Goal: Task Accomplishment & Management: Manage account settings

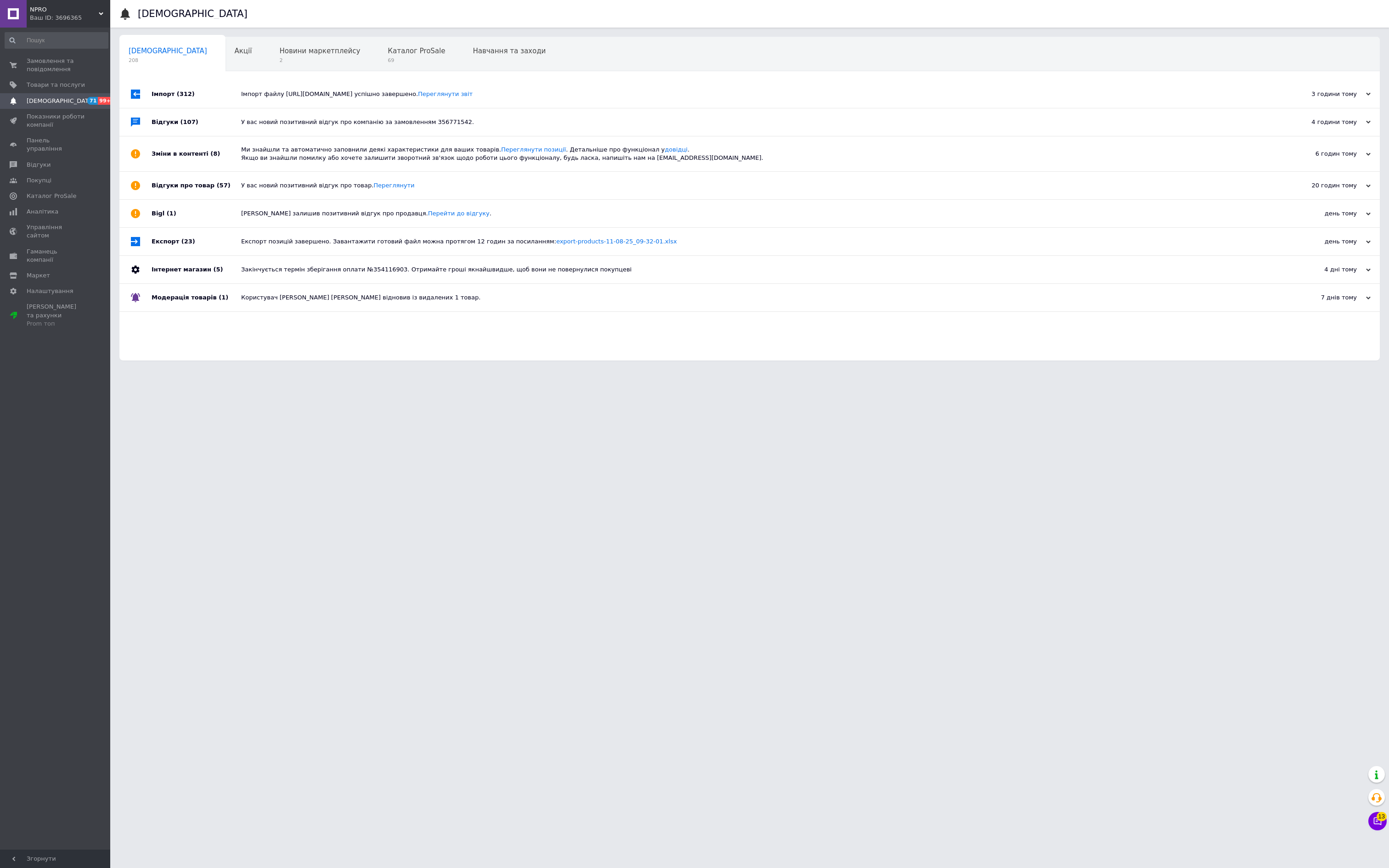
click at [98, 105] on span "71" at bounding box center [92, 101] width 11 height 8
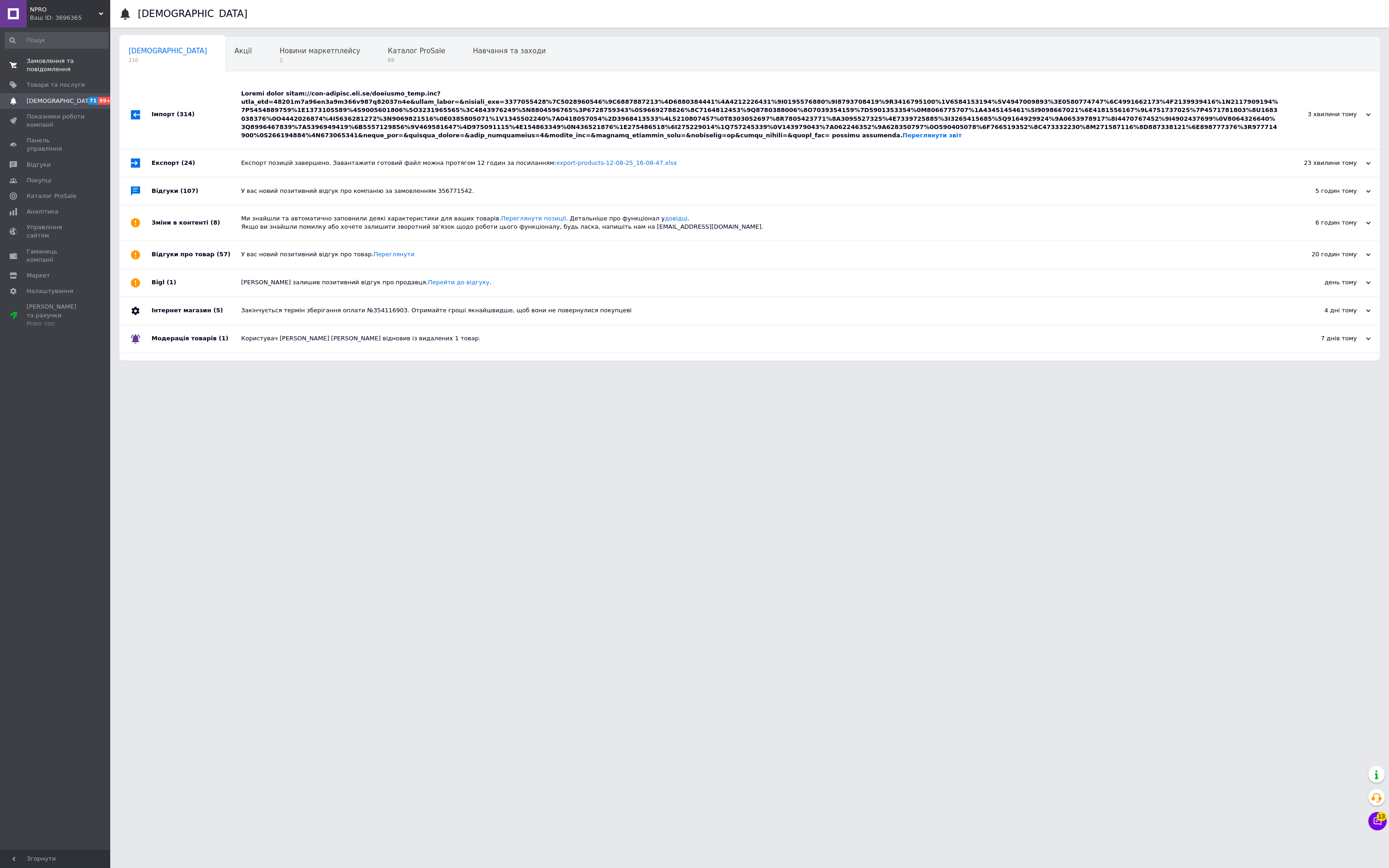
click at [84, 73] on span "Замовлення та повідомлення" at bounding box center [55, 65] width 58 height 16
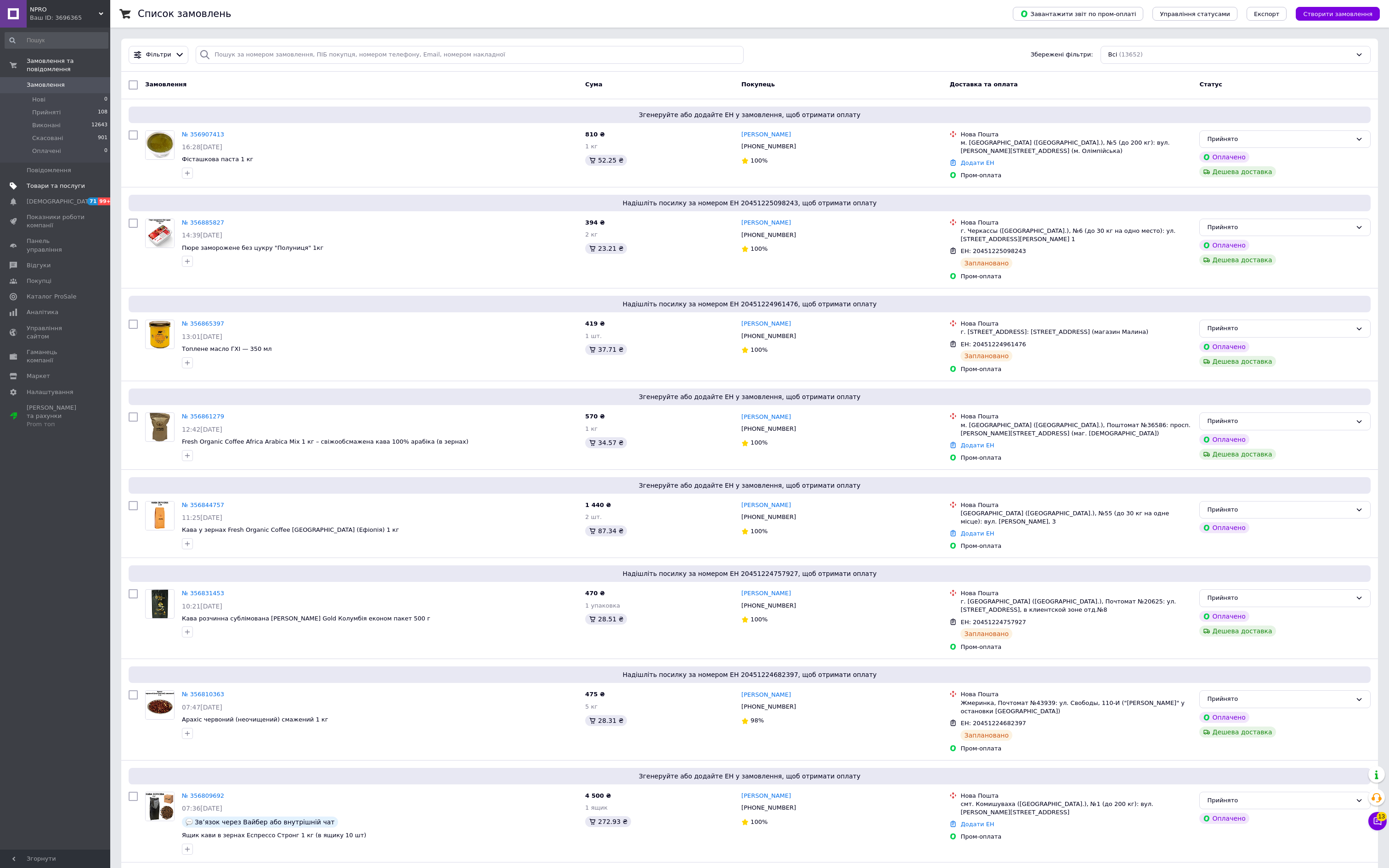
click at [79, 194] on link "Товари та послуги" at bounding box center [56, 186] width 113 height 16
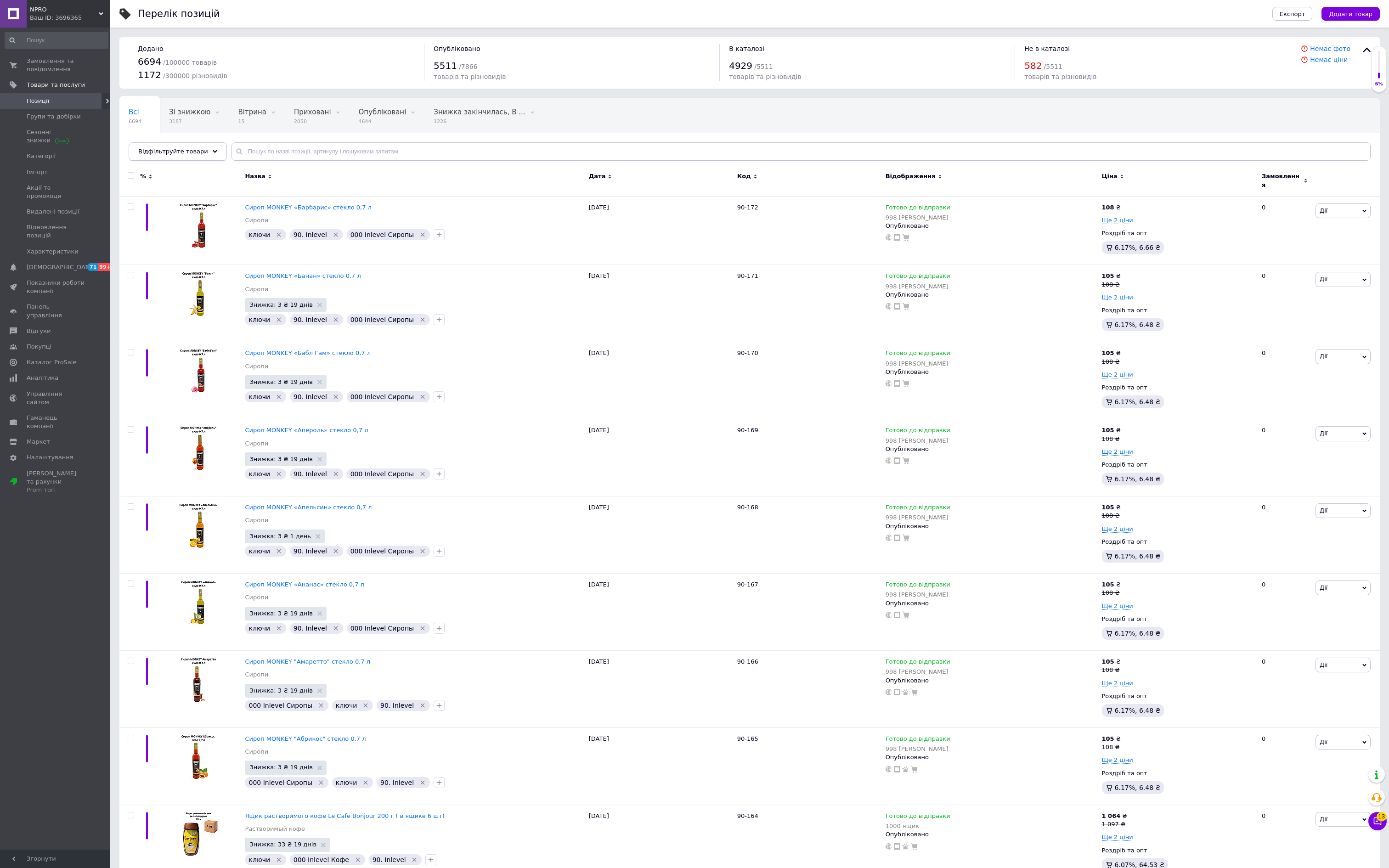
click at [208, 154] on span "Відфільтруйте товари" at bounding box center [173, 151] width 70 height 7
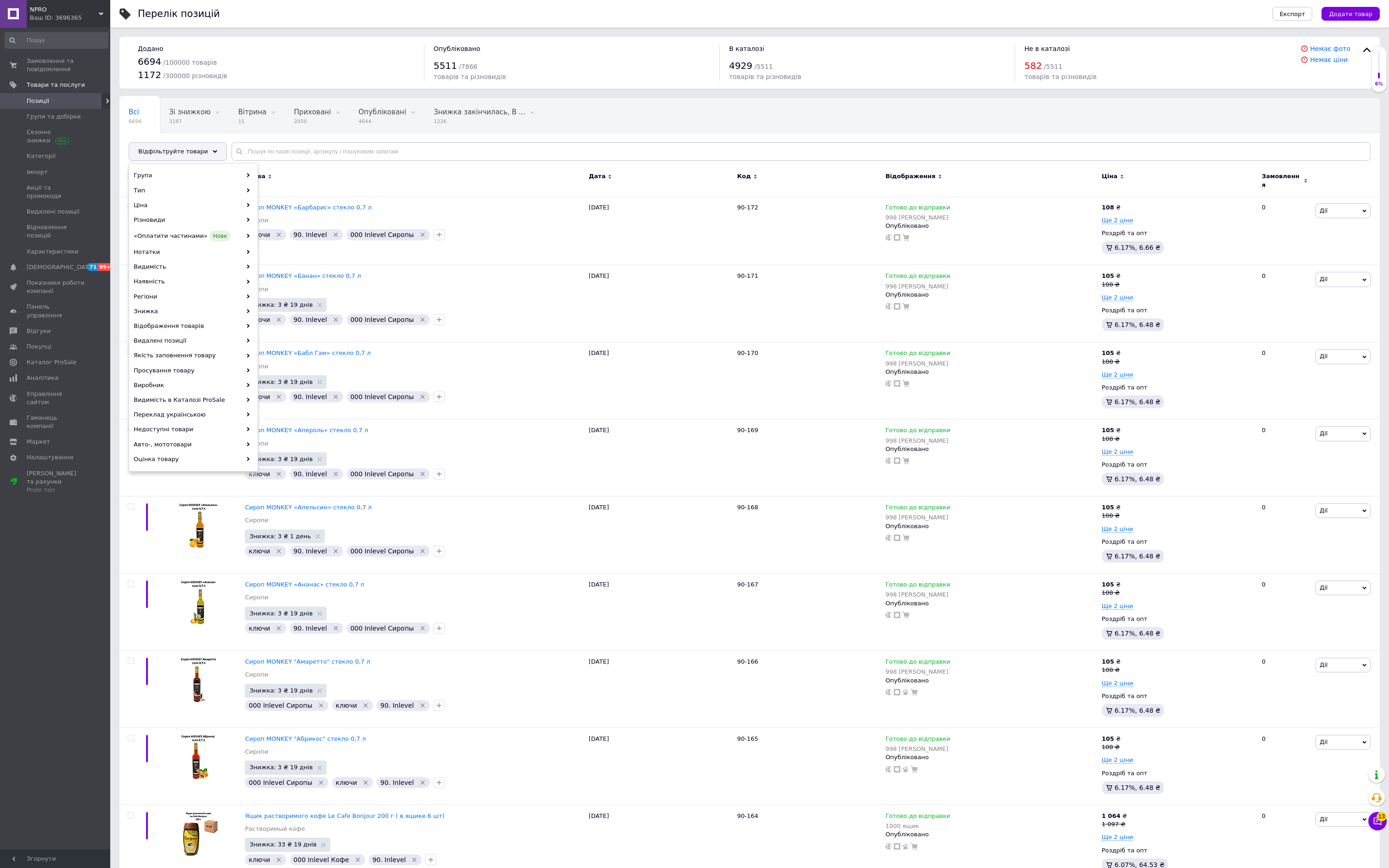
click at [208, 154] on span "Відфільтруйте товари" at bounding box center [173, 151] width 70 height 7
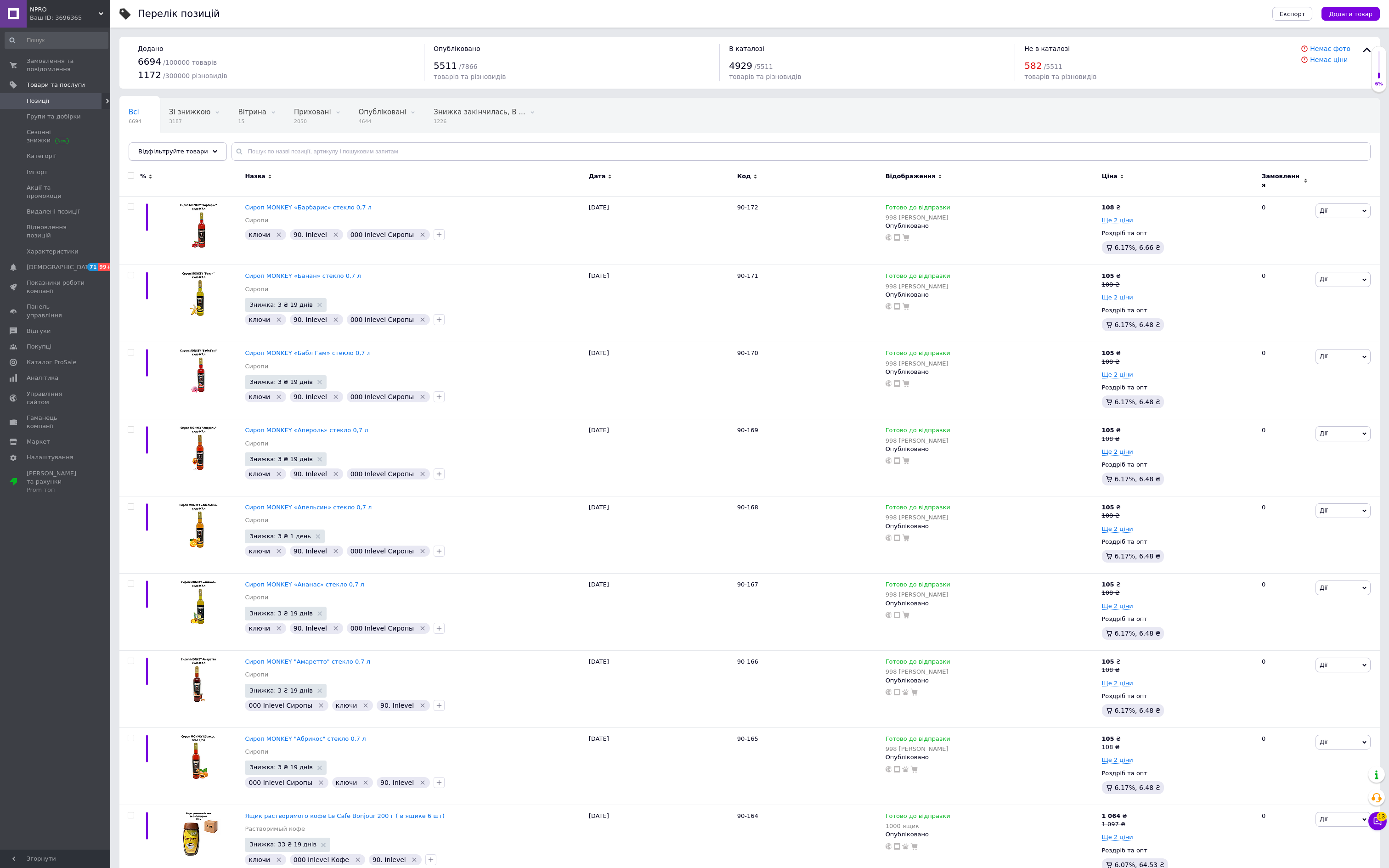
click at [198, 161] on div "Відфільтруйте товари" at bounding box center [177, 152] width 98 height 18
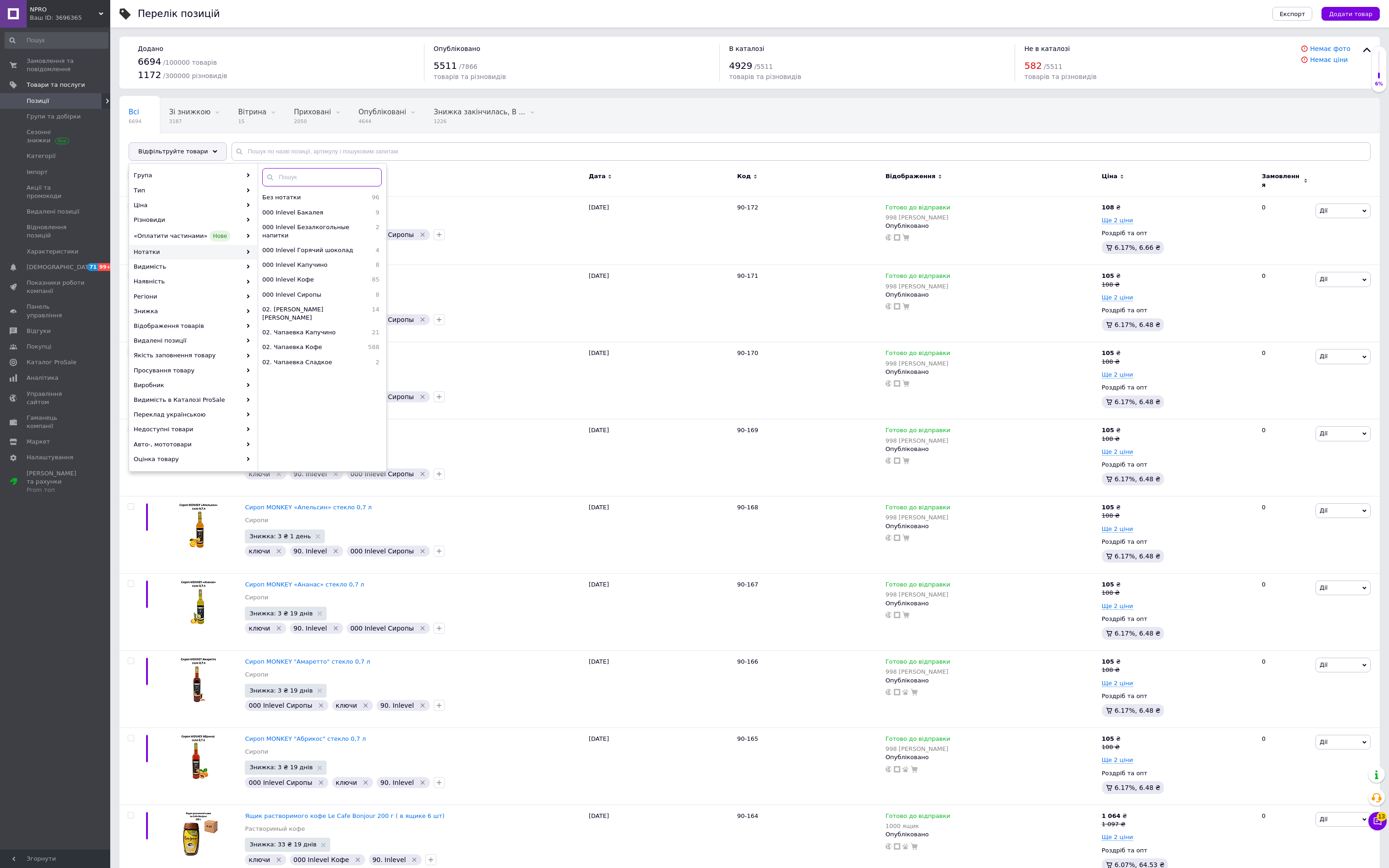
click at [293, 187] on input "text" at bounding box center [322, 177] width 119 height 18
type input "p"
type input "mo"
click at [271, 217] on span "63. Mocafe" at bounding box center [305, 212] width 86 height 9
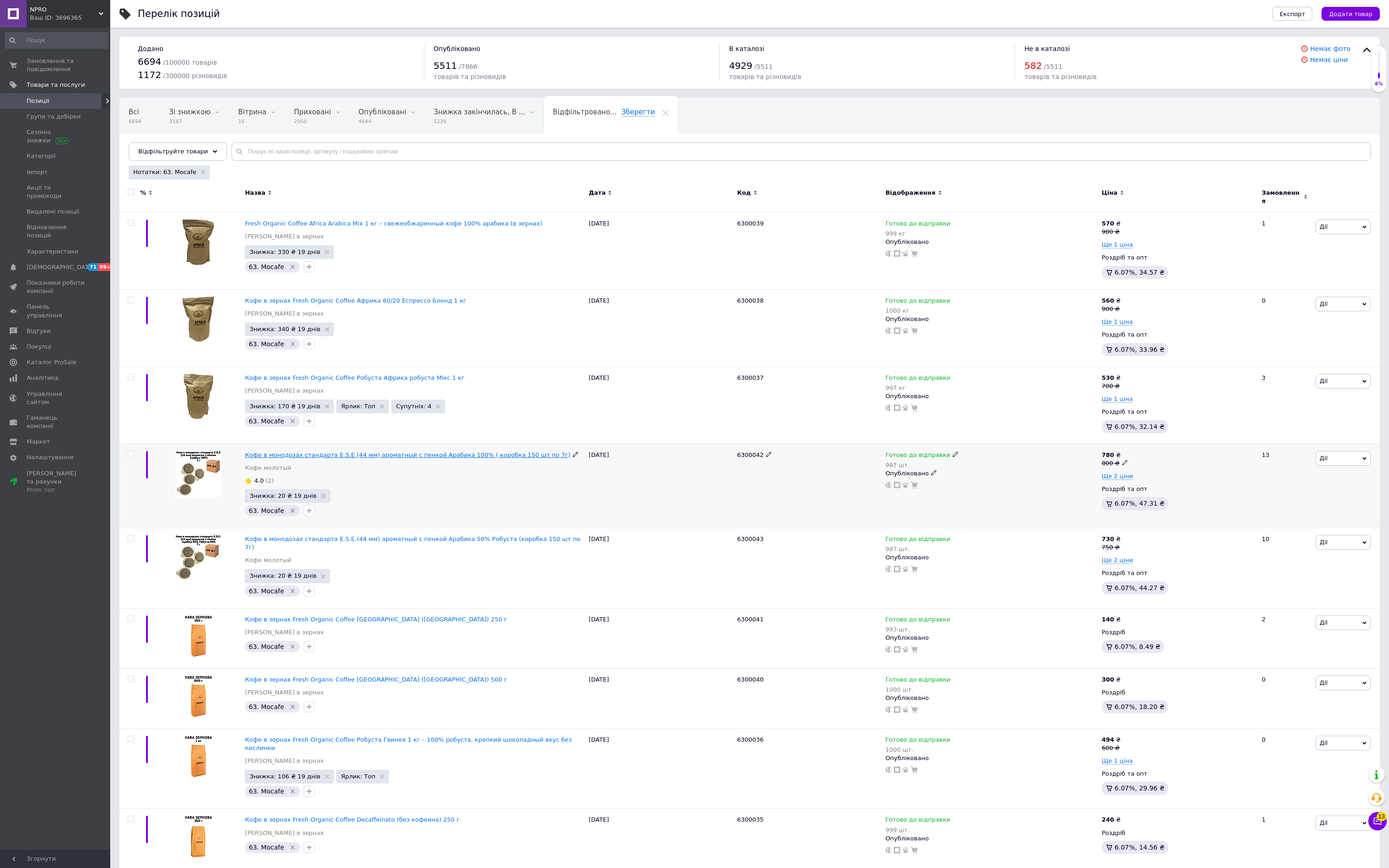
click at [409, 458] on span "Кофе в монодозах стандарта E.S.E (44 мм) ароматный с пенкой Арабика 100% ( коро…" at bounding box center [407, 455] width 326 height 7
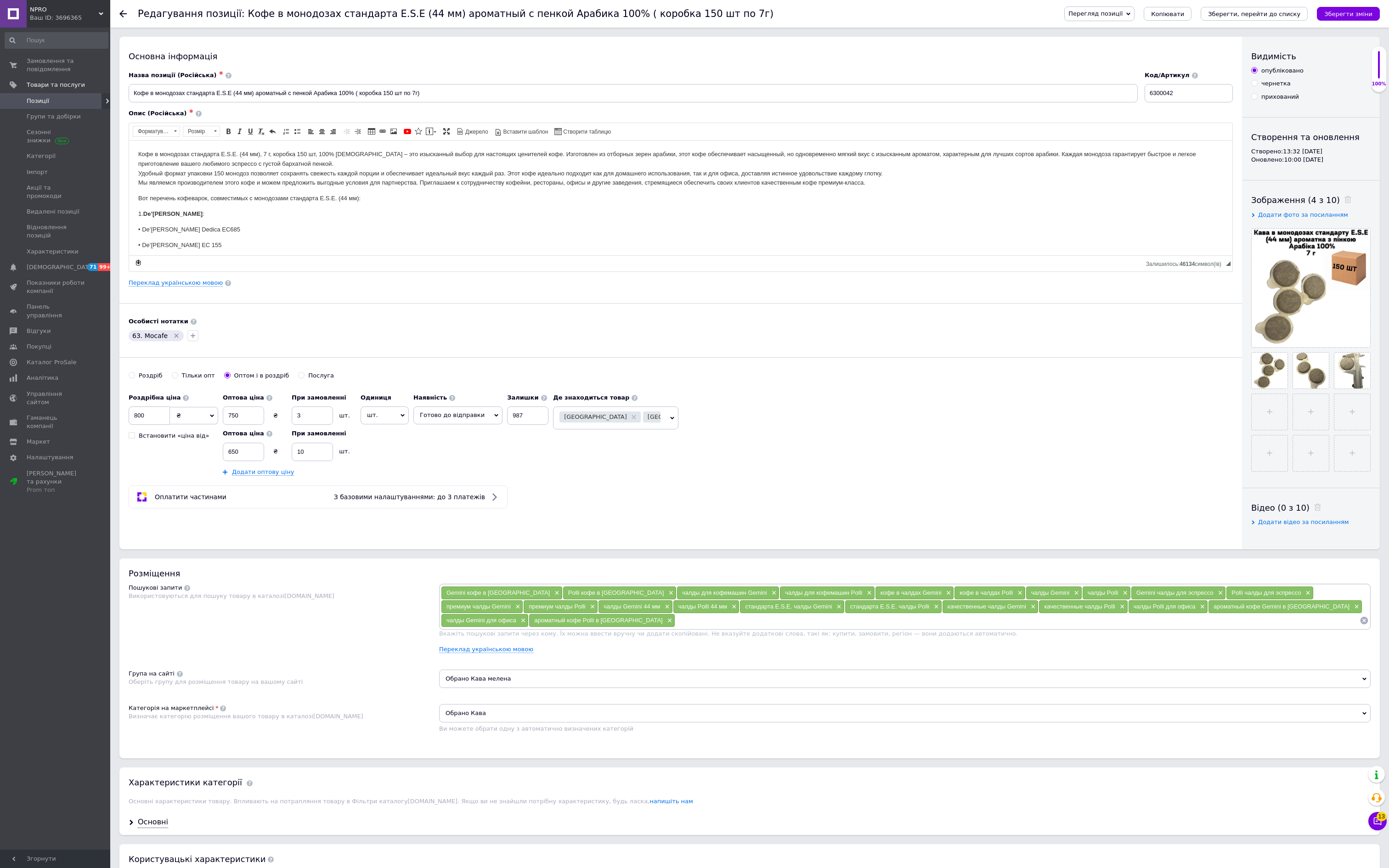
click at [1055, 3] on div "Перегляд позиції Зберегти та переглянути на сайті Зберегти та переглянути на ма…" at bounding box center [1212, 14] width 334 height 28
click at [1069, 12] on span "Перегляд позиції" at bounding box center [1096, 13] width 54 height 7
click at [1065, 34] on li "Зберегти та переглянути на сайті" at bounding box center [1137, 32] width 144 height 13
click at [1069, 10] on span "Перегляд позиції" at bounding box center [1096, 13] width 54 height 7
click at [1065, 51] on li "Зберегти та переглянути на маркетплейсі" at bounding box center [1137, 44] width 144 height 13
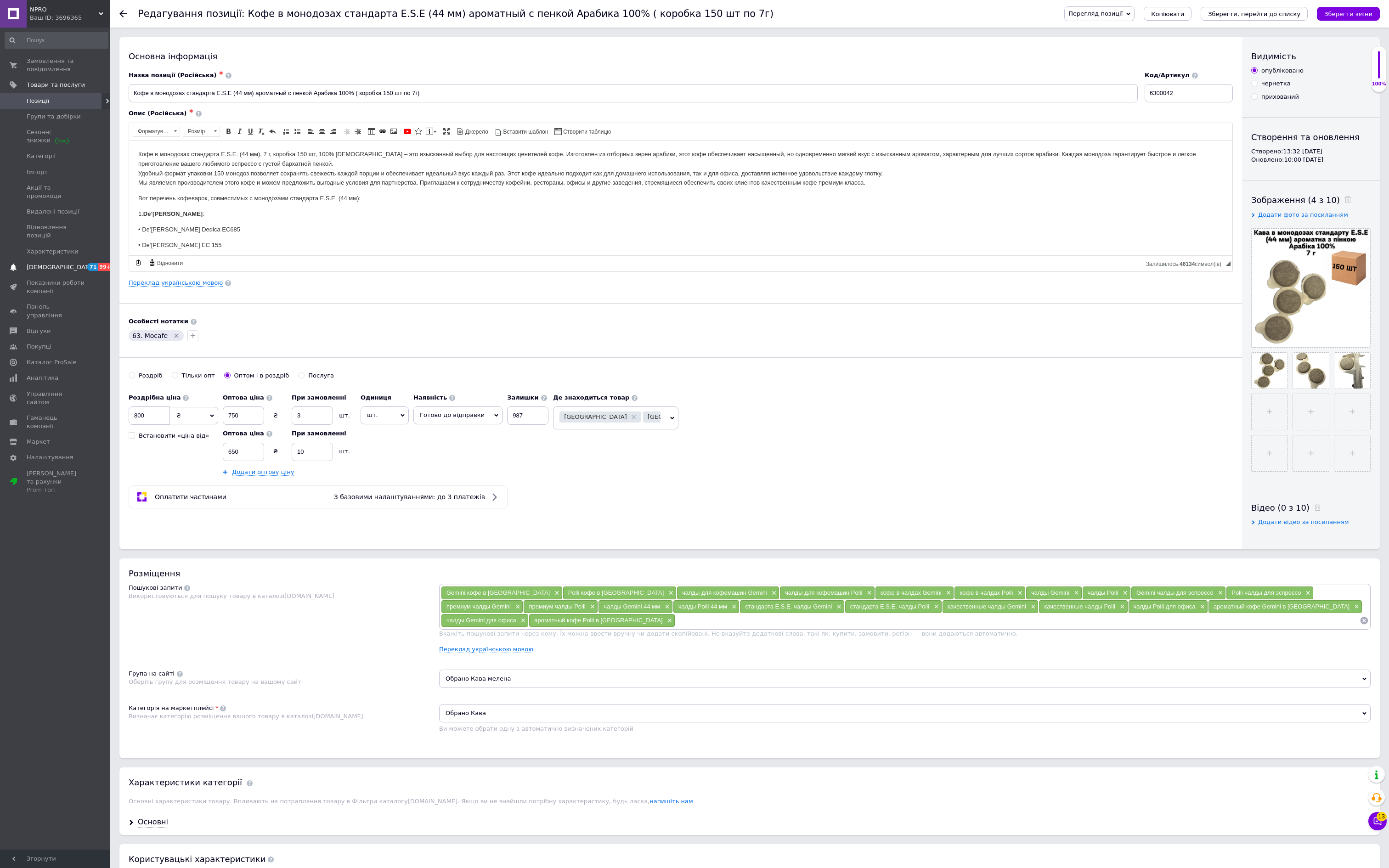
click at [86, 272] on span "71 99+" at bounding box center [98, 267] width 25 height 9
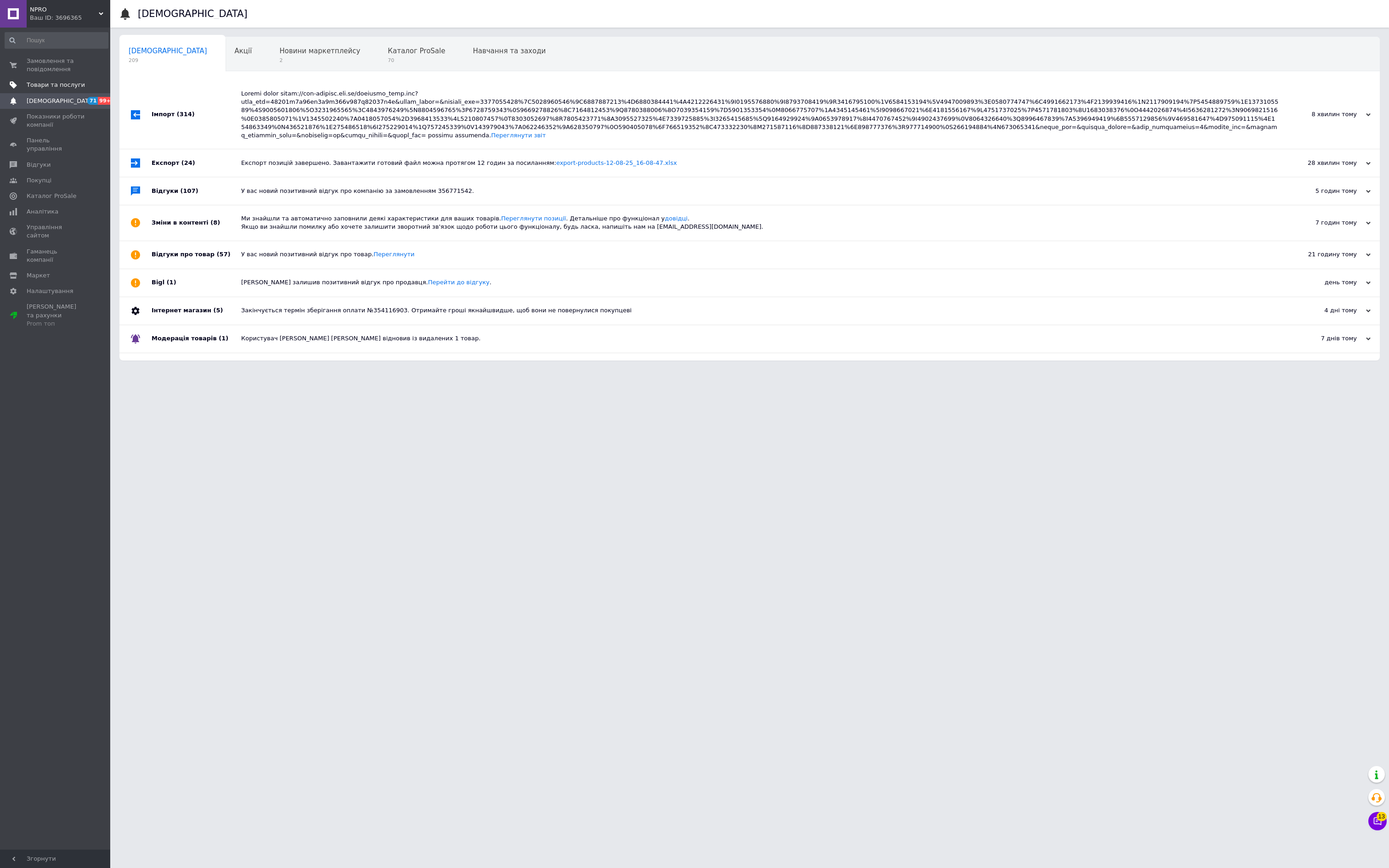
click at [55, 89] on span "Товари та послуги" at bounding box center [55, 85] width 58 height 9
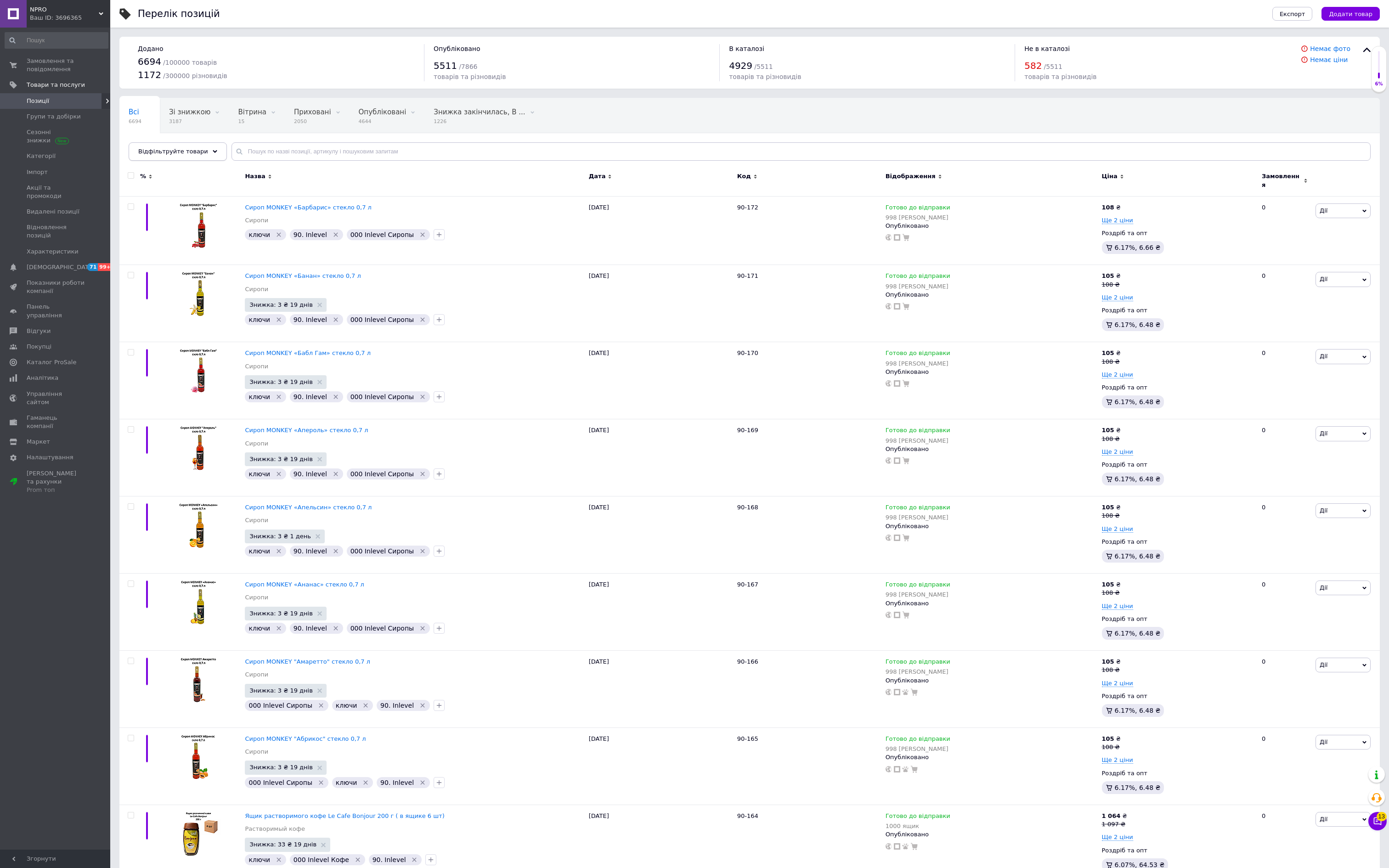
click at [208, 149] on span "Відфільтруйте товари" at bounding box center [173, 151] width 70 height 7
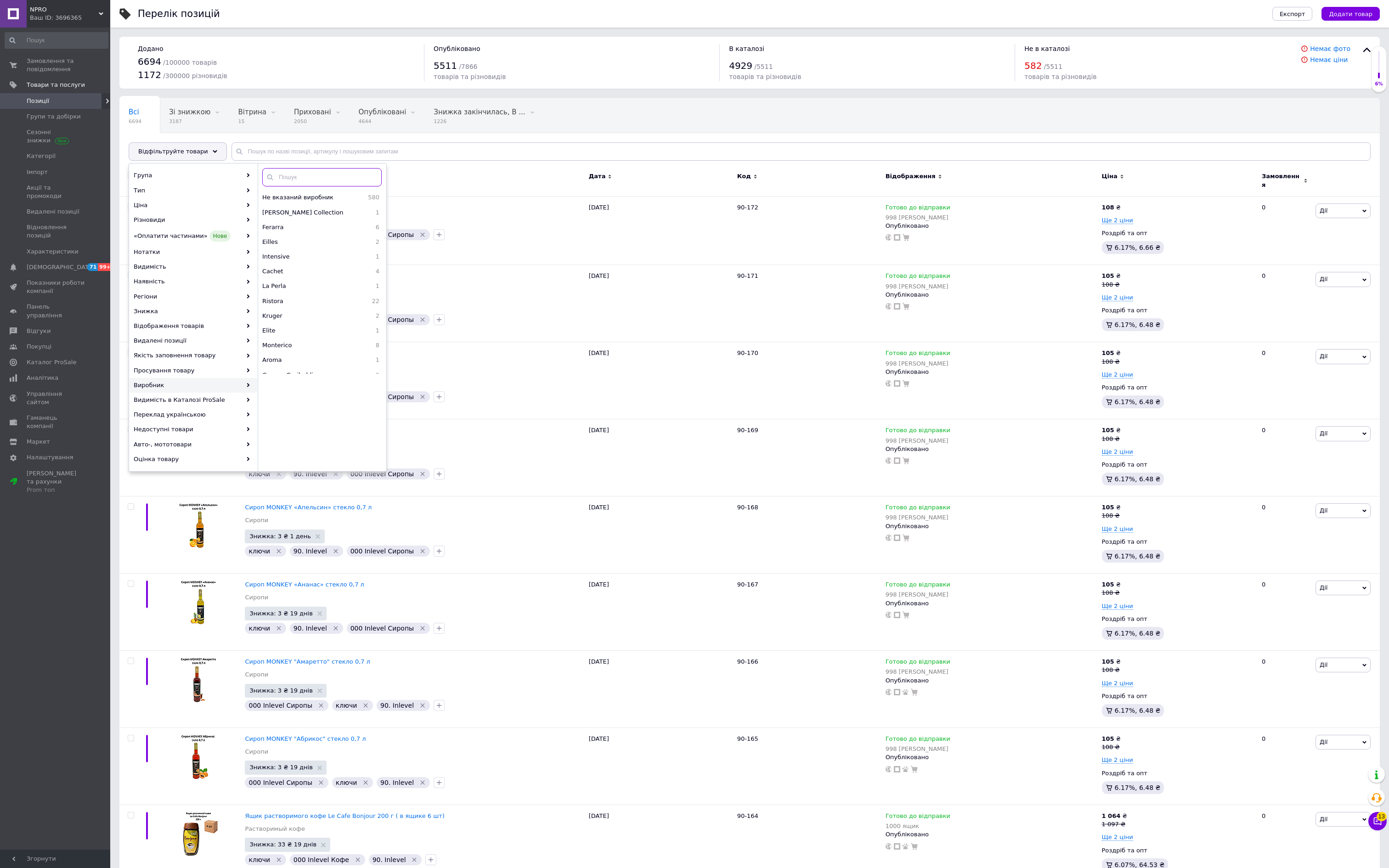
click at [308, 187] on input "text" at bounding box center [322, 177] width 119 height 18
type input "р"
type input "п"
type input "к"
type input "mo"
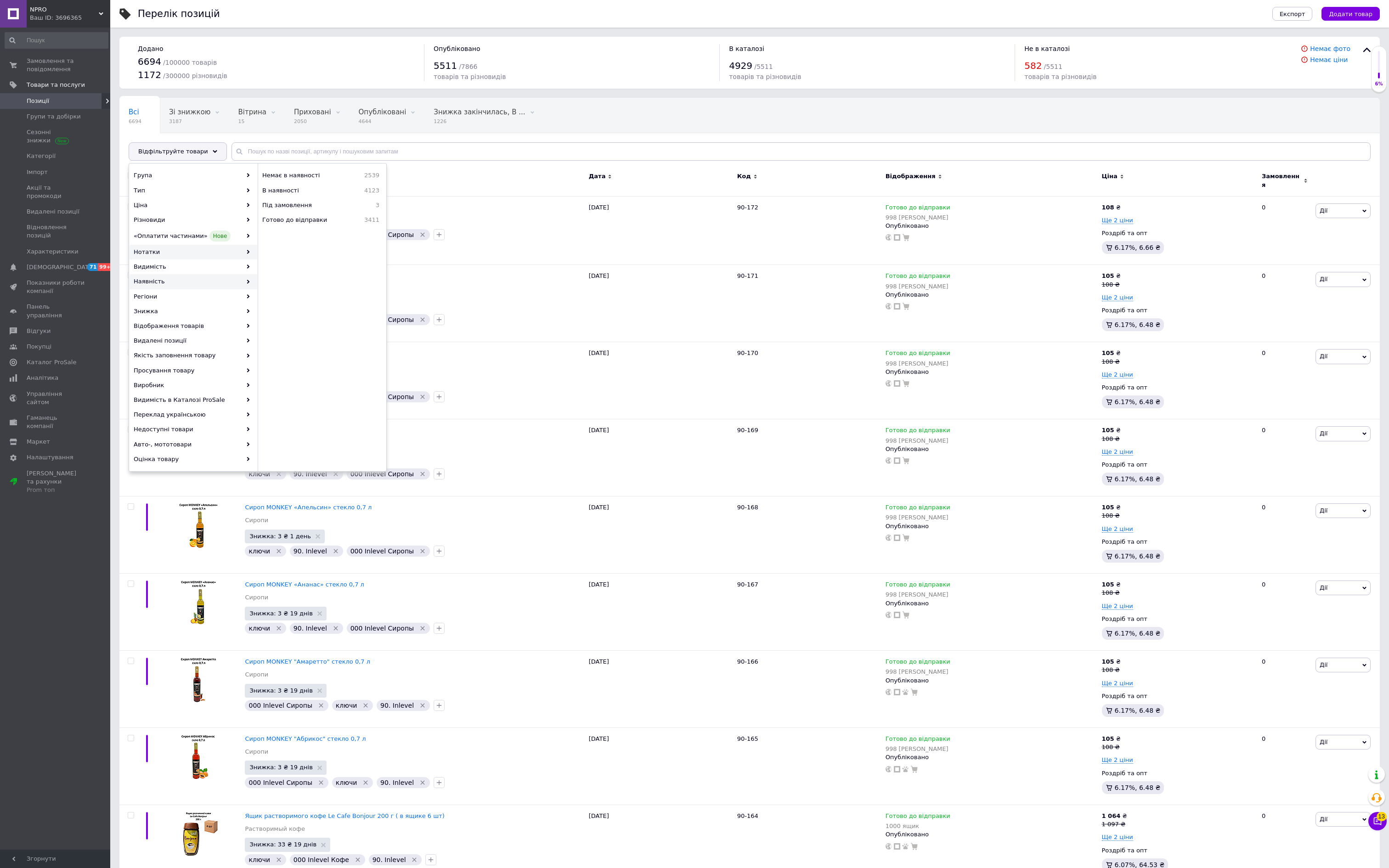
click at [234, 260] on div "Нотатки" at bounding box center [193, 252] width 128 height 14
click at [222, 289] on div "Наявність" at bounding box center [193, 281] width 128 height 14
click at [233, 260] on div "Нотатки" at bounding box center [193, 252] width 128 height 14
click at [336, 185] on input "text" at bounding box center [322, 177] width 119 height 18
type input "mo"
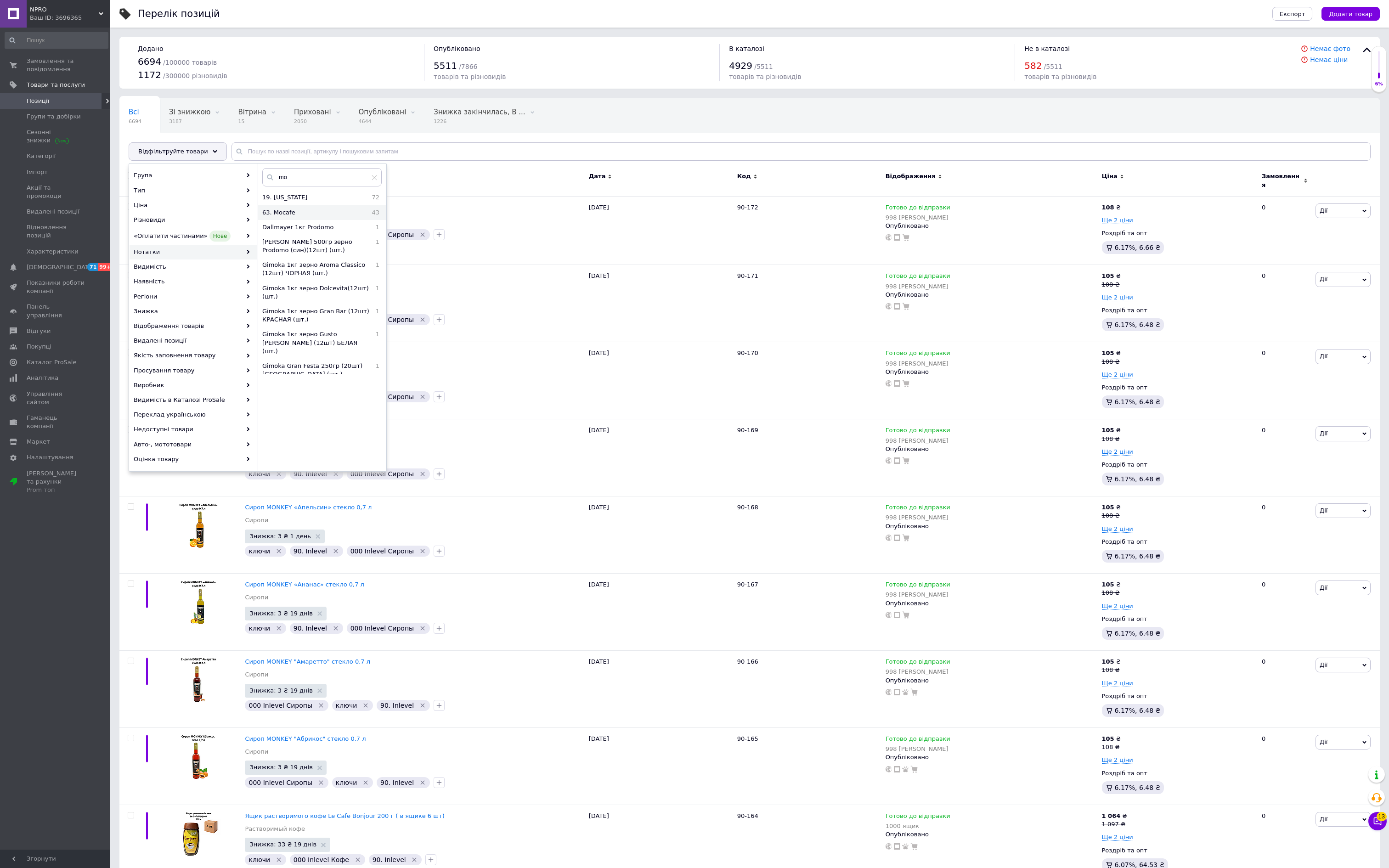
click at [313, 217] on span "63. Mocafe" at bounding box center [305, 212] width 86 height 9
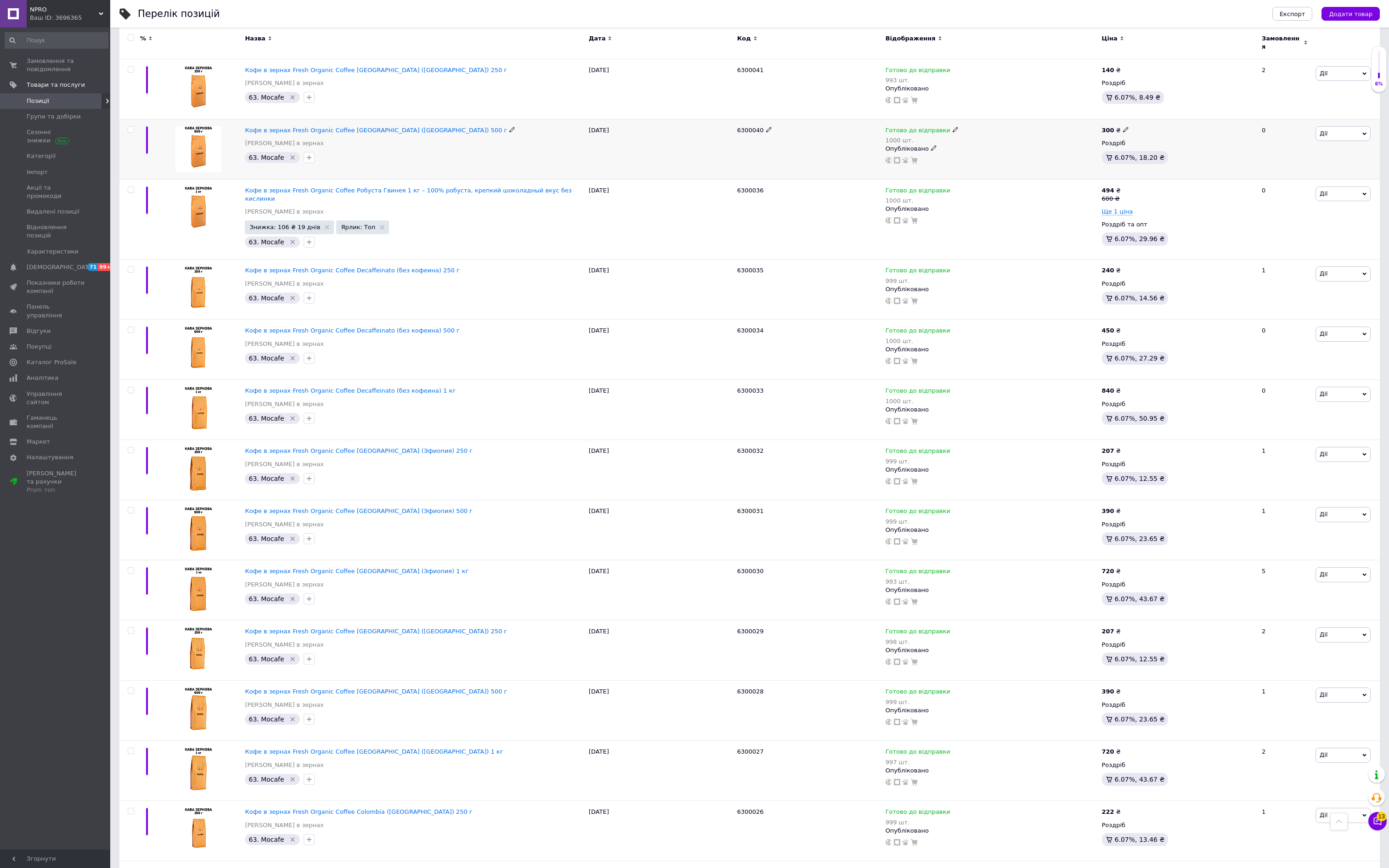
scroll to position [547, 0]
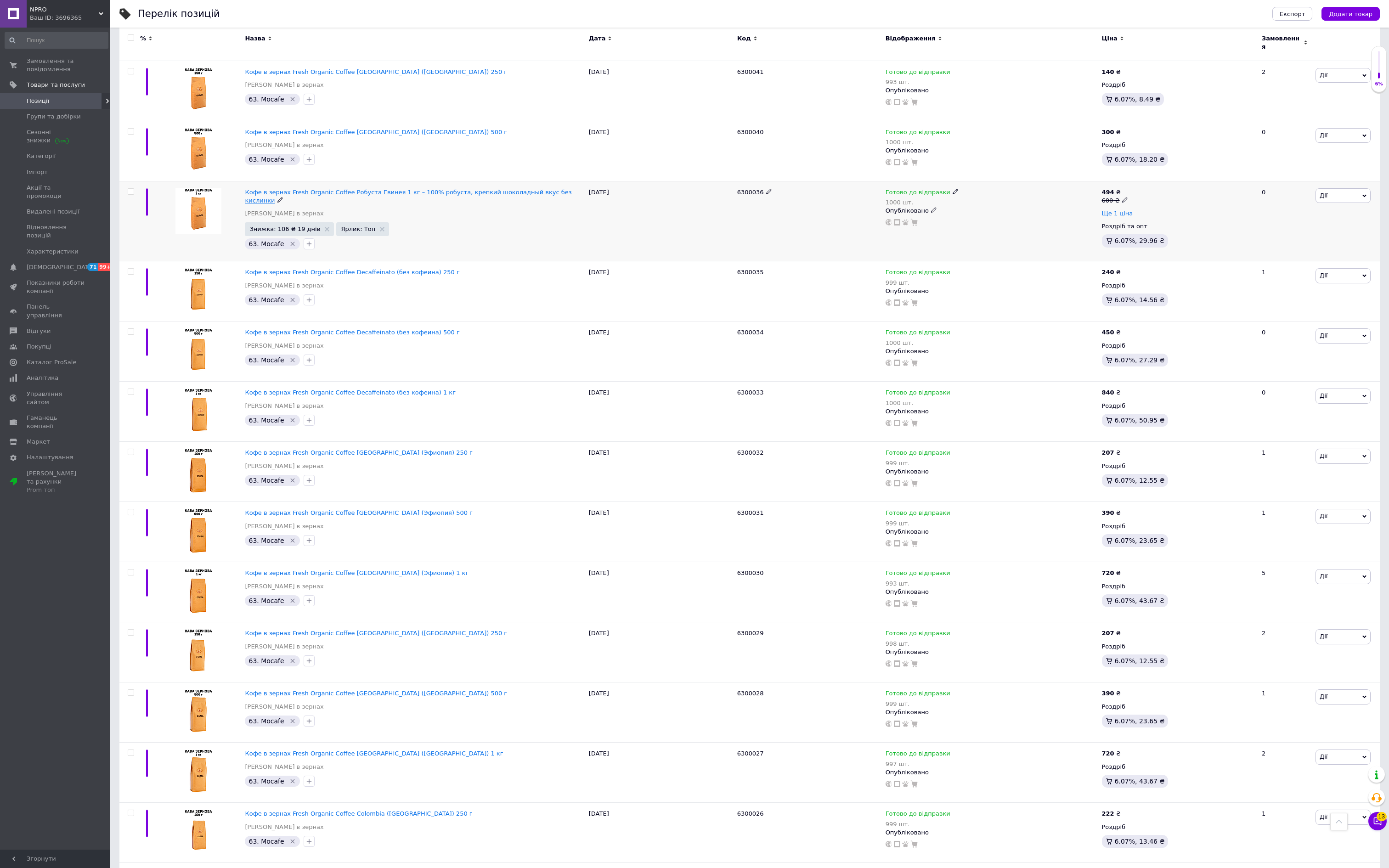
click at [284, 204] on span "Кофе в зернах Fresh Organic Coffee Робуста Гвинея 1 кг – 100% робуста, крепкий …" at bounding box center [407, 196] width 326 height 15
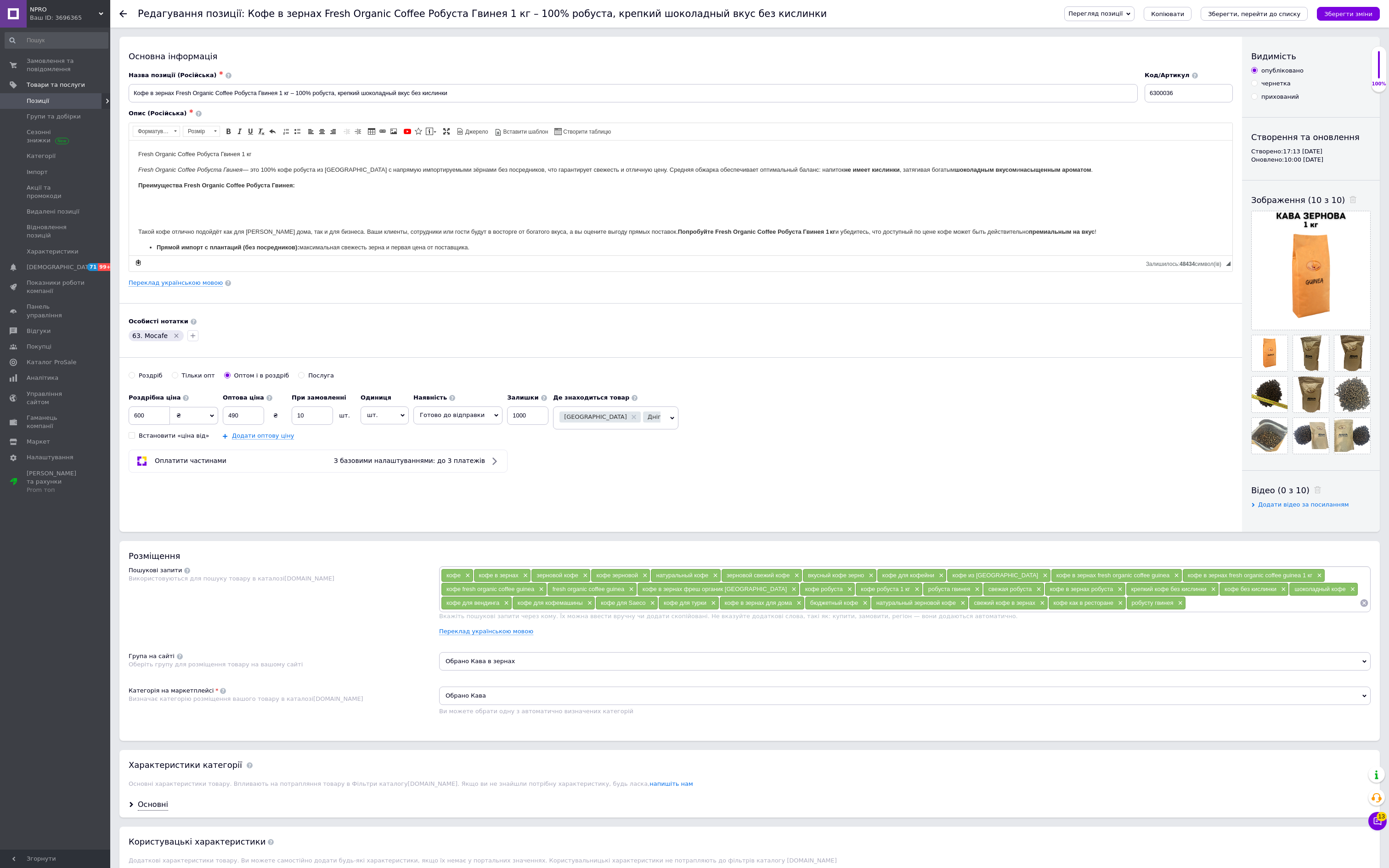
click at [1069, 10] on span "Перегляд позиції" at bounding box center [1096, 13] width 54 height 7
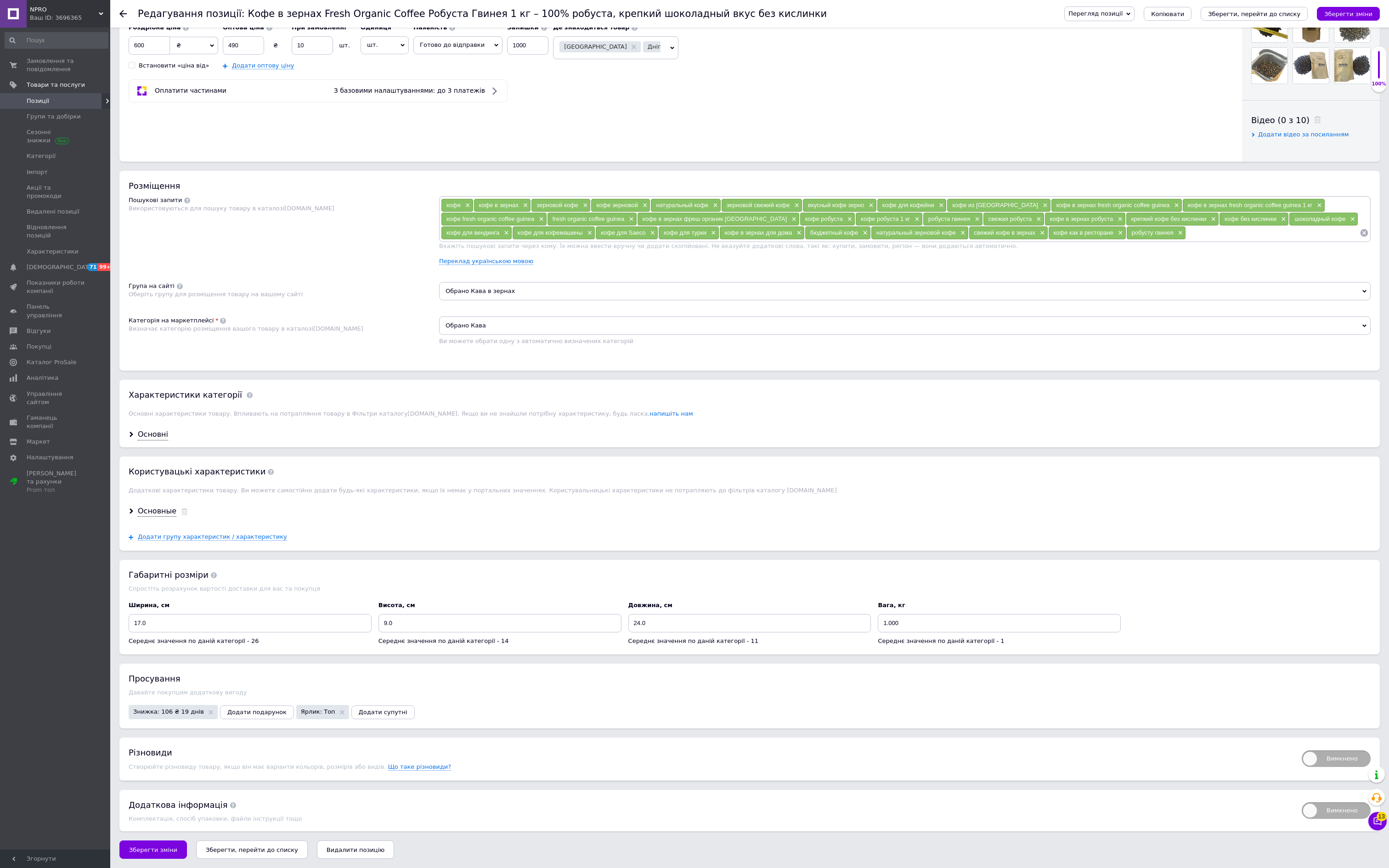
scroll to position [544, 0]
click at [204, 709] on span "Знижка: 106 ₴ 19 днів" at bounding box center [168, 711] width 71 height 6
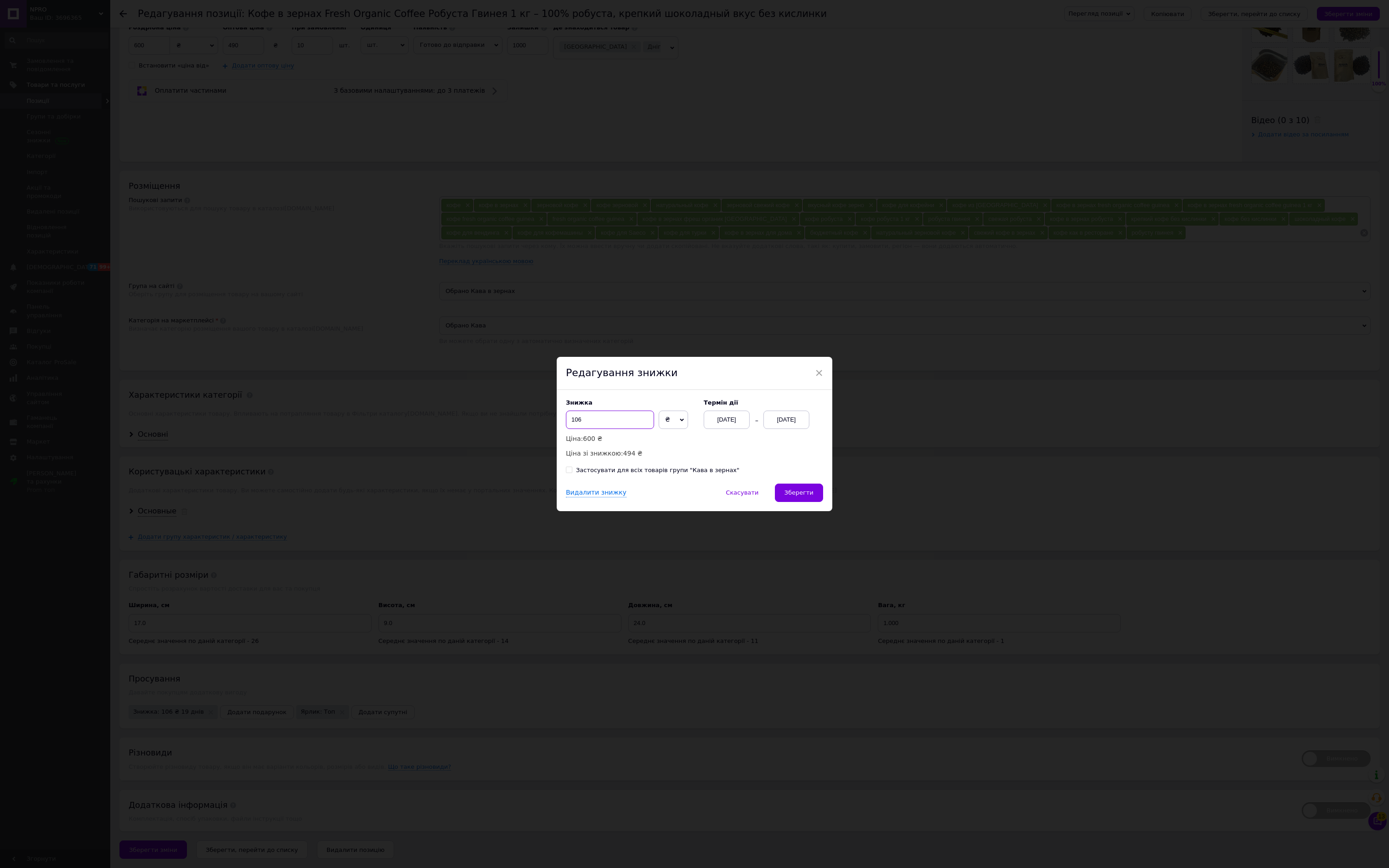
click at [637, 418] on input "106" at bounding box center [610, 420] width 88 height 18
type input "132"
click at [785, 496] on span "Зберегти" at bounding box center [799, 492] width 29 height 7
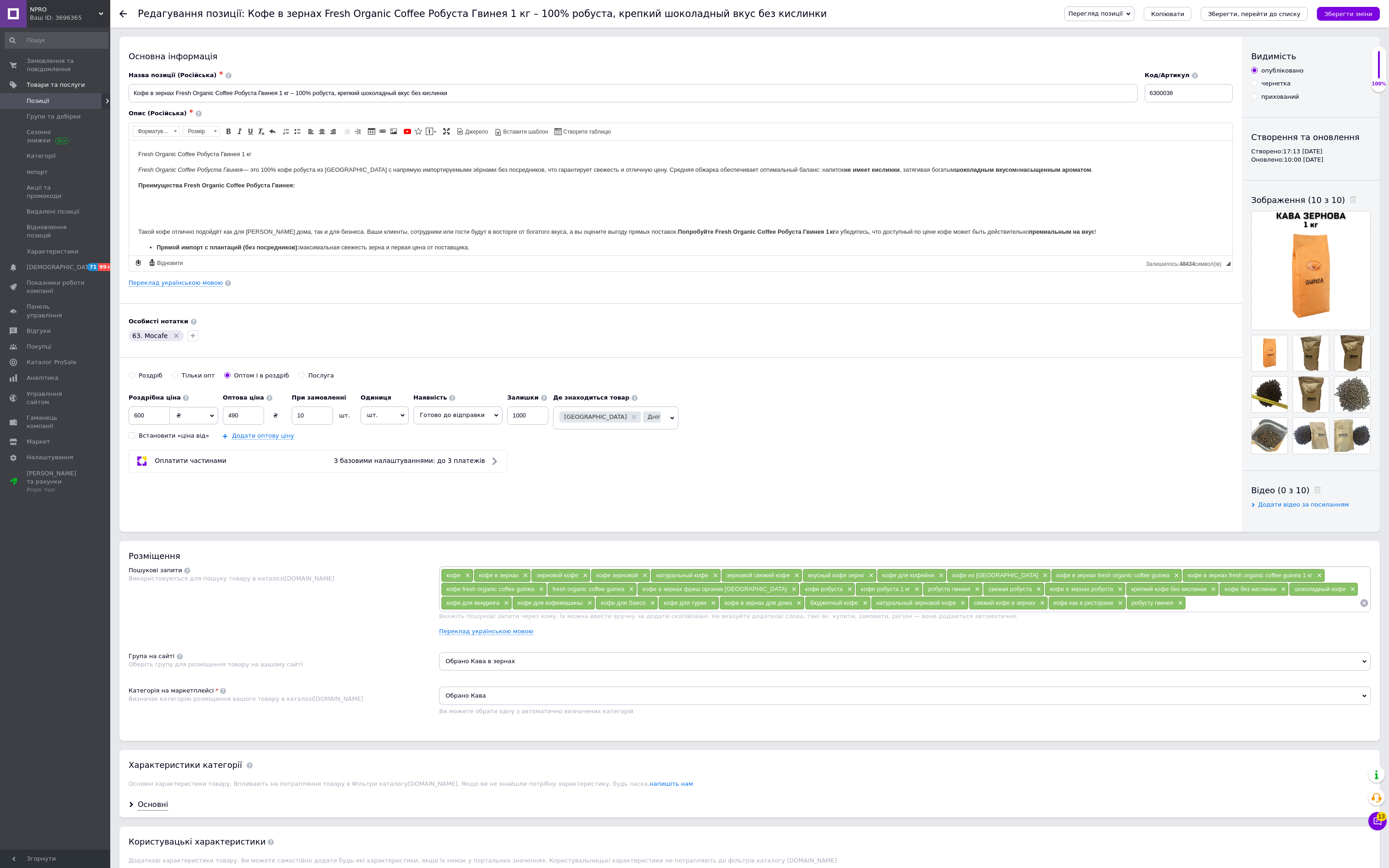
scroll to position [0, 0]
click at [264, 424] on input "490" at bounding box center [243, 416] width 42 height 18
type input "460"
click at [1340, 13] on icon "Зберегти зміни" at bounding box center [1348, 14] width 48 height 7
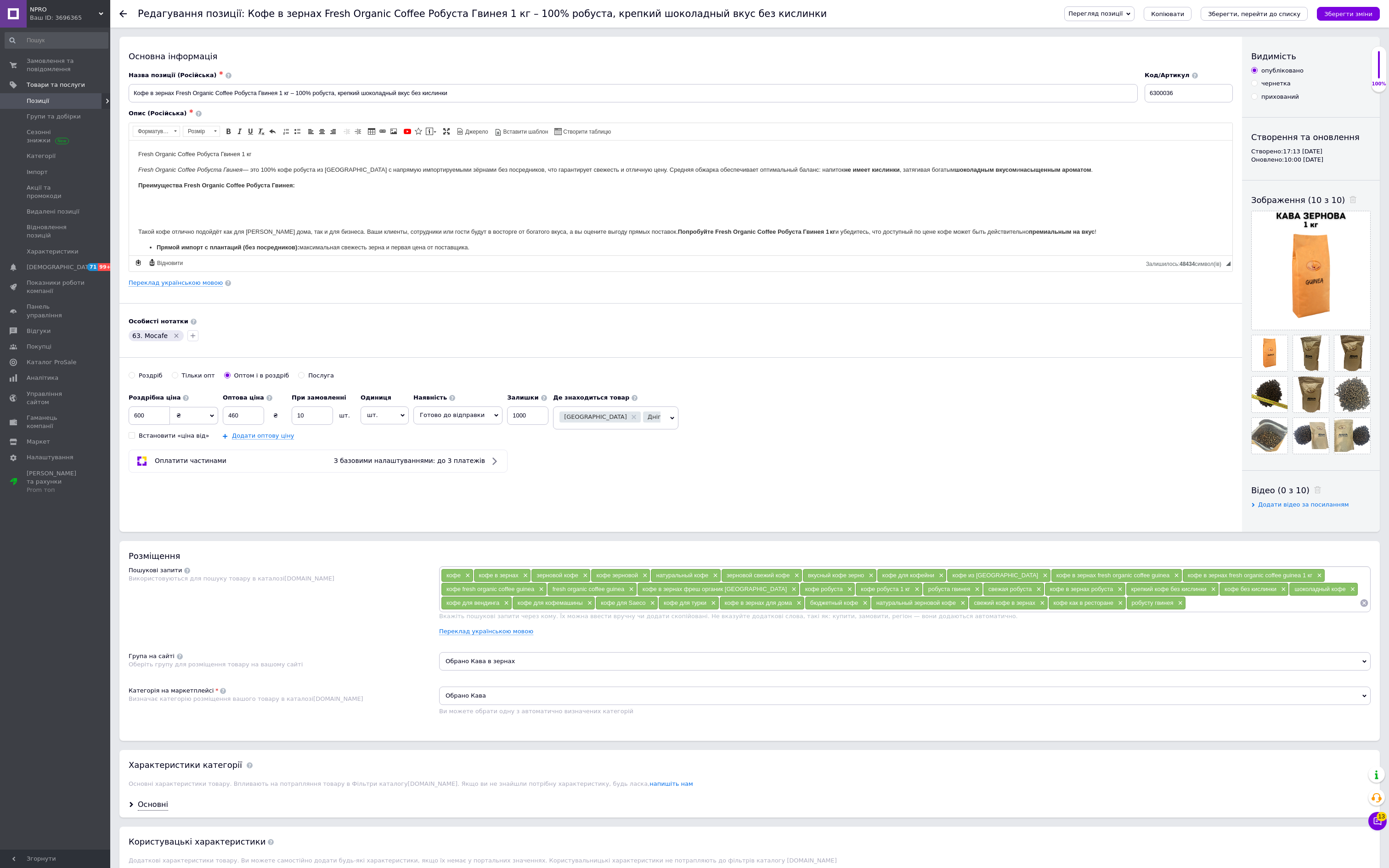
click at [126, 13] on icon at bounding box center [123, 13] width 7 height 7
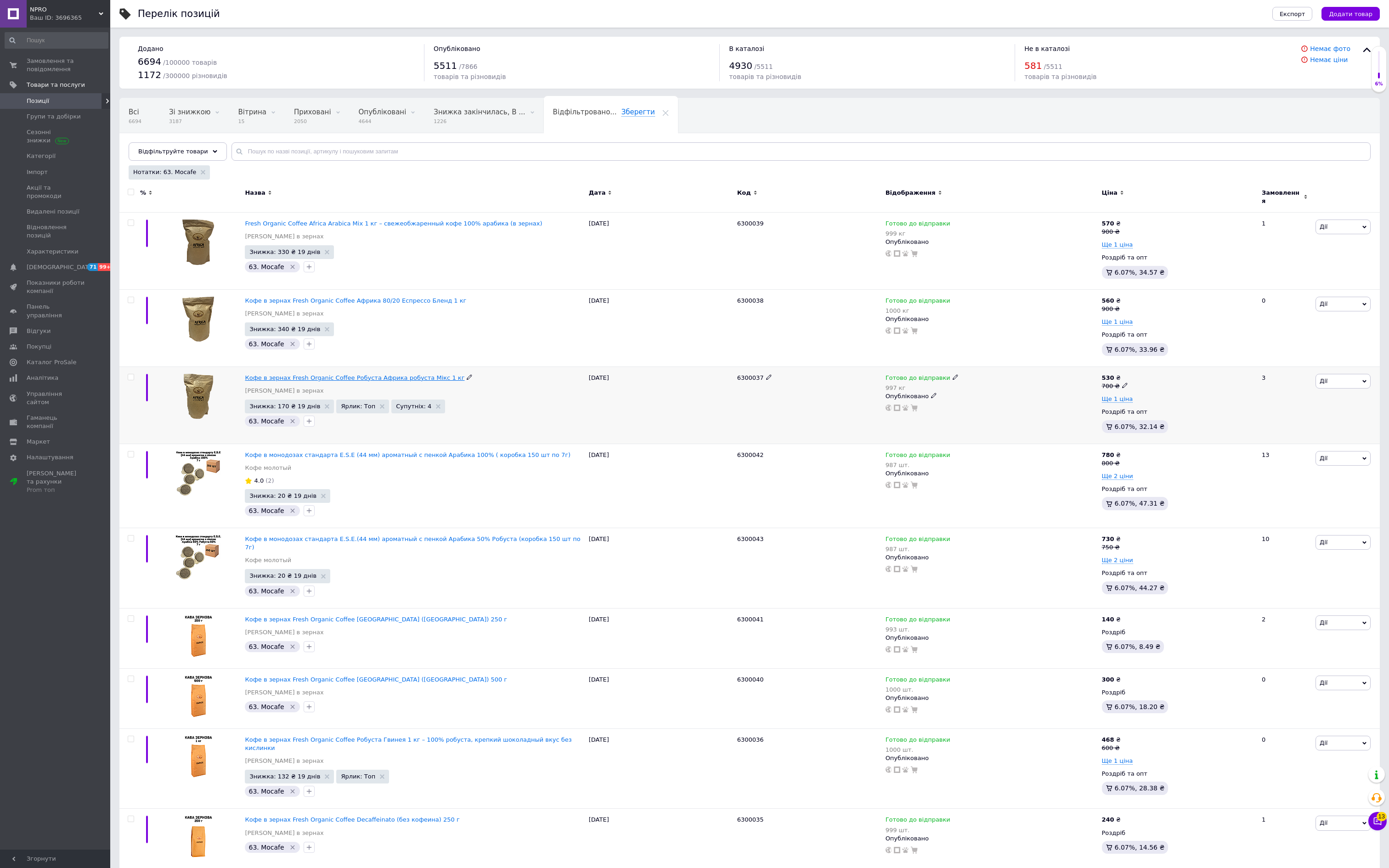
click at [464, 381] on span "Кофе в зернах Fresh Organic Coffee Робуста Африка робуста Мікс 1 кг" at bounding box center [354, 378] width 220 height 7
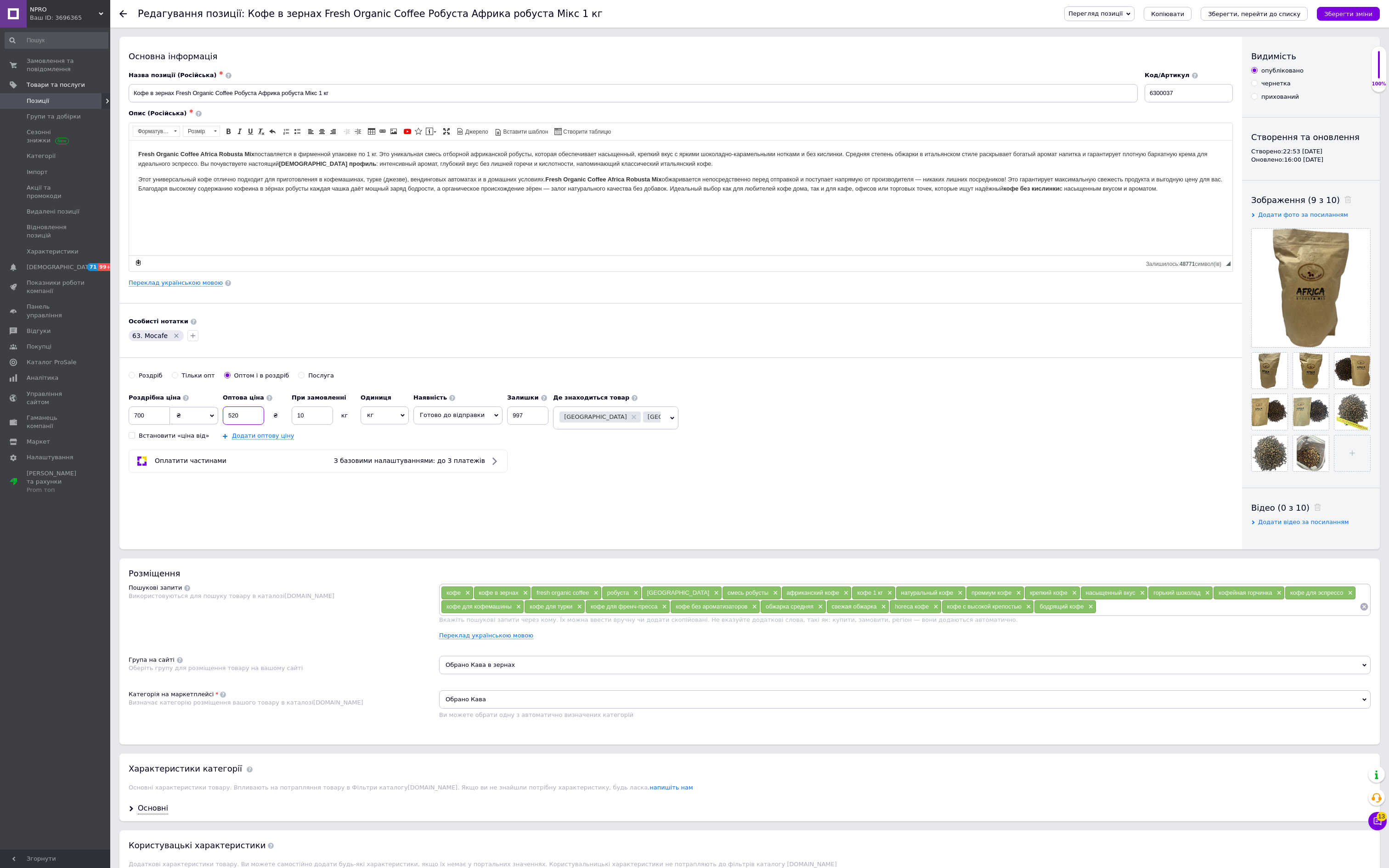
drag, startPoint x: 264, startPoint y: 441, endPoint x: 208, endPoint y: 441, distance: 56.0
click at [208, 440] on div "Роздрібна ціна 700 ₴ $ EUR CHF GBP ¥ PLN ₸ MDL HUF KGS CNY TRY KRW lei Встанови…" at bounding box center [341, 414] width 425 height 51
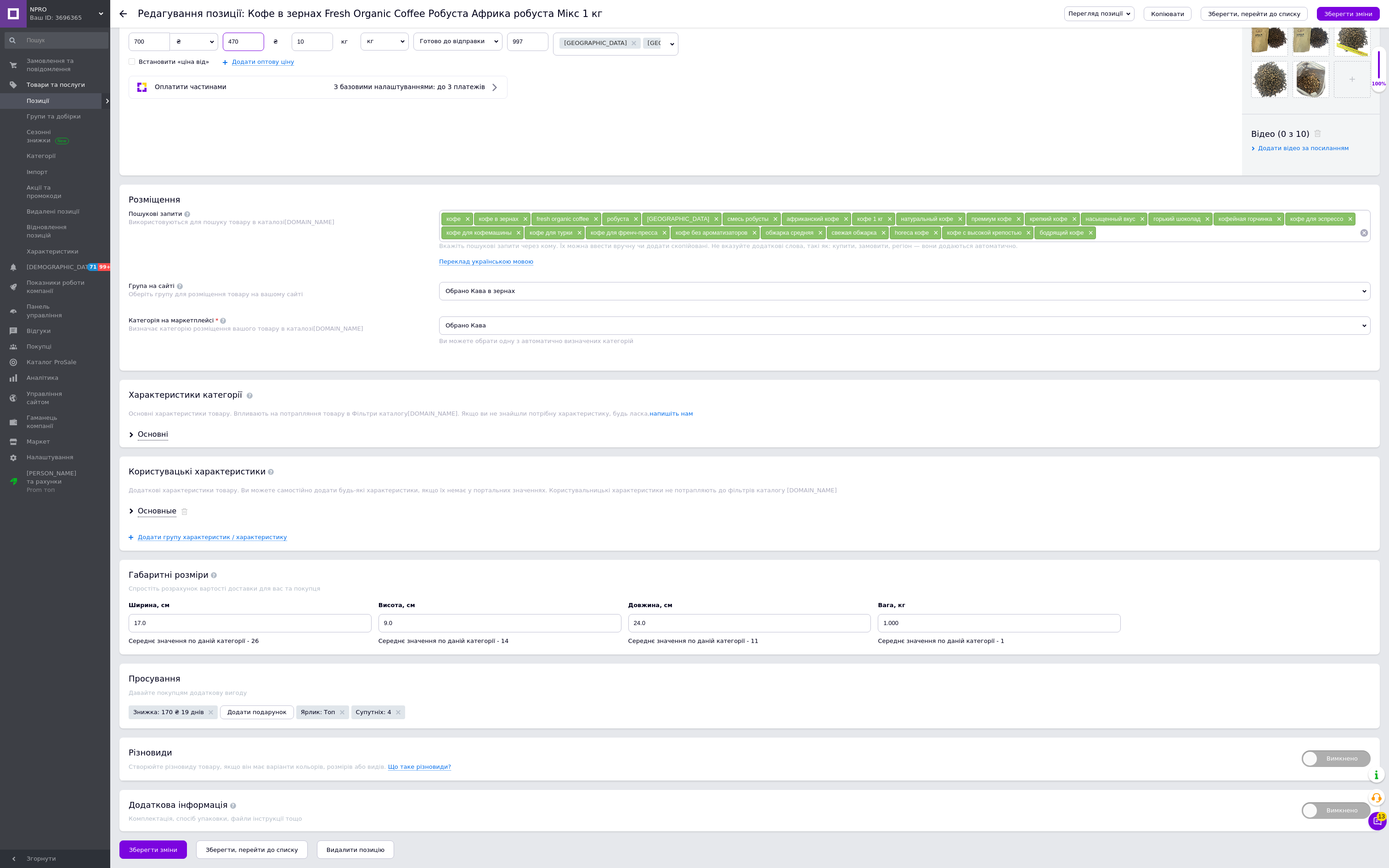
scroll to position [561, 0]
type input "470"
click at [204, 709] on span "Знижка: 170 ₴ 19 днів" at bounding box center [168, 712] width 71 height 6
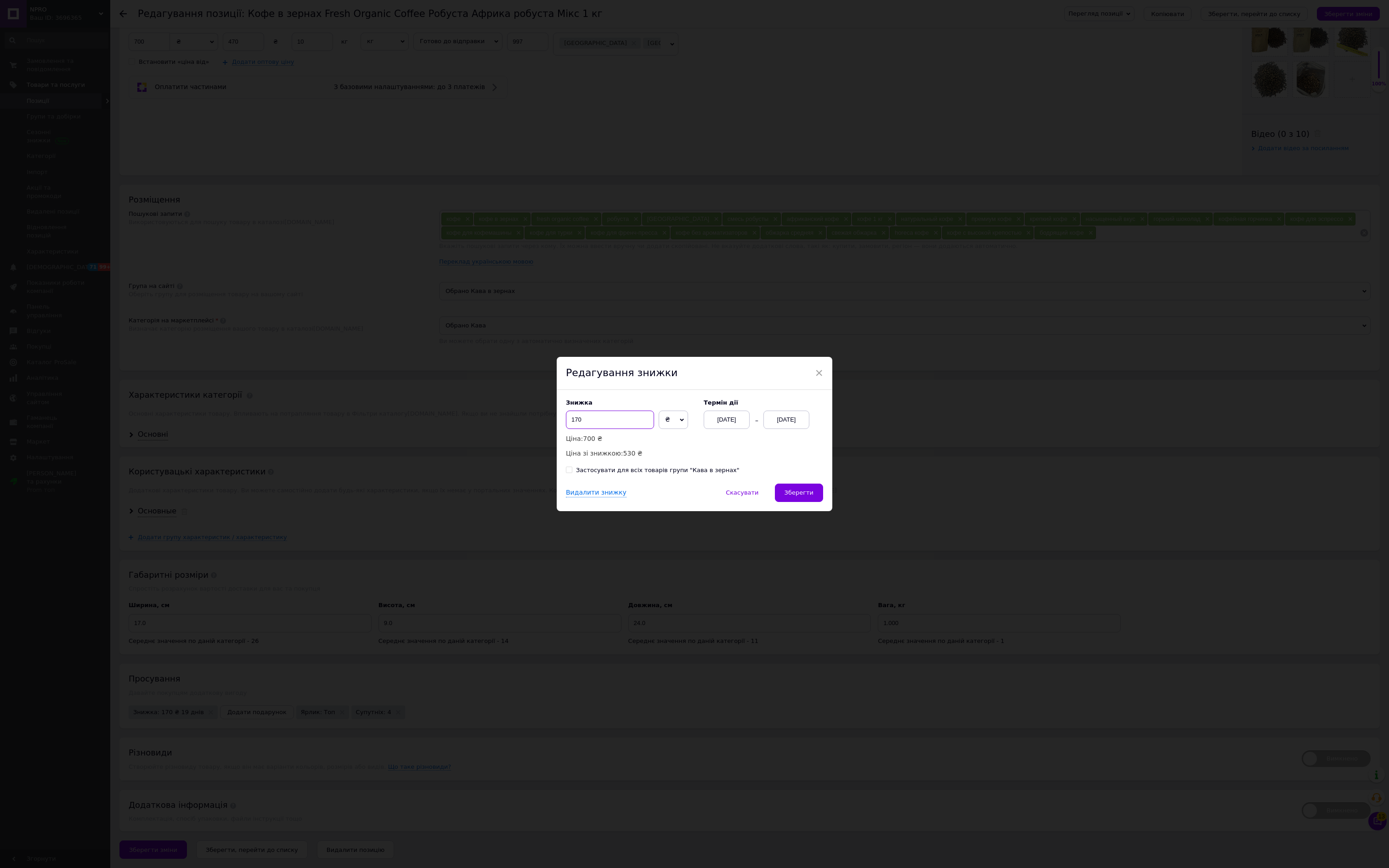
drag, startPoint x: 606, startPoint y: 418, endPoint x: 539, endPoint y: 418, distance: 67.0
click at [540, 418] on div "× Редагування знижки Знижка 170 ₴ % Ціна: 700 ₴ Ціна зі знижкою: 530 ₴ Термін д…" at bounding box center [694, 434] width 1389 height 868
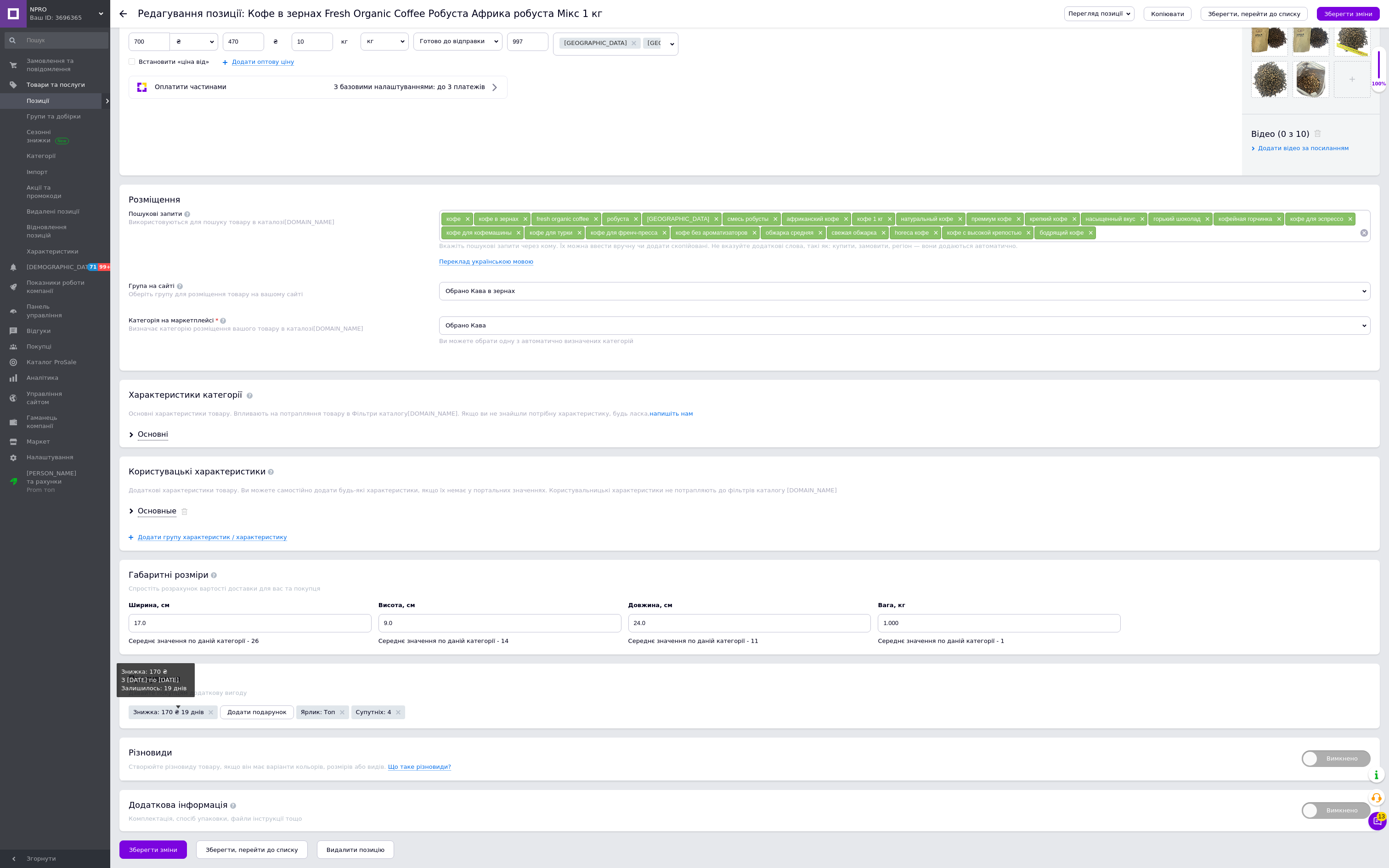
click at [204, 709] on span "Знижка: 170 ₴ 19 днів" at bounding box center [168, 712] width 71 height 6
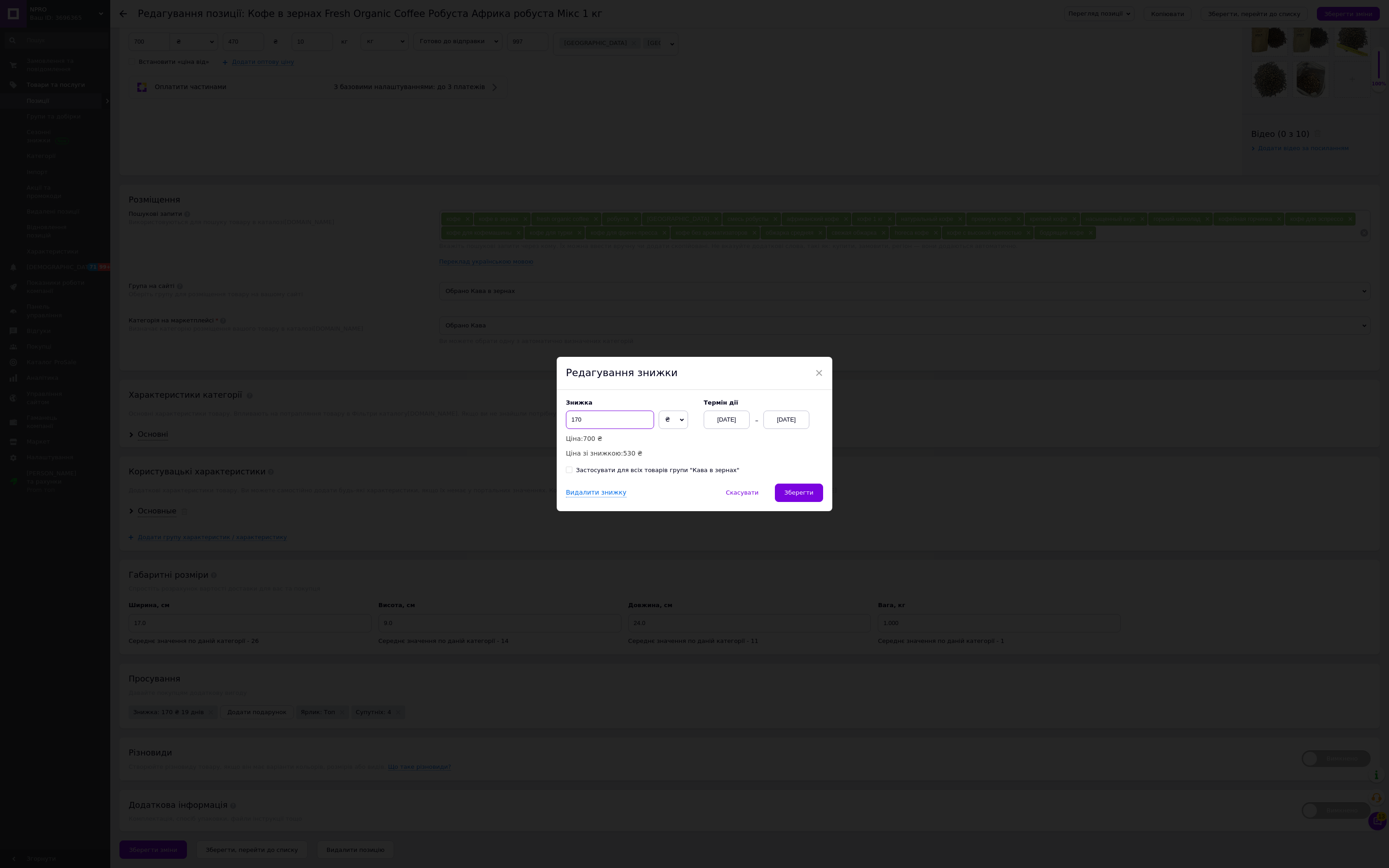
click at [623, 420] on input "170" at bounding box center [610, 420] width 88 height 18
click at [579, 414] on input "232" at bounding box center [610, 420] width 88 height 18
type input "222"
click at [796, 496] on span "Зберегти" at bounding box center [799, 492] width 29 height 7
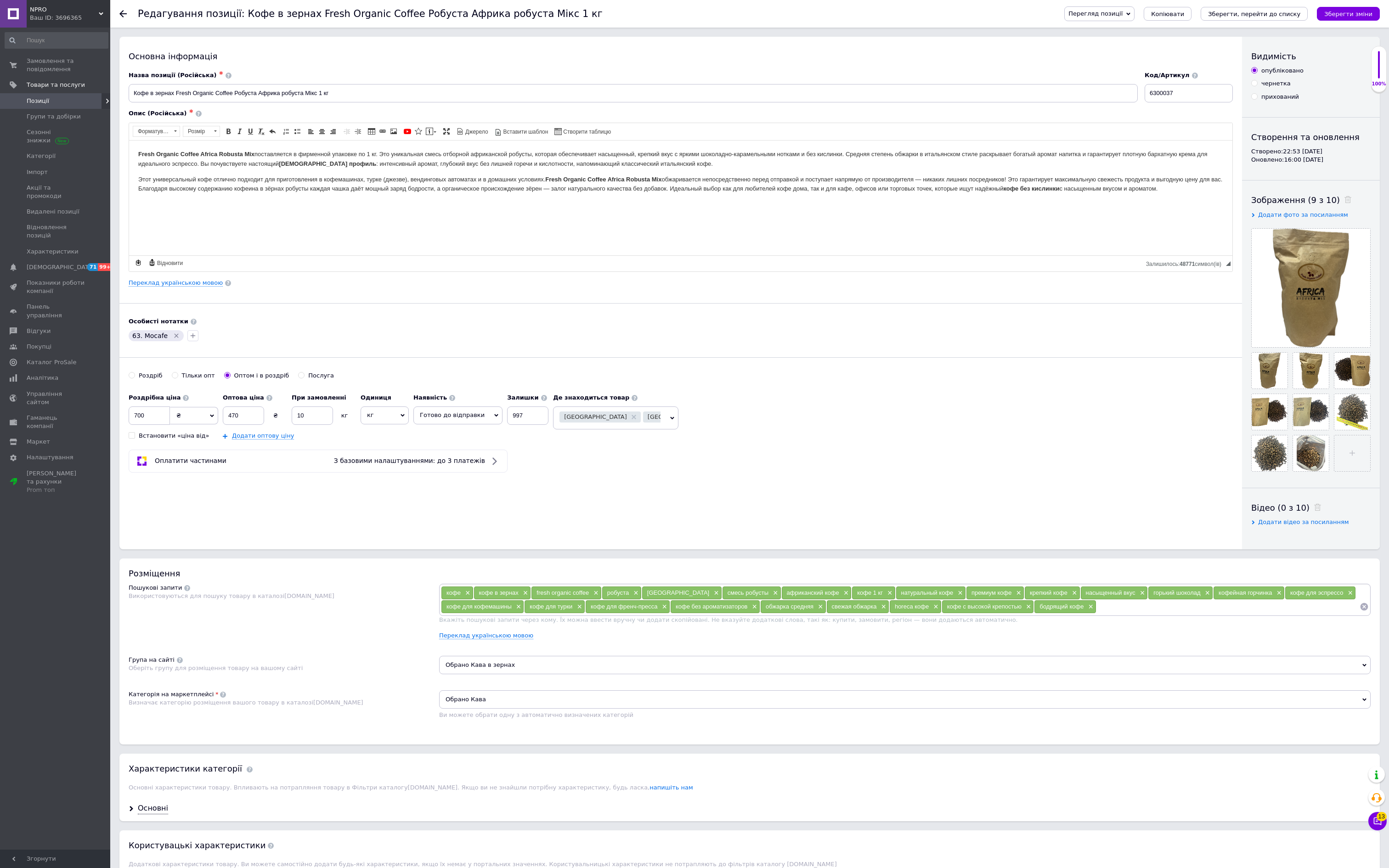
scroll to position [0, 0]
click at [124, 14] on icon at bounding box center [123, 13] width 7 height 7
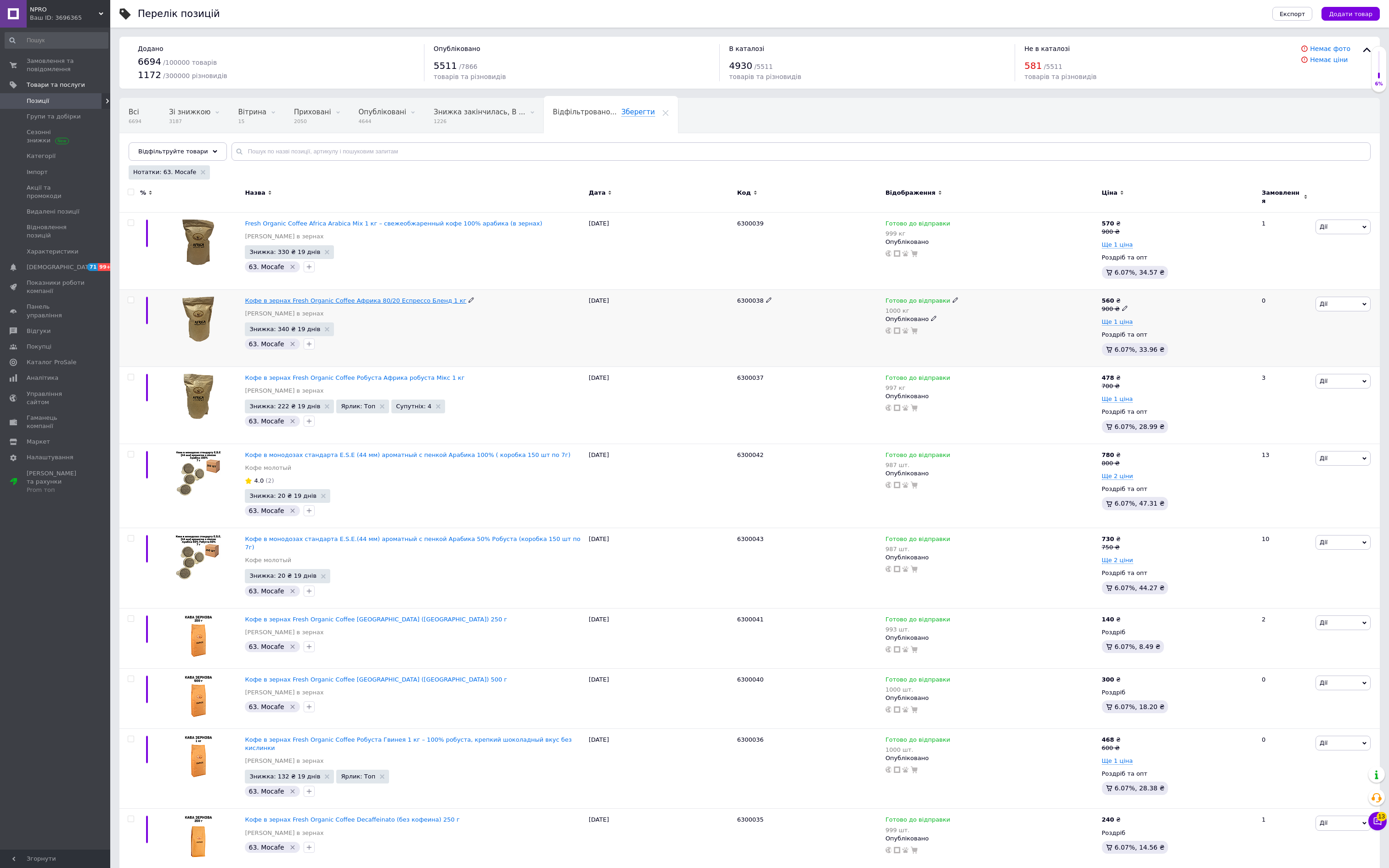
click at [466, 304] on span "Кофе в зернах Fresh Organic Coffee Африка 80/20 Еспрессо Бленд 1 кг" at bounding box center [355, 301] width 222 height 7
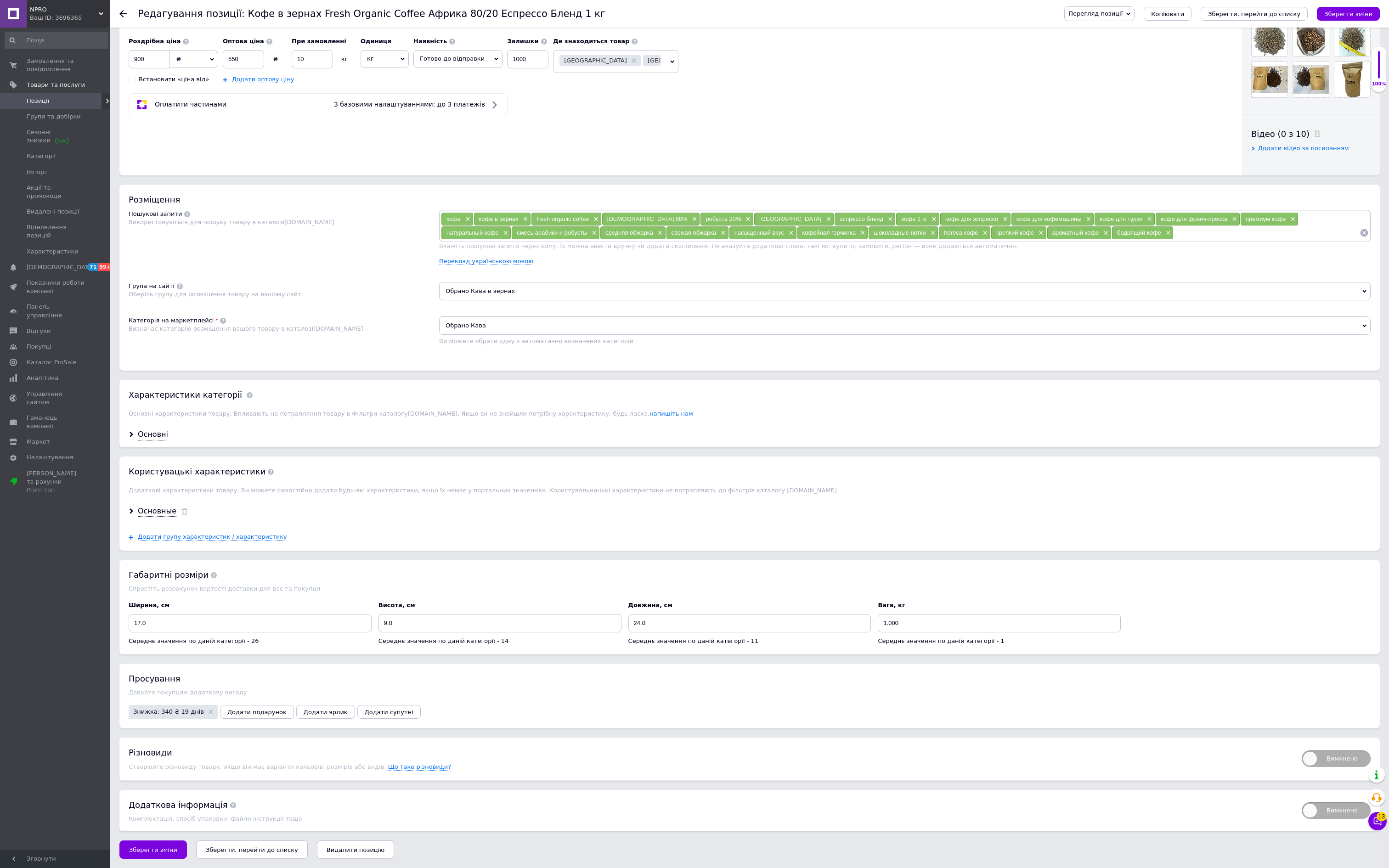
scroll to position [530, 0]
click at [204, 709] on span "Знижка: 340 ₴ 19 днів" at bounding box center [168, 711] width 71 height 6
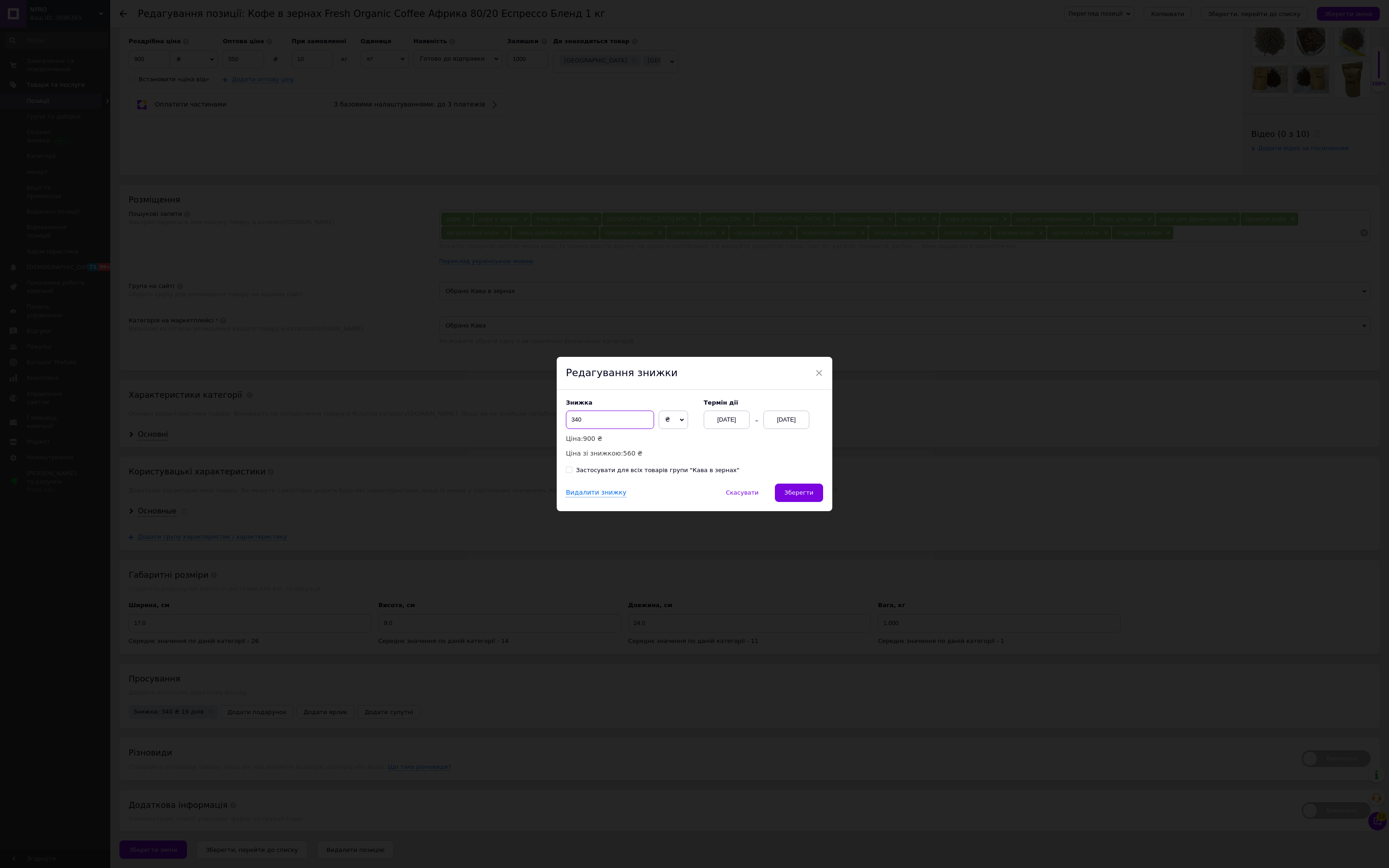
click at [622, 420] on input "340" at bounding box center [610, 420] width 88 height 18
type input "3"
type input "412"
click at [797, 496] on span "Зберегти" at bounding box center [799, 492] width 29 height 7
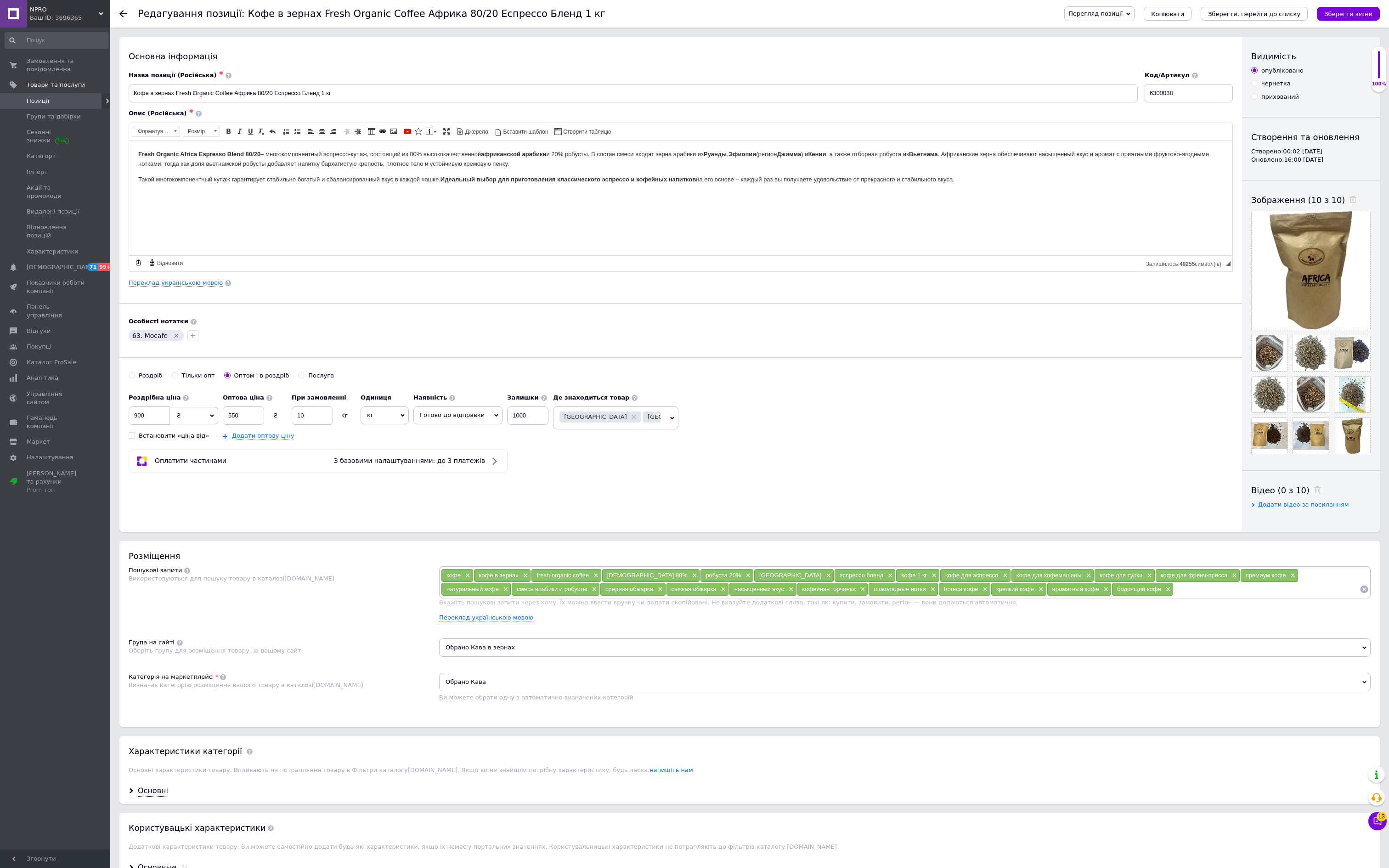
scroll to position [0, 0]
click at [264, 424] on input "550" at bounding box center [243, 416] width 42 height 18
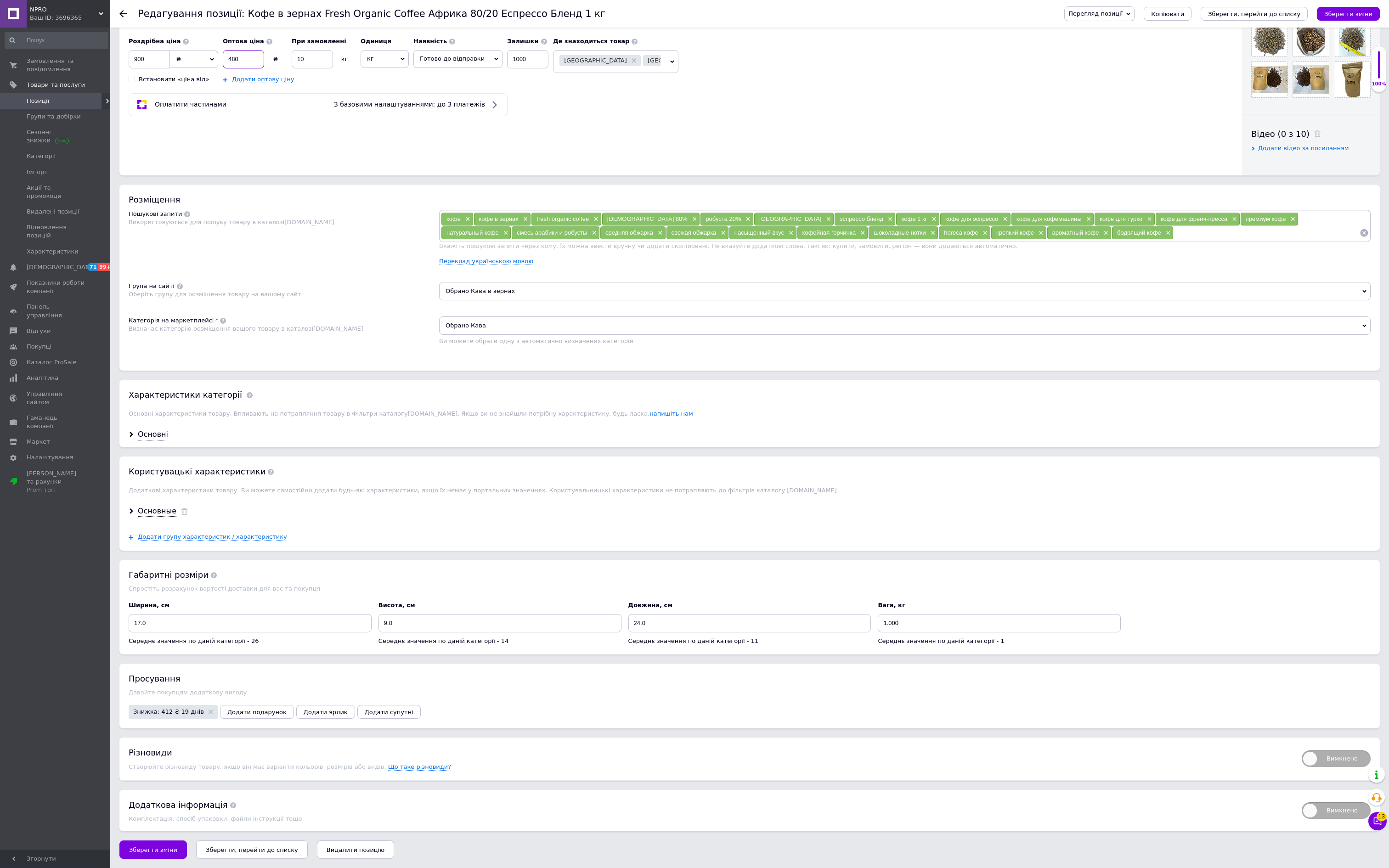
scroll to position [492, 0]
type input "480"
click at [198, 714] on span "Знижка: 412 ₴ 19 днів" at bounding box center [168, 711] width 71 height 6
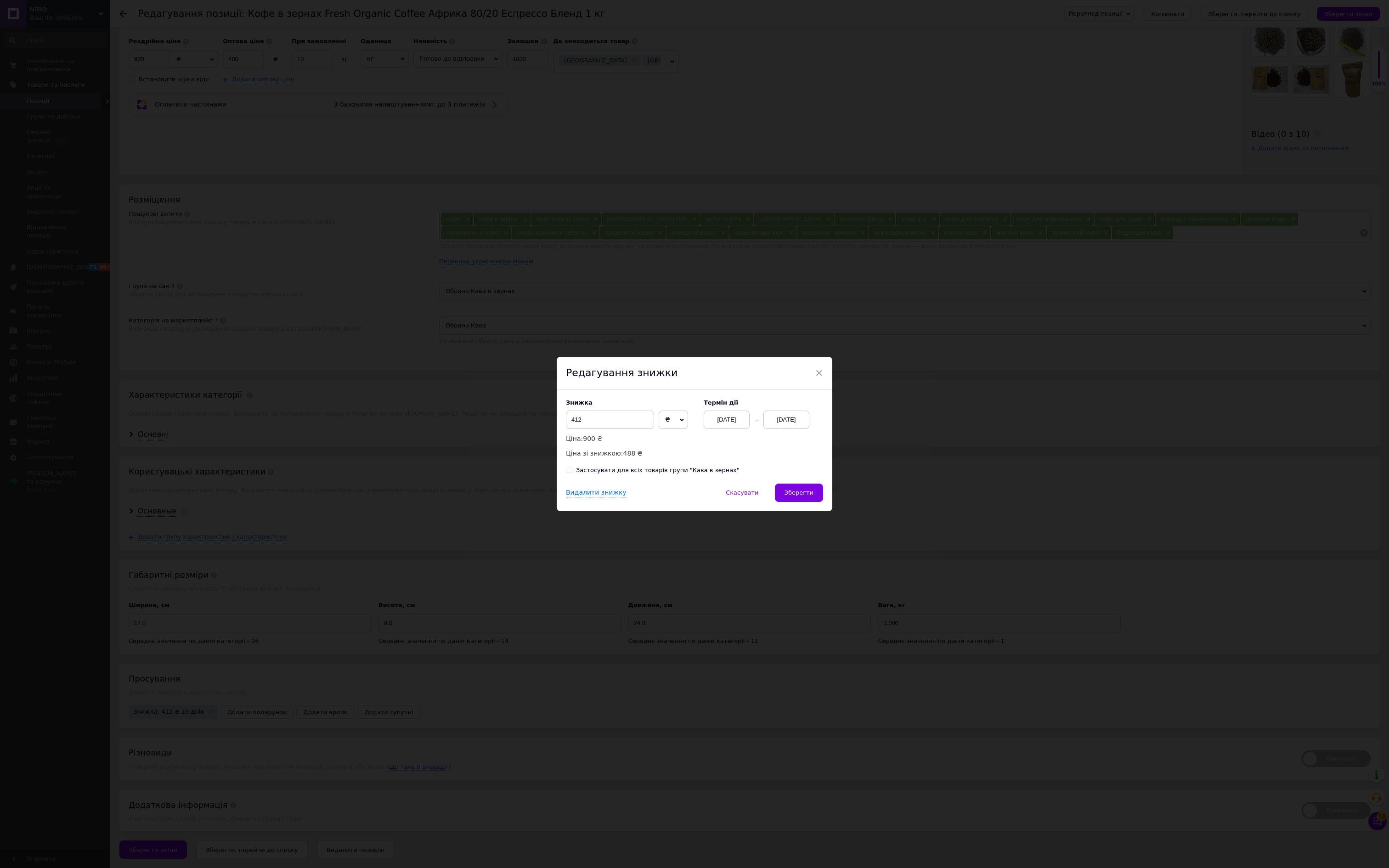
click at [198, 742] on div "× Редагування знижки Знижка 412 ₴ % Ціна: 900 ₴ Ціна зі знижкою: 488 ₴ Термін д…" at bounding box center [694, 434] width 1389 height 868
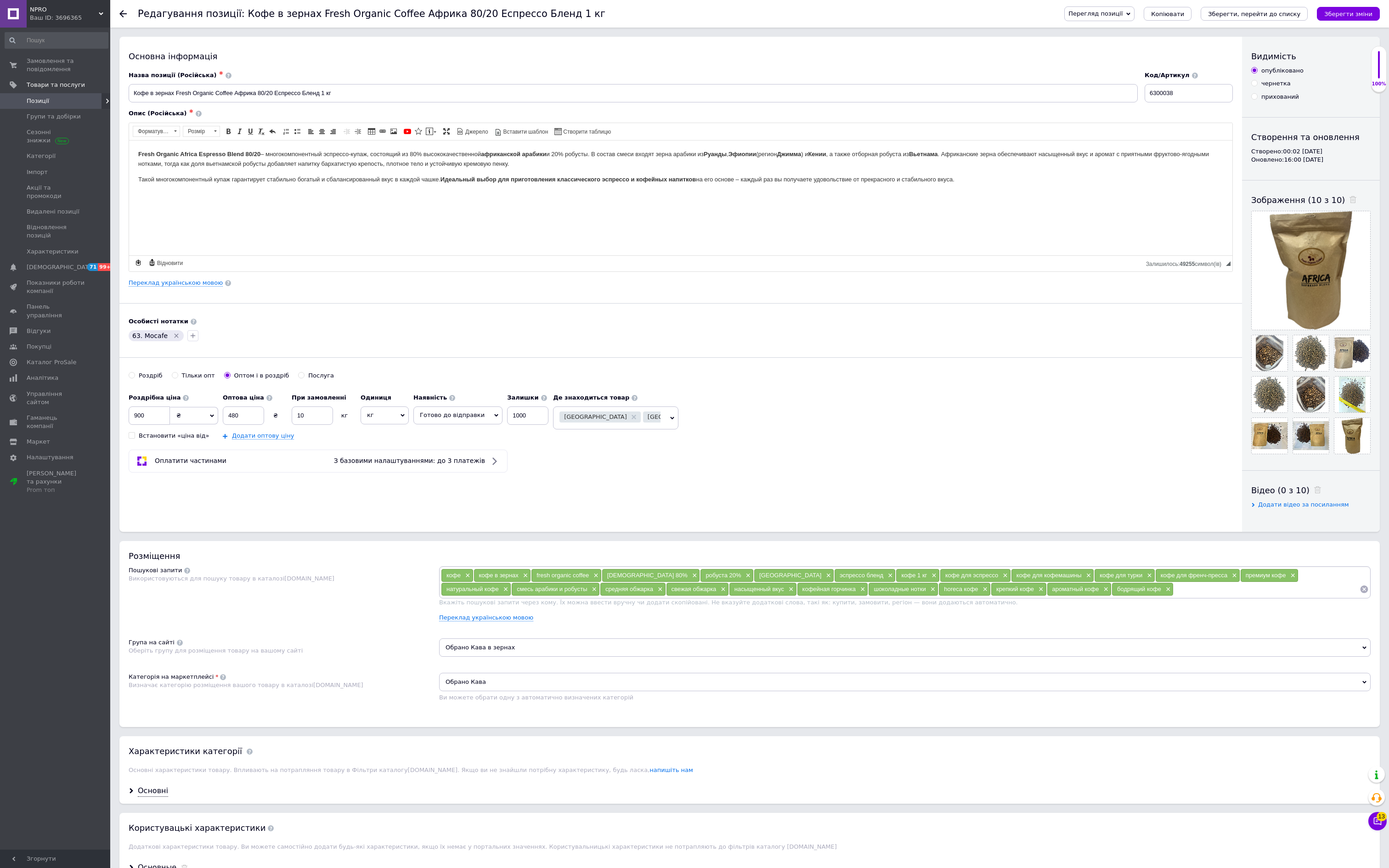
scroll to position [0, 0]
click at [1332, 12] on icon "Зберегти зміни" at bounding box center [1348, 14] width 48 height 7
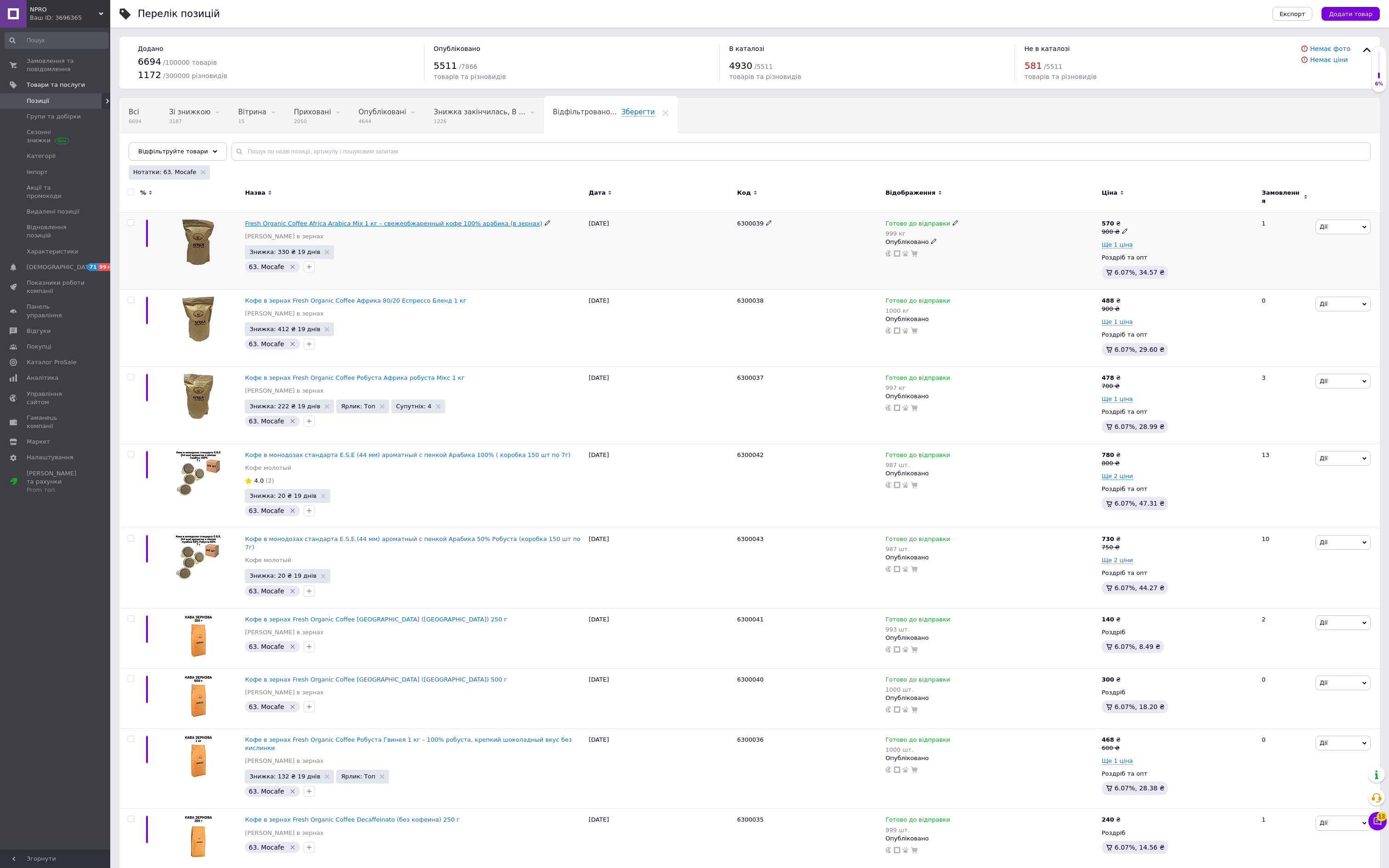
click at [502, 227] on span "Fresh Organic Coffee Africa Arabica Mix 1 кг – свежеобжаренный кофе 100% арабик…" at bounding box center [393, 223] width 297 height 7
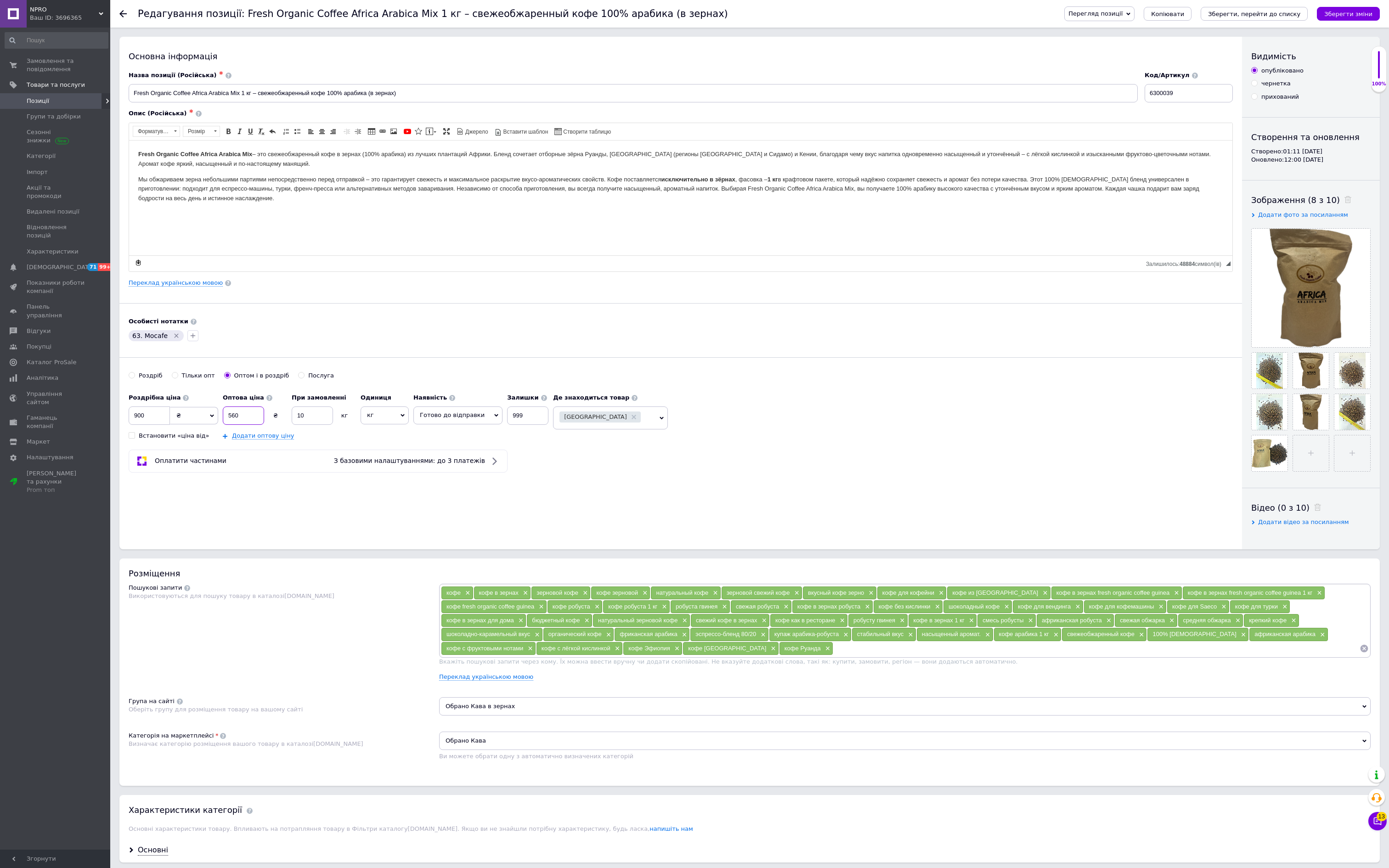
click at [264, 424] on input "560" at bounding box center [243, 416] width 42 height 18
type input "400"
click at [152, 424] on input "900" at bounding box center [149, 416] width 42 height 18
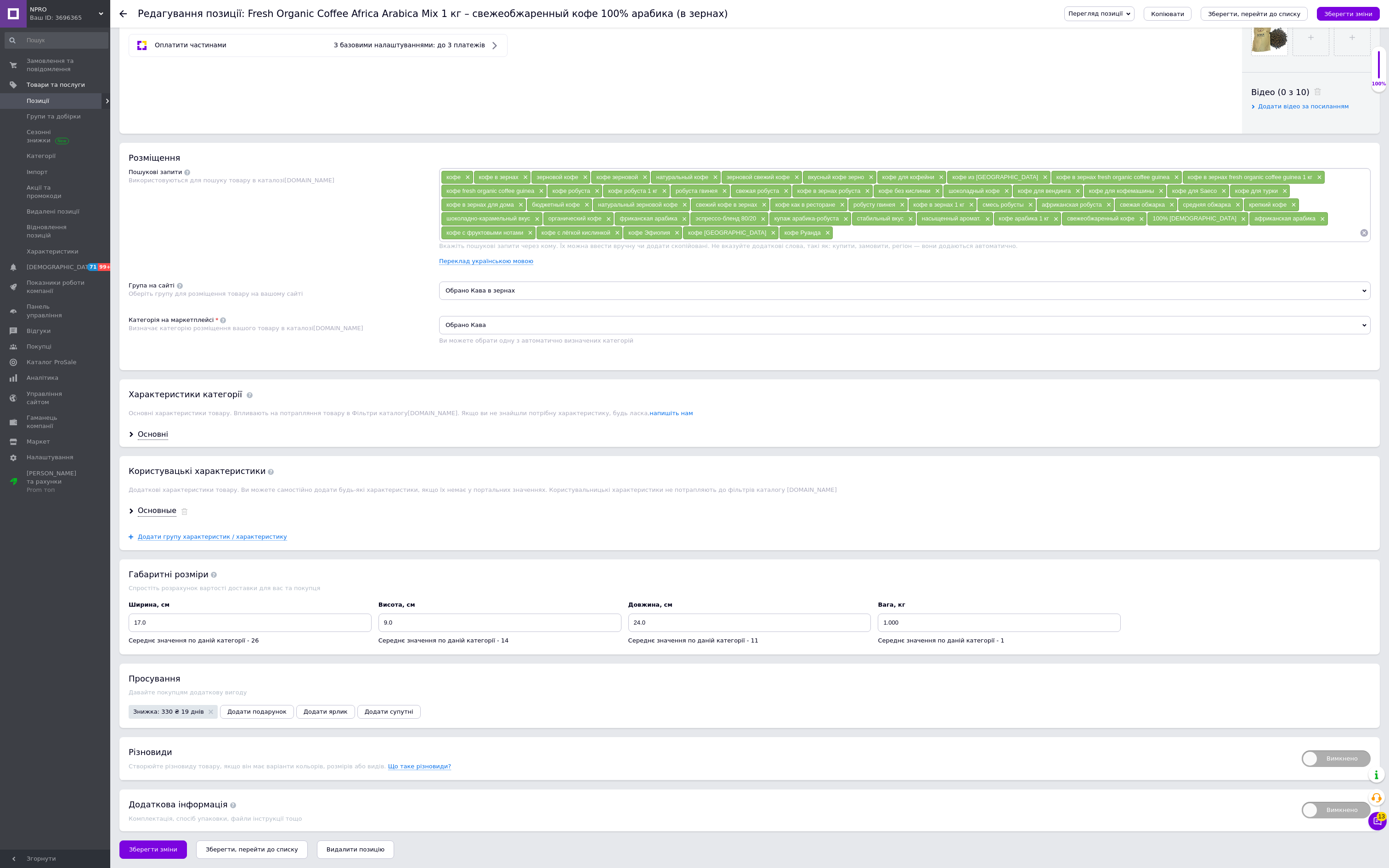
scroll to position [604, 0]
click at [189, 705] on span "Знижка: 330 ₴ 19 днів" at bounding box center [173, 711] width 89 height 14
click at [190, 709] on span "Знижка: 330 ₴ 19 днів" at bounding box center [168, 711] width 71 height 6
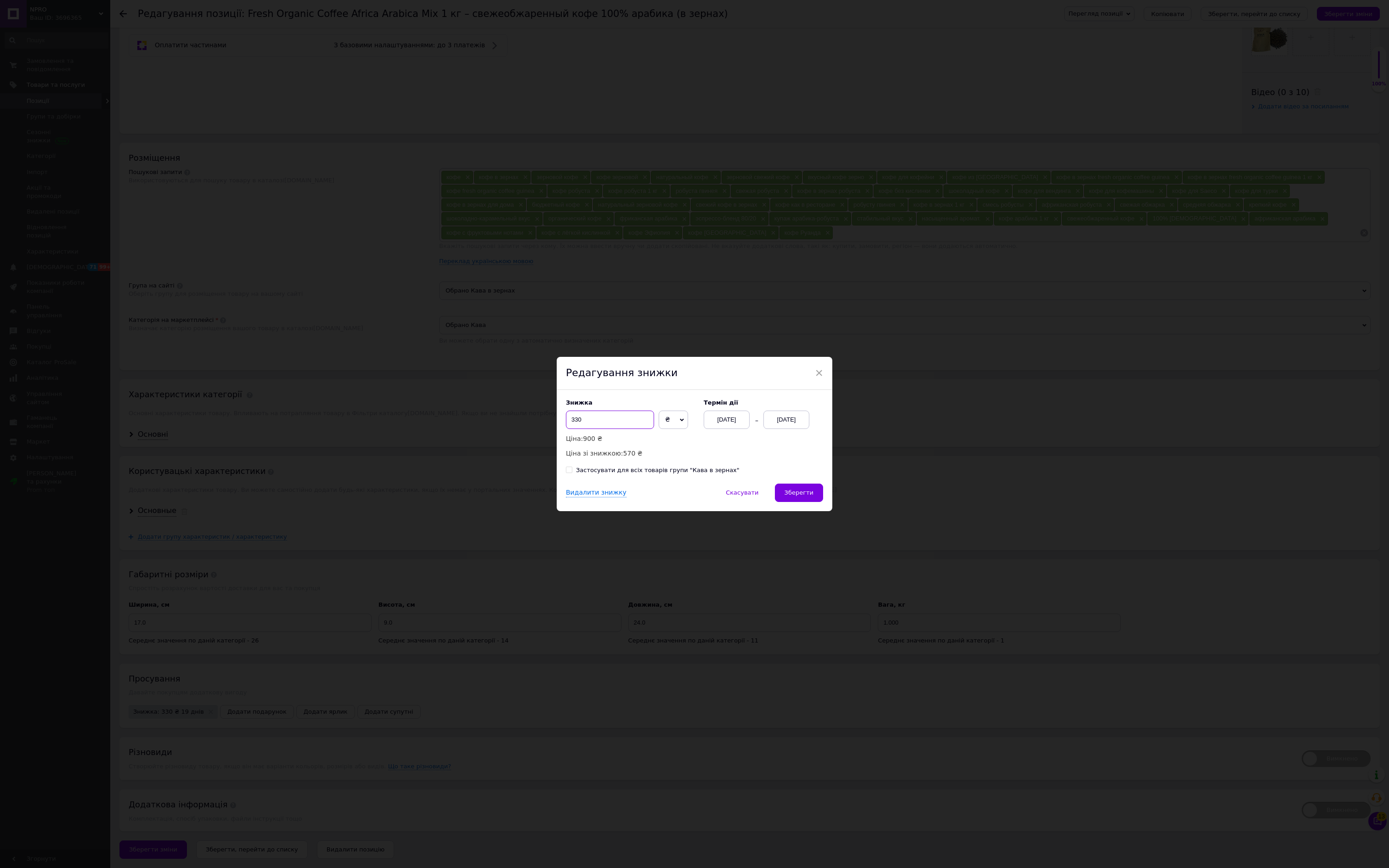
click at [616, 417] on input "330" at bounding box center [610, 420] width 88 height 18
type input "5"
type input "491"
click at [806, 496] on span "Зберегти" at bounding box center [799, 492] width 29 height 7
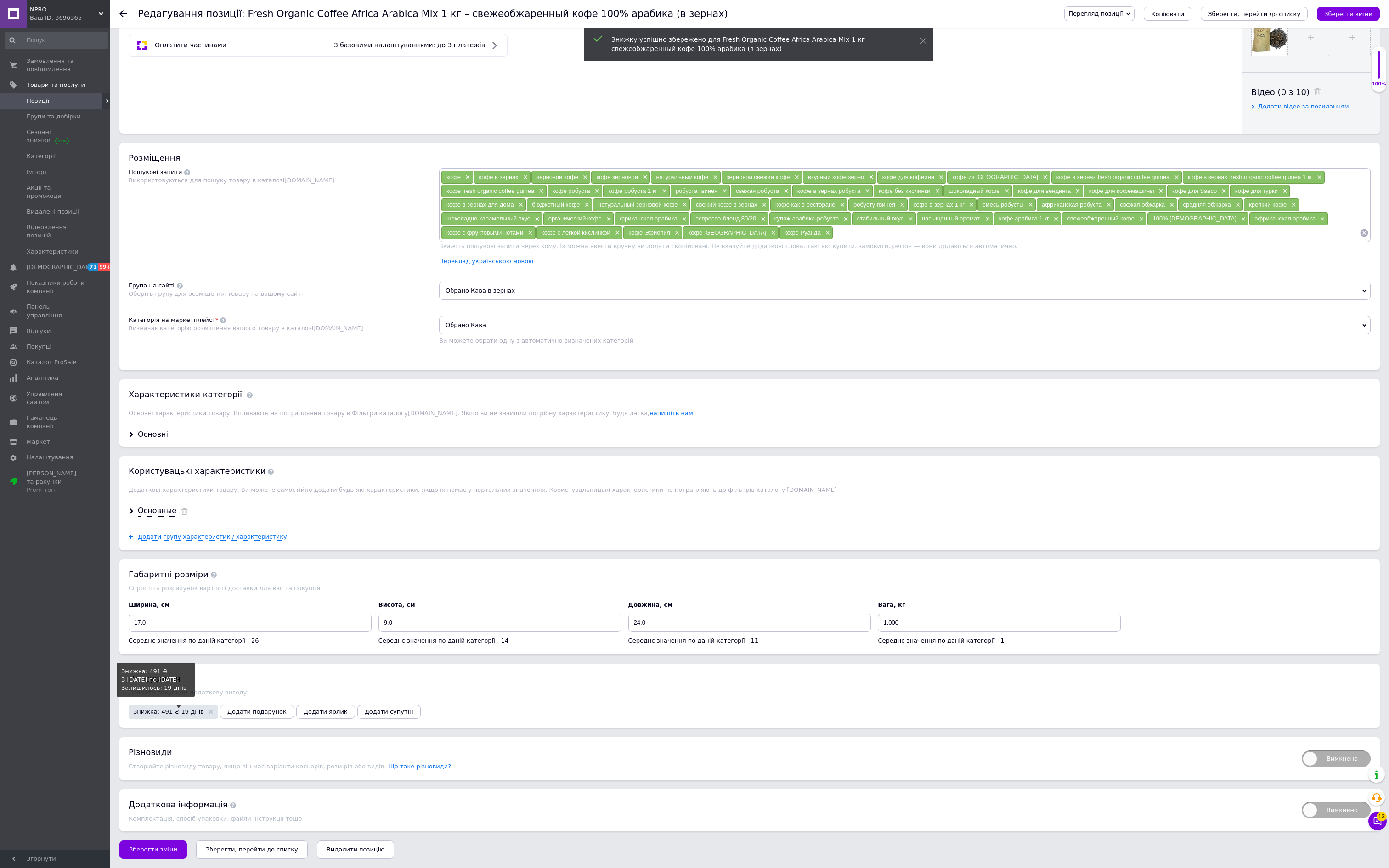
click at [213, 709] on span "Знижка: 491 ₴ 19 днів" at bounding box center [173, 711] width 80 height 6
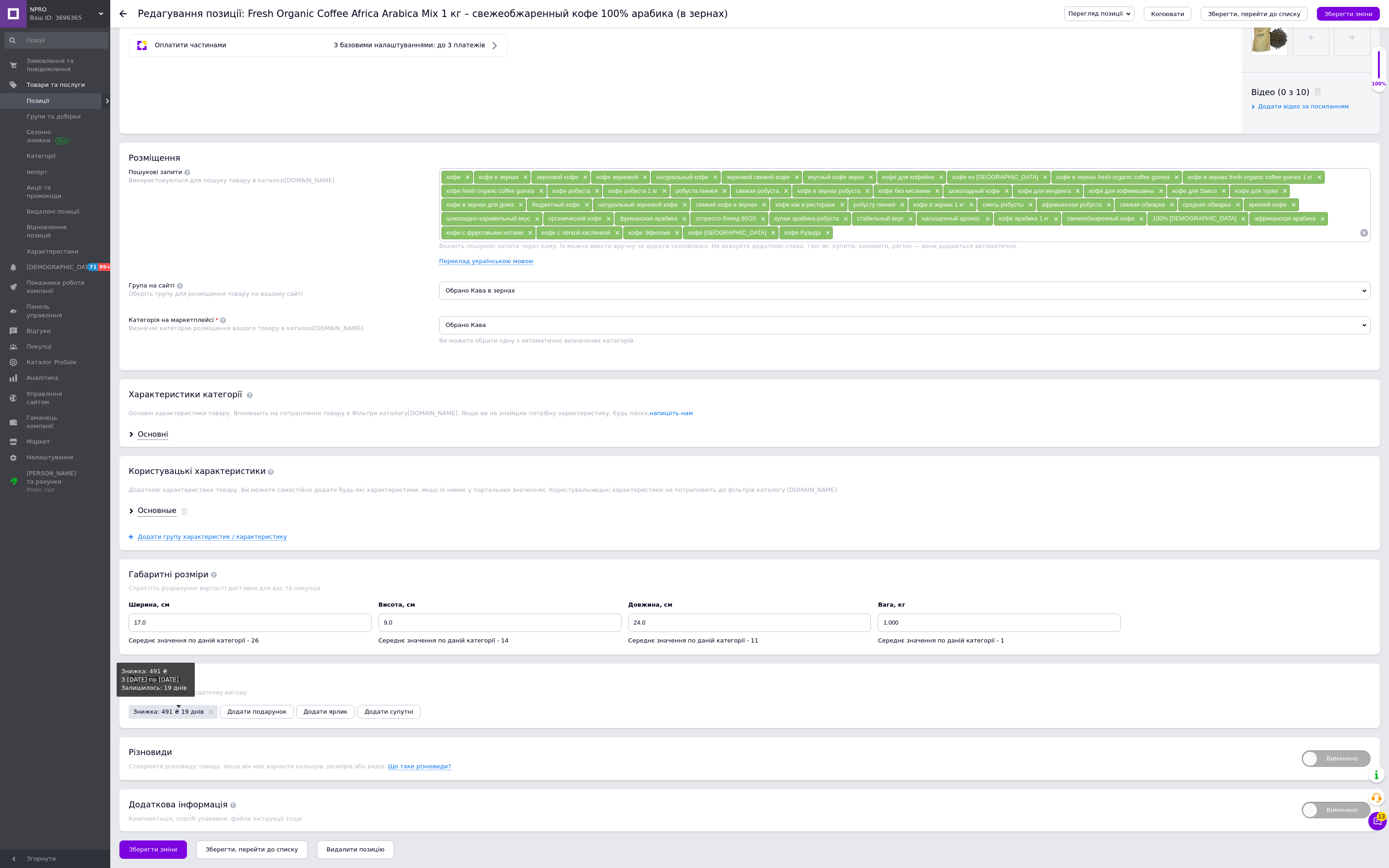
click at [187, 709] on span "Знижка: 491 ₴ 19 днів" at bounding box center [168, 711] width 71 height 6
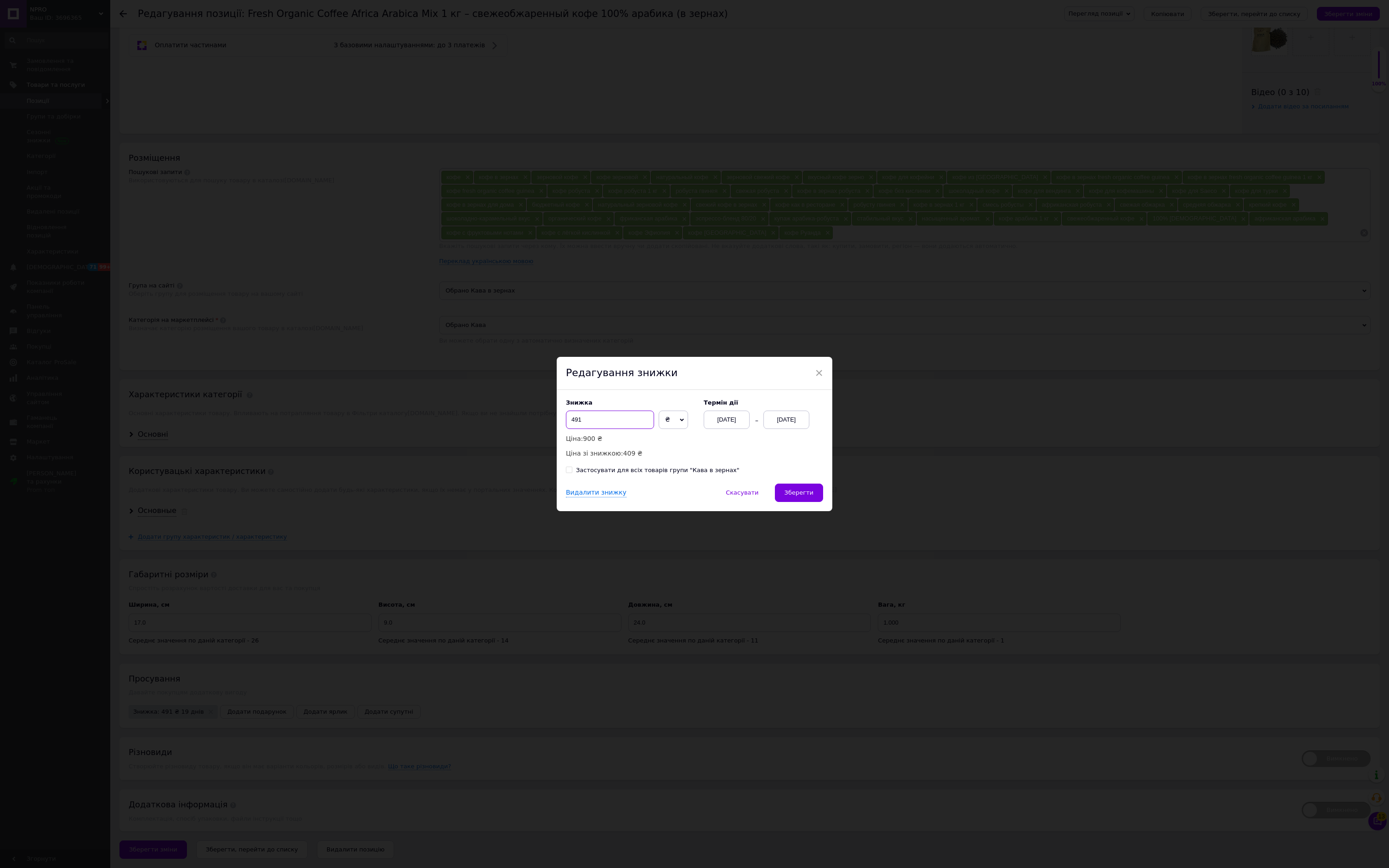
click at [574, 415] on input "491" at bounding box center [610, 420] width 88 height 18
type input "591"
click at [806, 502] on button "Зберегти" at bounding box center [798, 493] width 48 height 18
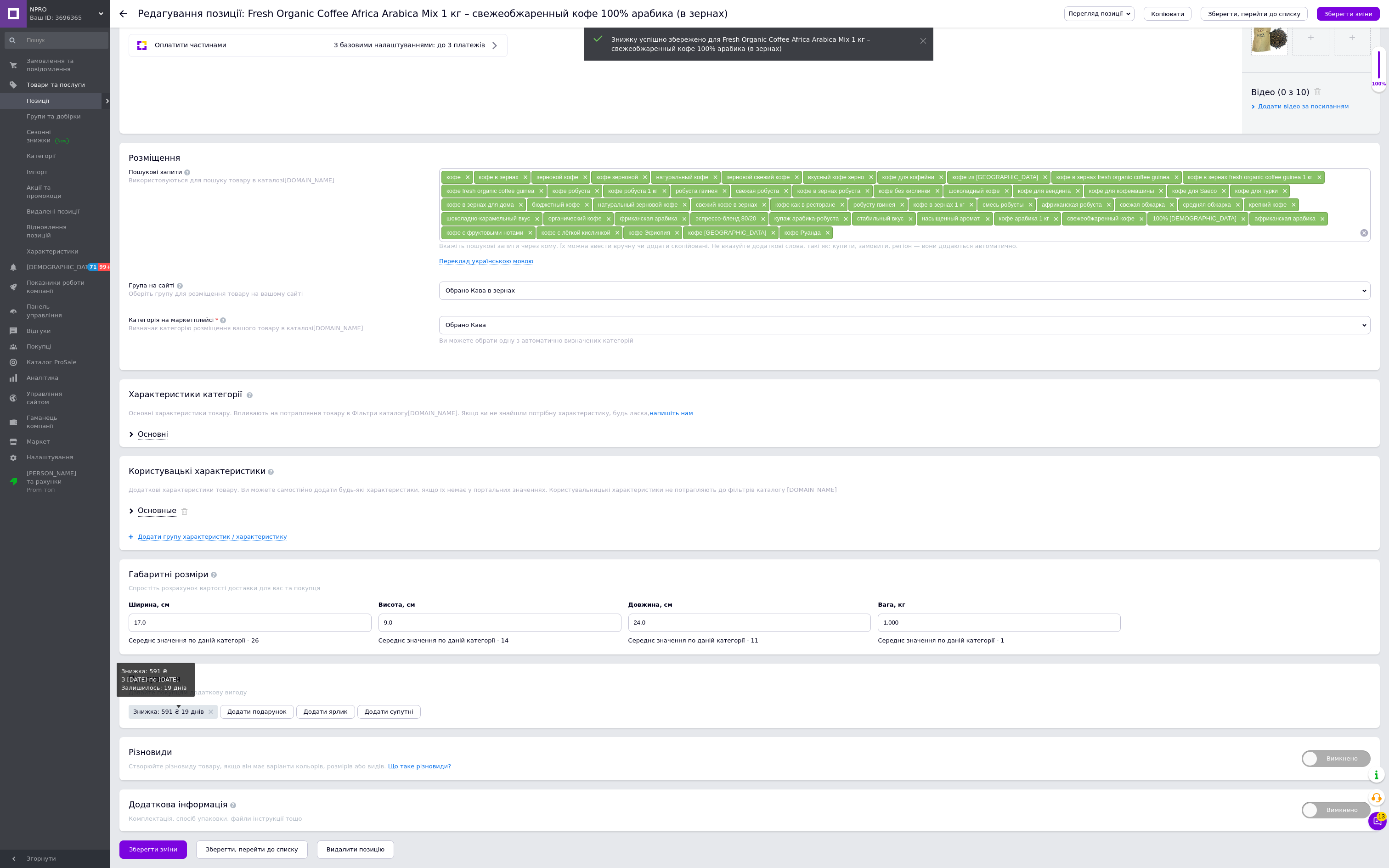
click at [204, 709] on span "Знижка: 591 ₴ 19 днів" at bounding box center [168, 711] width 71 height 6
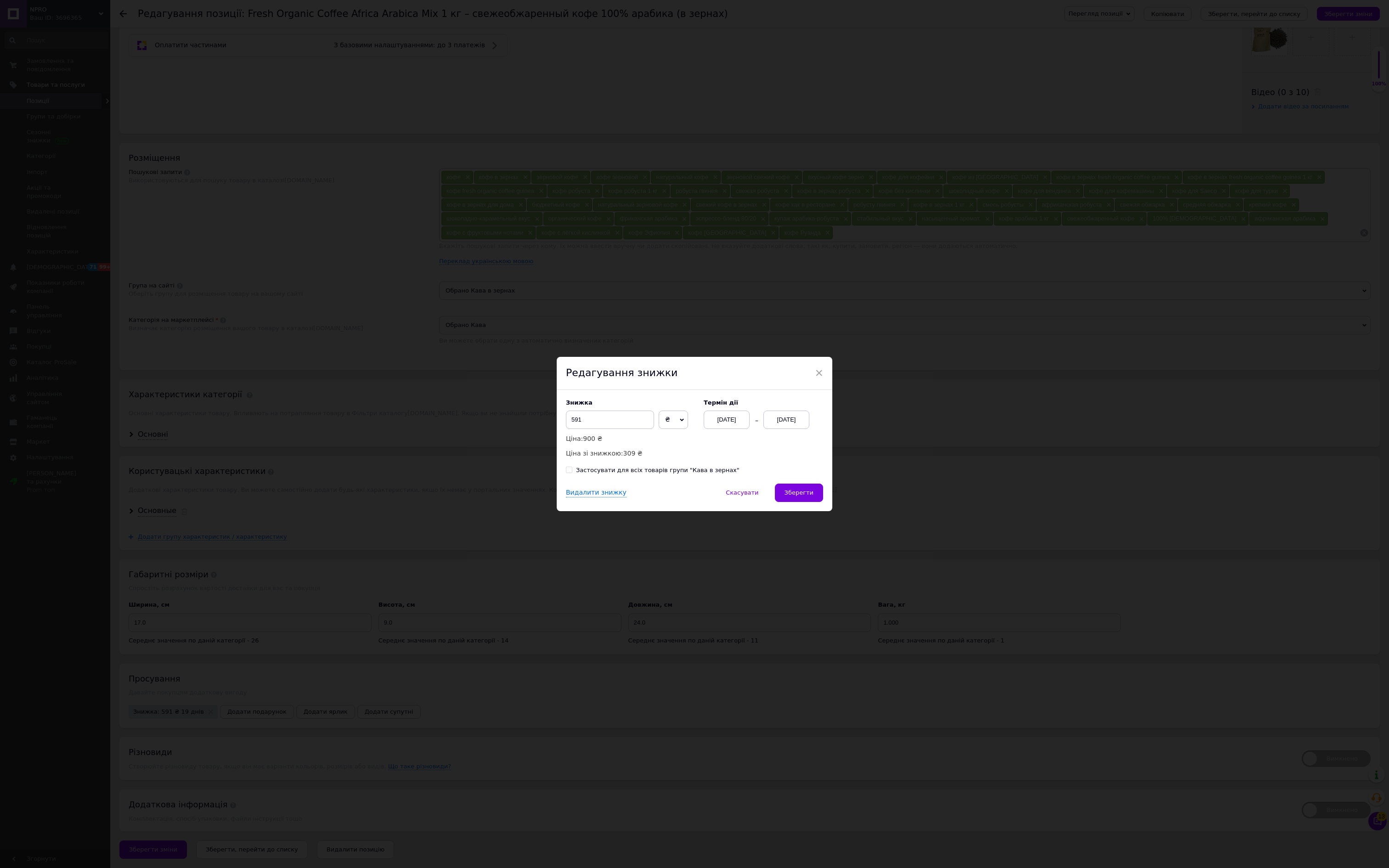
click at [208, 705] on div "× Редагування знижки Знижка 591 ₴ % Ціна: 900 ₴ Ціна зі знижкою: 309 ₴ Термін д…" at bounding box center [694, 434] width 1389 height 868
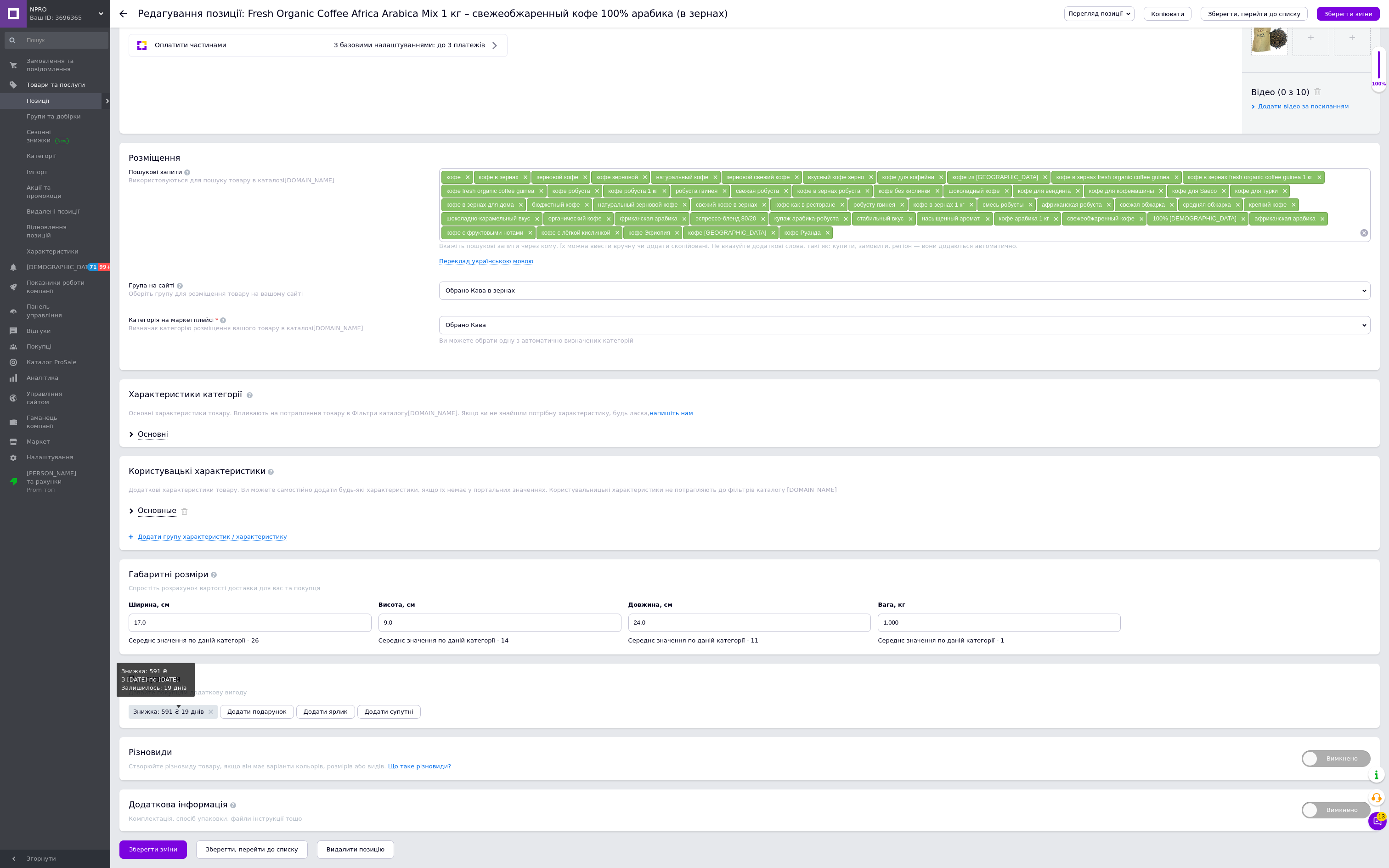
click at [204, 709] on span "Знижка: 591 ₴ 19 днів" at bounding box center [168, 711] width 71 height 6
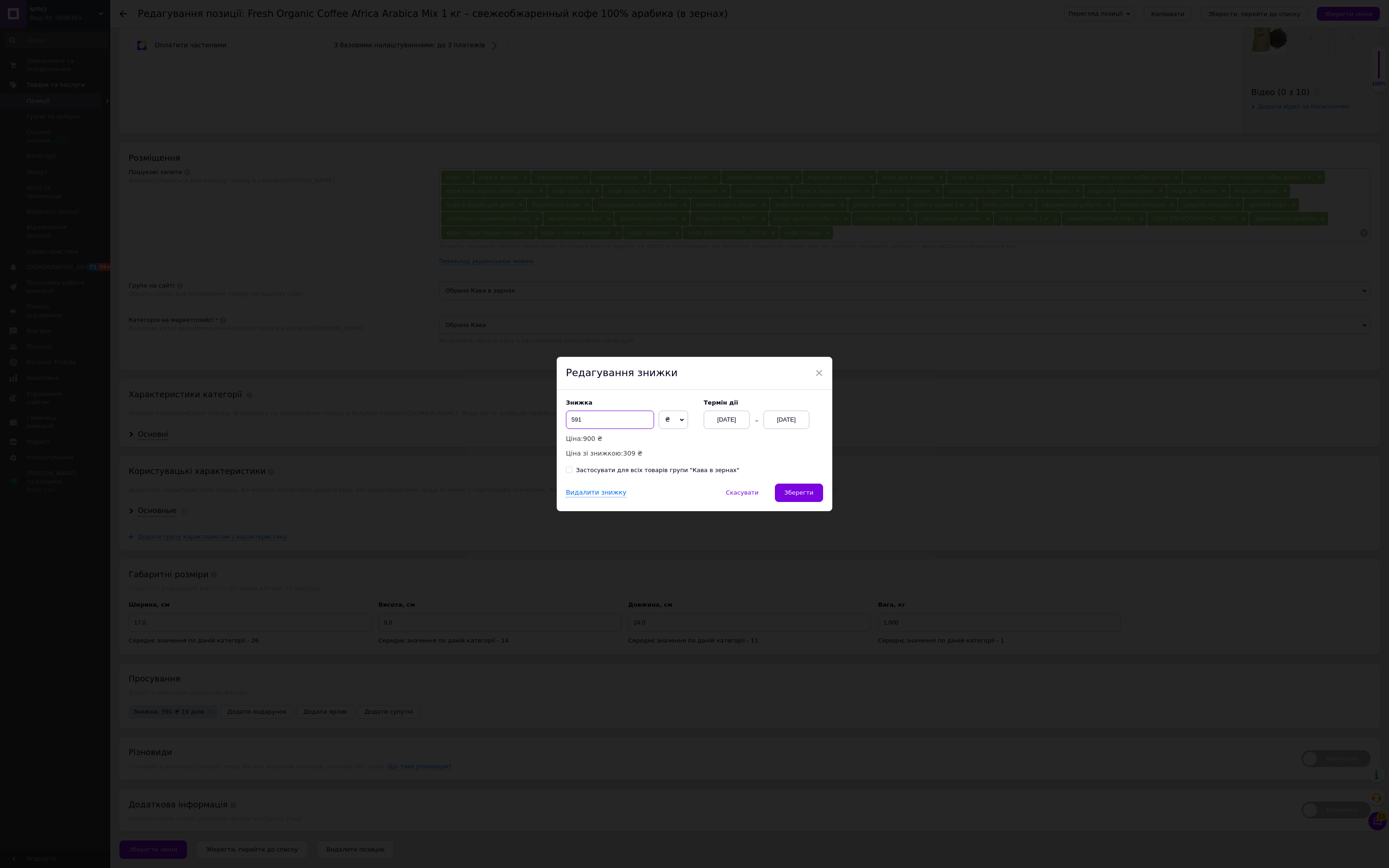
click at [574, 416] on input "591" at bounding box center [610, 420] width 88 height 18
type input "391"
click at [804, 496] on span "Зберегти" at bounding box center [799, 492] width 29 height 7
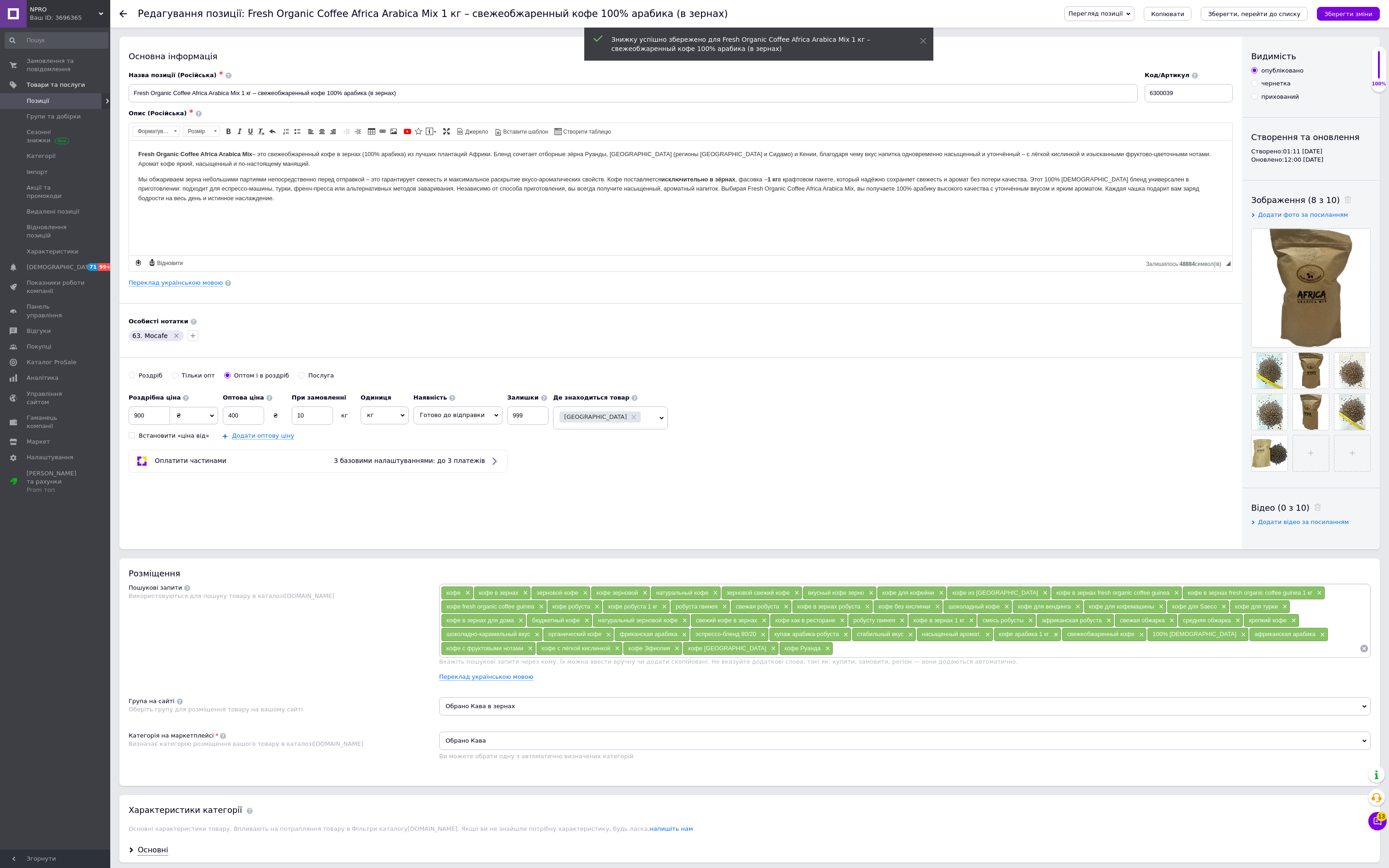
scroll to position [0, 0]
drag, startPoint x: 276, startPoint y: 438, endPoint x: 187, endPoint y: 438, distance: 89.0
click at [187, 438] on div "Роздрібна ціна 900 ₴ $ EUR CHF GBP ¥ PLN ₸ MDL HUF KGS CNY TRY KRW lei Встанови…" at bounding box center [341, 414] width 425 height 51
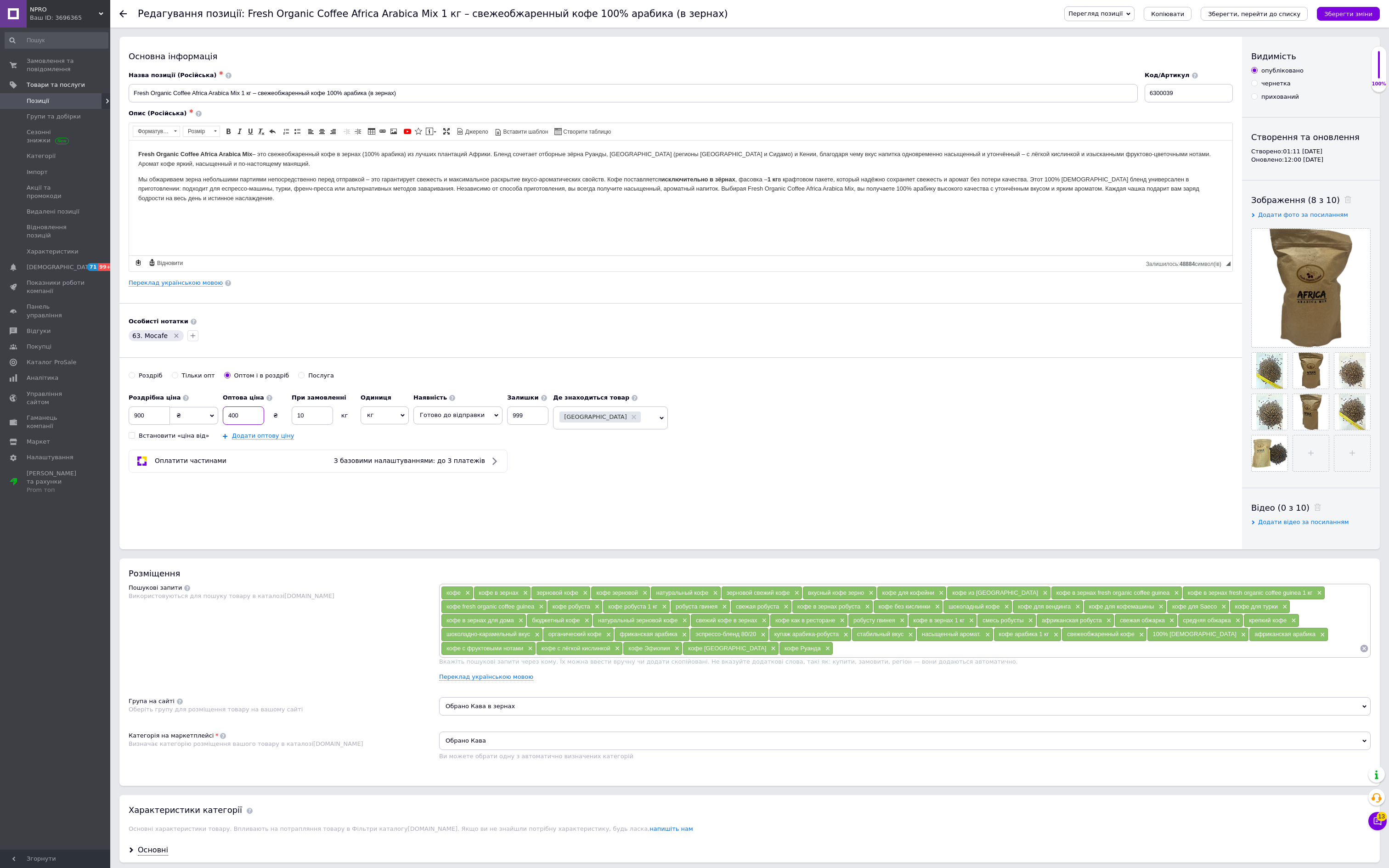
type input "4"
type input "500"
click at [1363, 12] on icon "Зберегти зміни" at bounding box center [1348, 14] width 48 height 7
click at [126, 11] on icon at bounding box center [123, 13] width 7 height 7
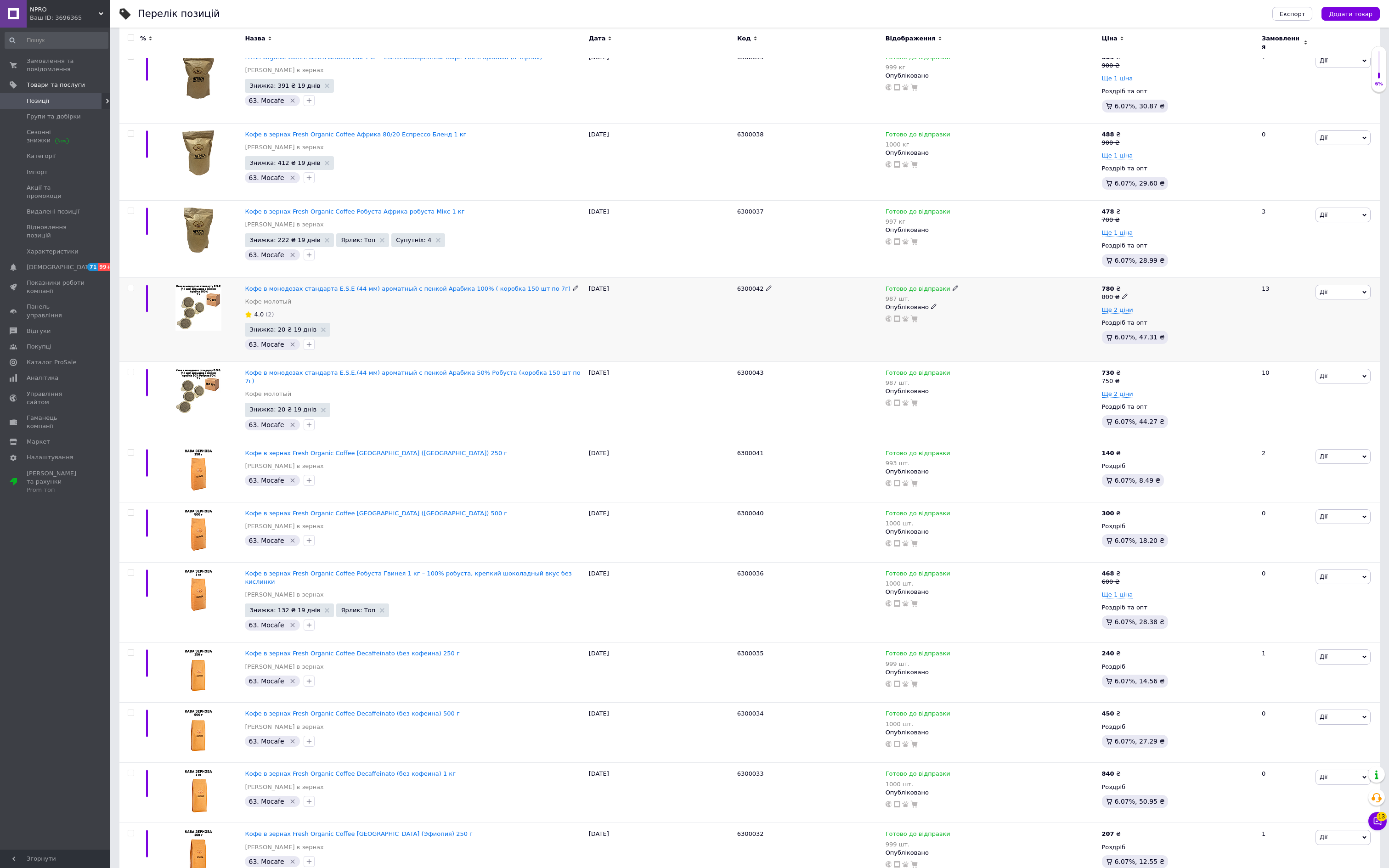
scroll to position [175, 0]
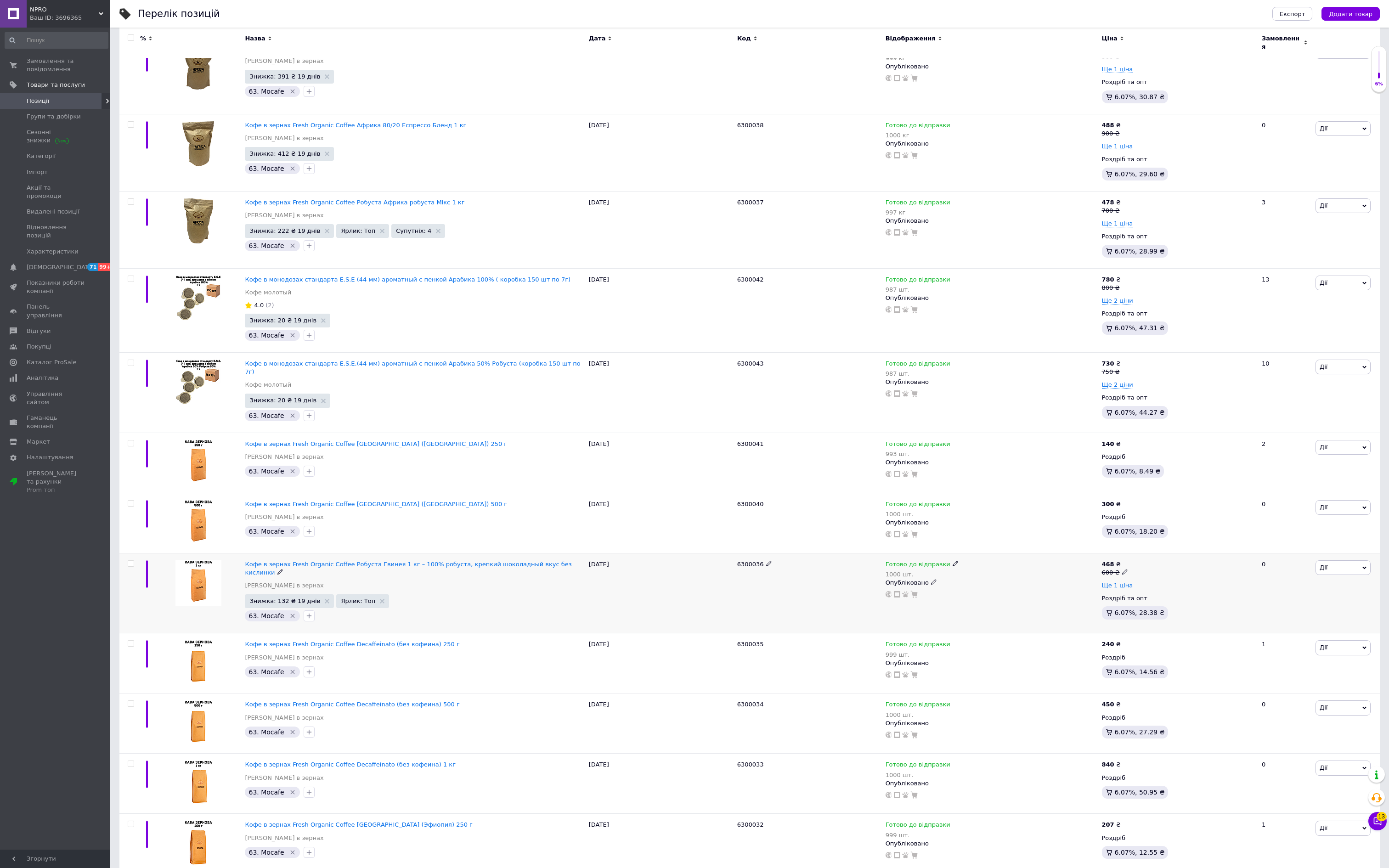
click at [1128, 589] on span "Ще 1 ціна" at bounding box center [1117, 585] width 31 height 7
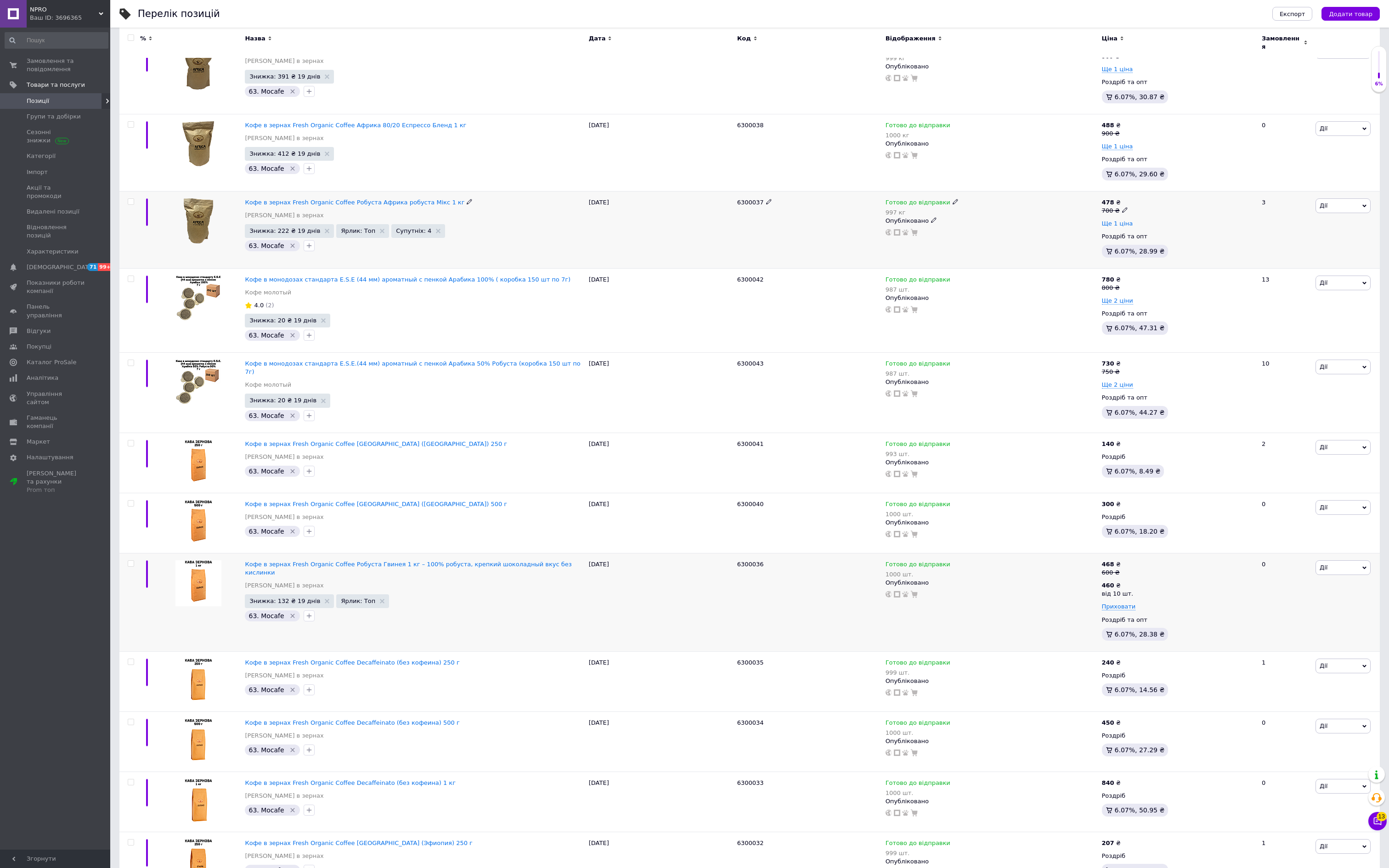
click at [1133, 227] on span "Ще 1 ціна" at bounding box center [1117, 223] width 31 height 7
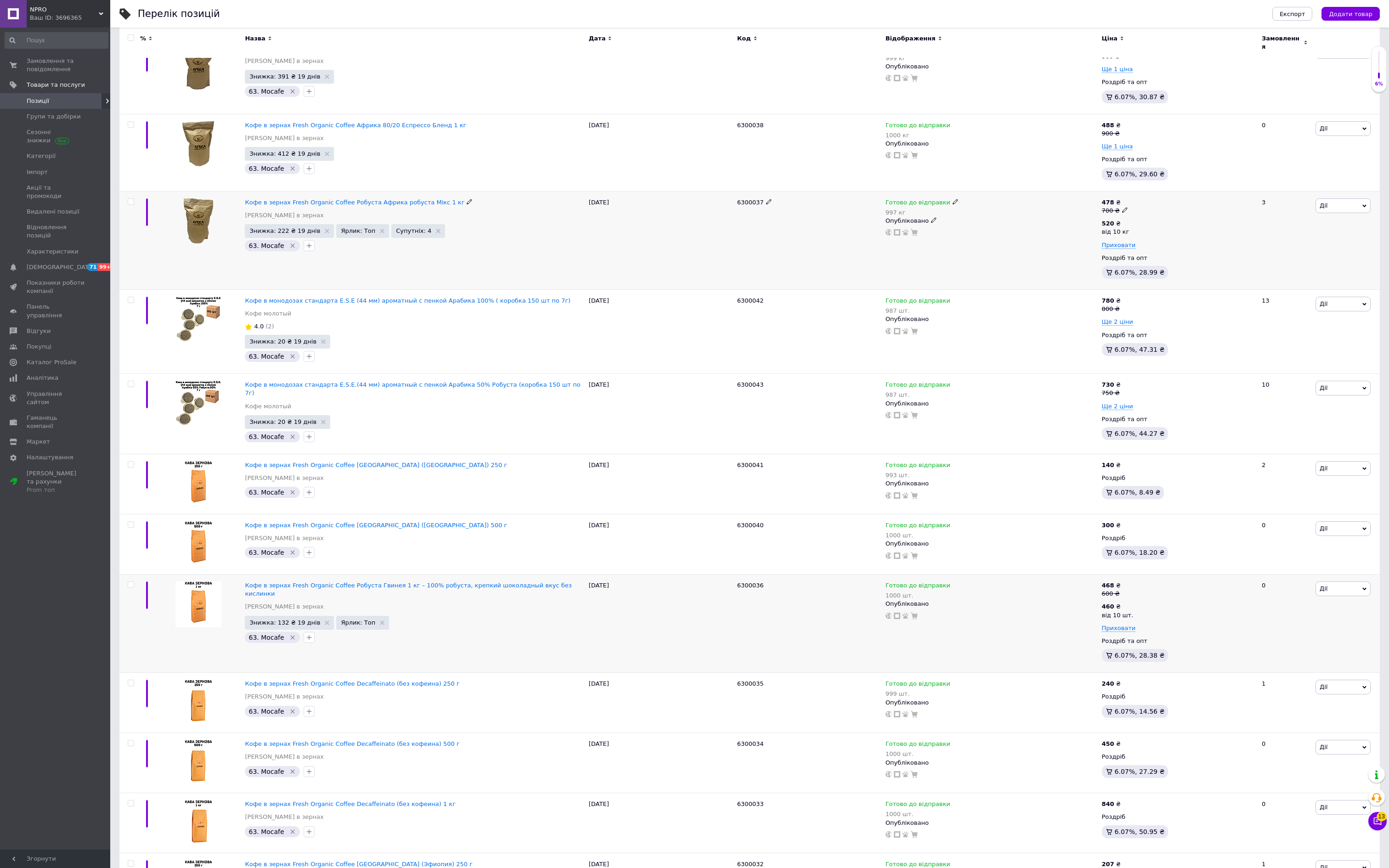
click at [1128, 213] on span at bounding box center [1125, 210] width 6 height 6
click at [1104, 227] on b "520" at bounding box center [1108, 223] width 13 height 7
click at [1129, 236] on div "від 10 кг" at bounding box center [1115, 232] width 28 height 9
click at [1202, 208] on input "520" at bounding box center [1197, 199] width 88 height 18
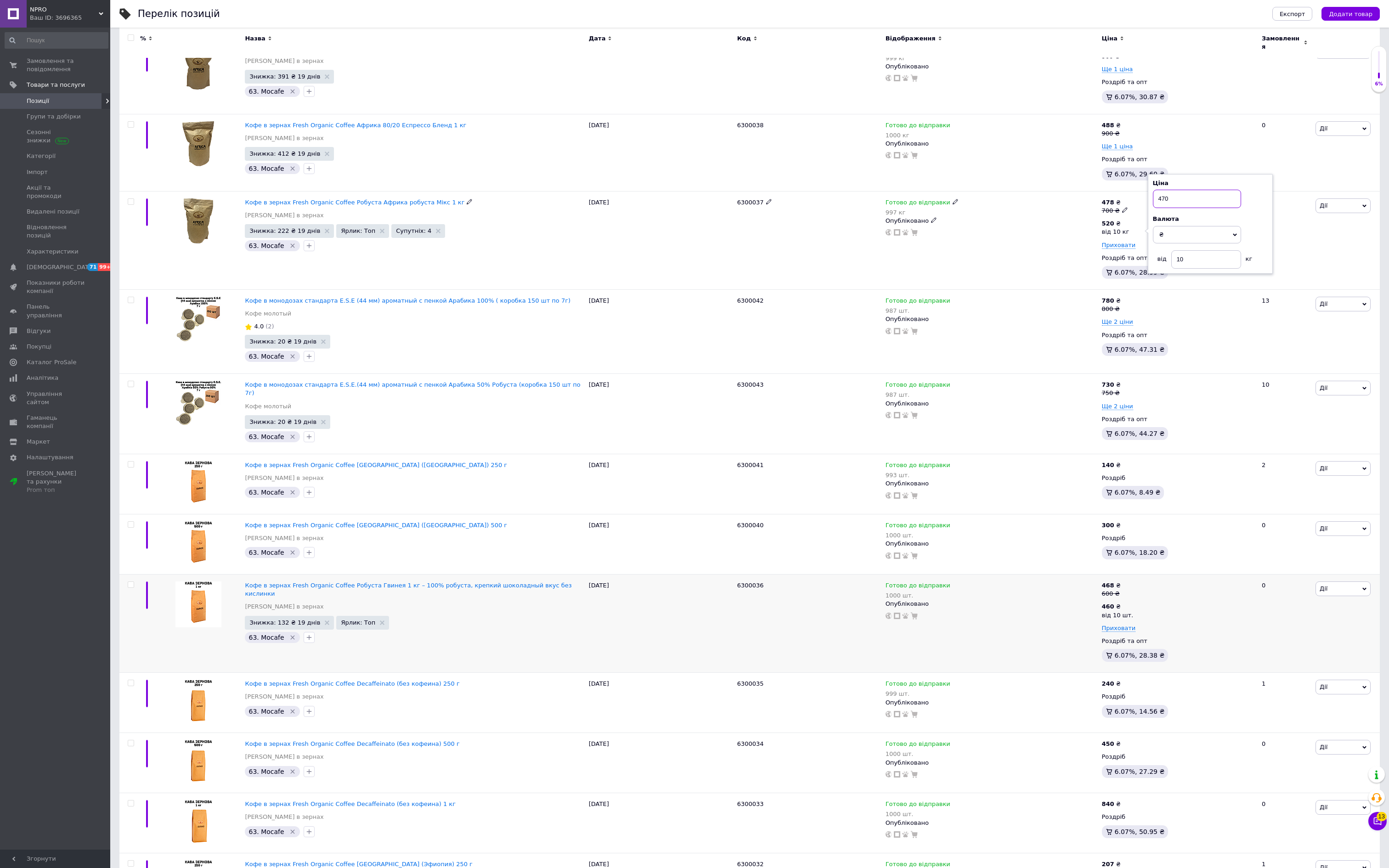
type input "470"
click at [1065, 237] on div "Готово до відправки 997 кг Опубліковано" at bounding box center [991, 217] width 212 height 38
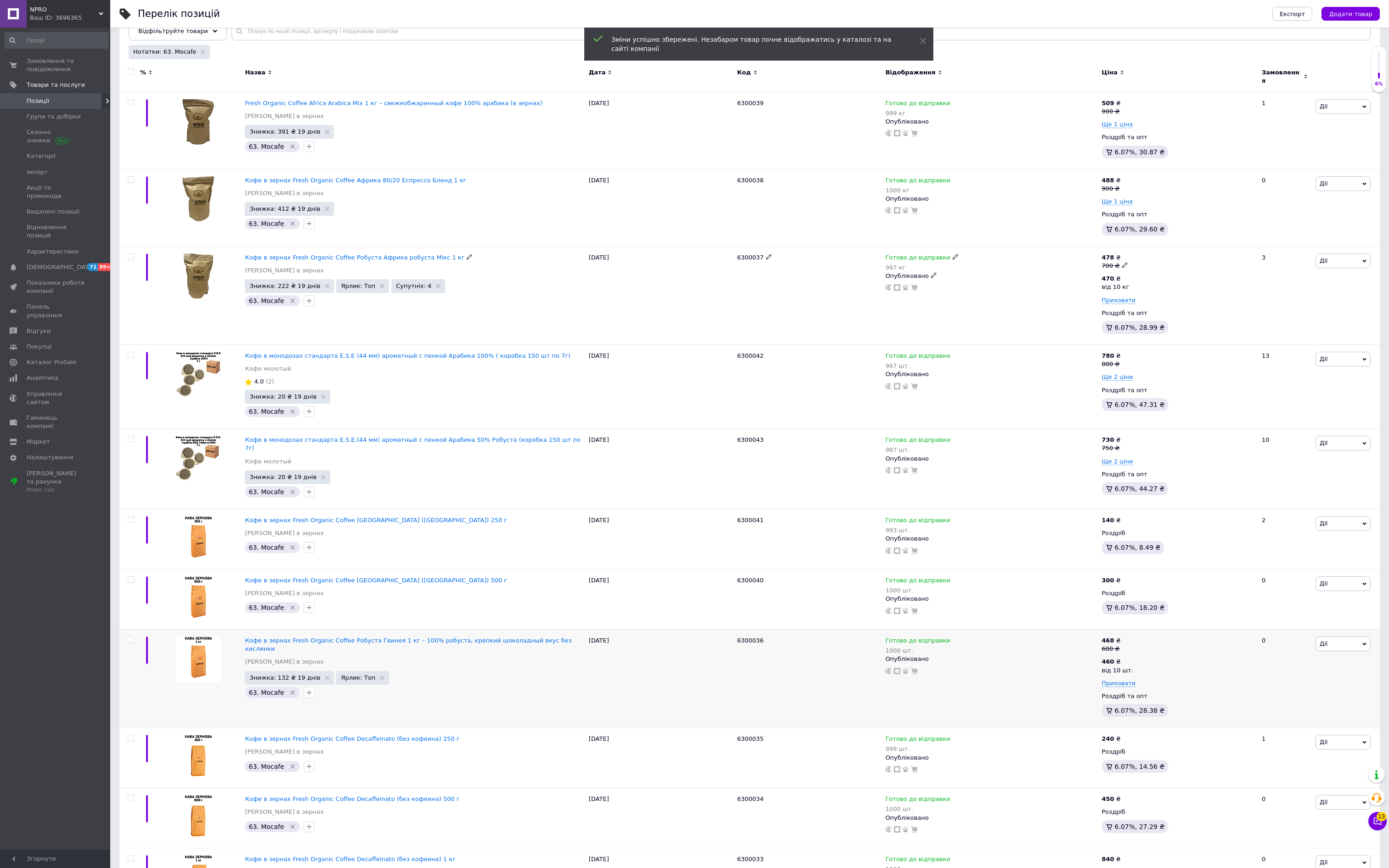
scroll to position [108, 0]
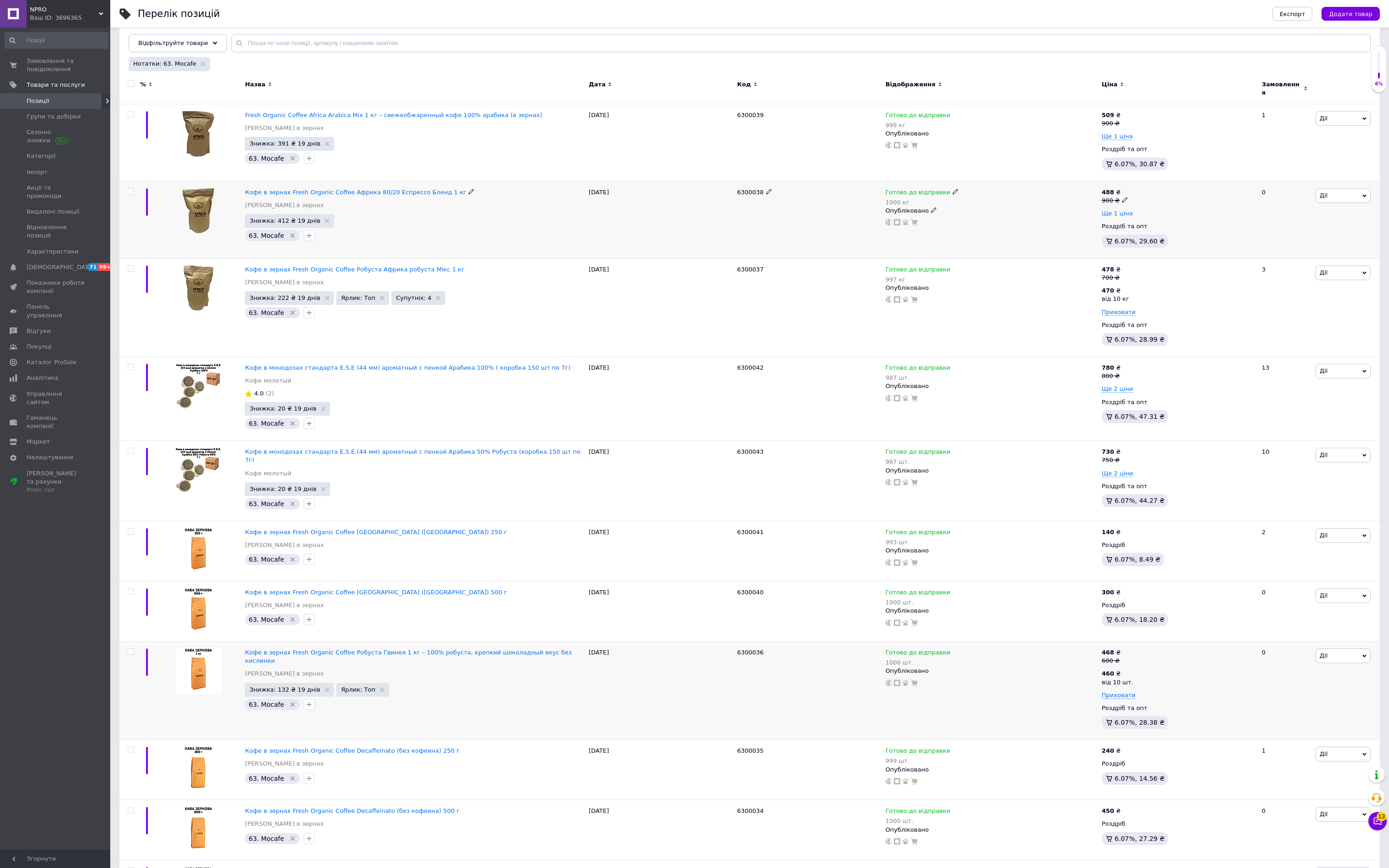
click at [1133, 217] on span "Ще 1 ціна" at bounding box center [1117, 213] width 31 height 7
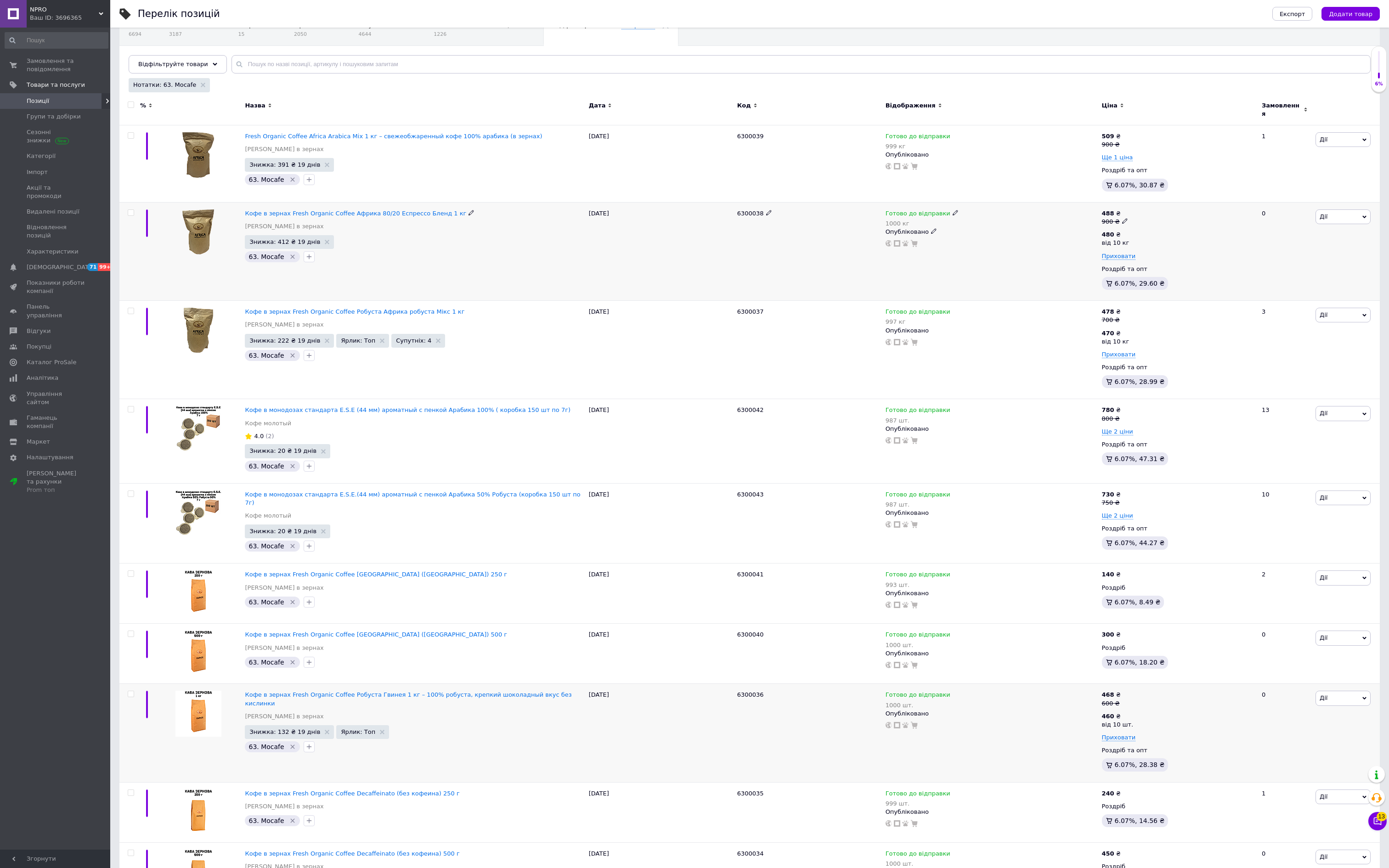
scroll to position [78, 0]
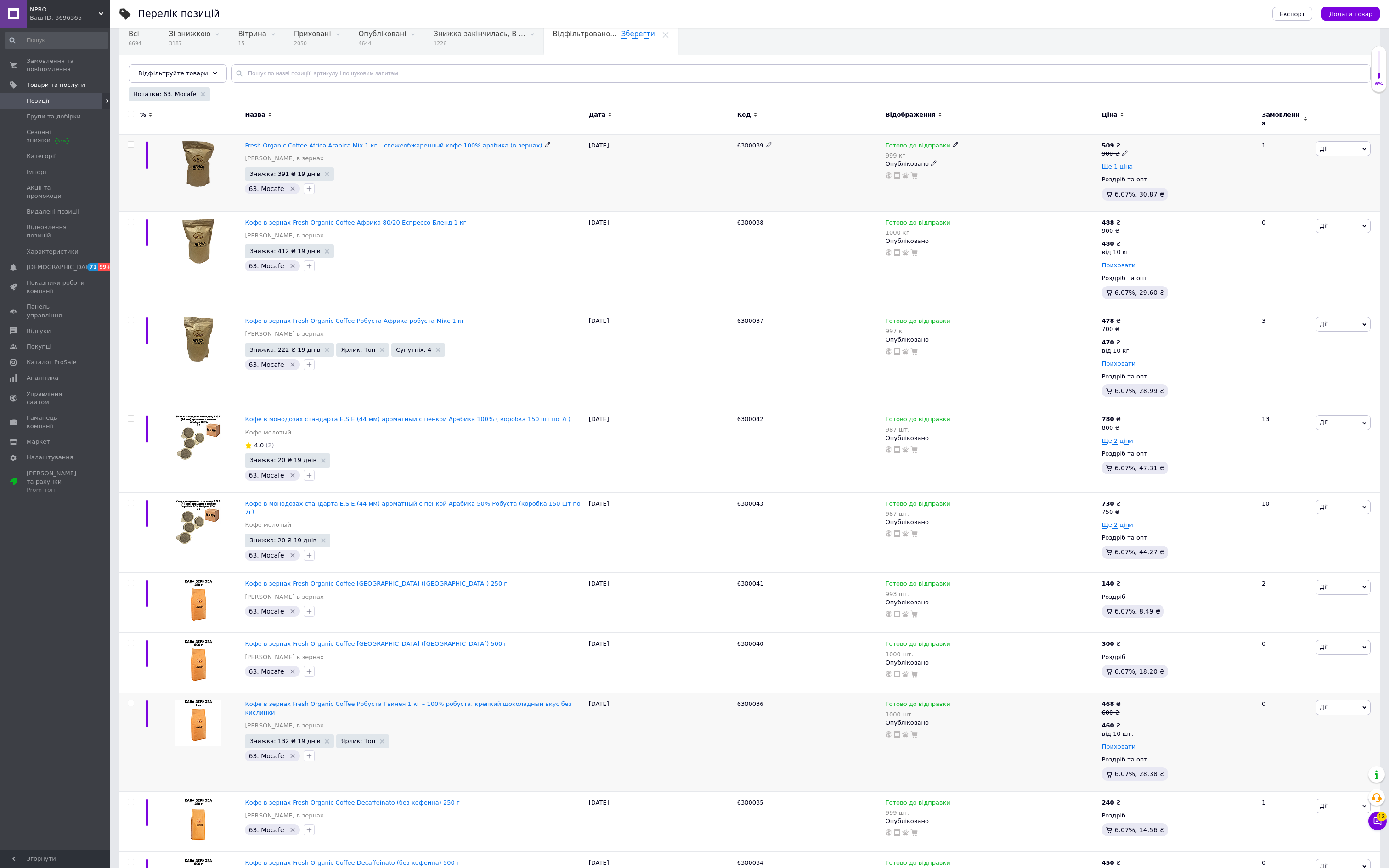
click at [1133, 170] on span "Ще 1 ціна" at bounding box center [1117, 166] width 31 height 7
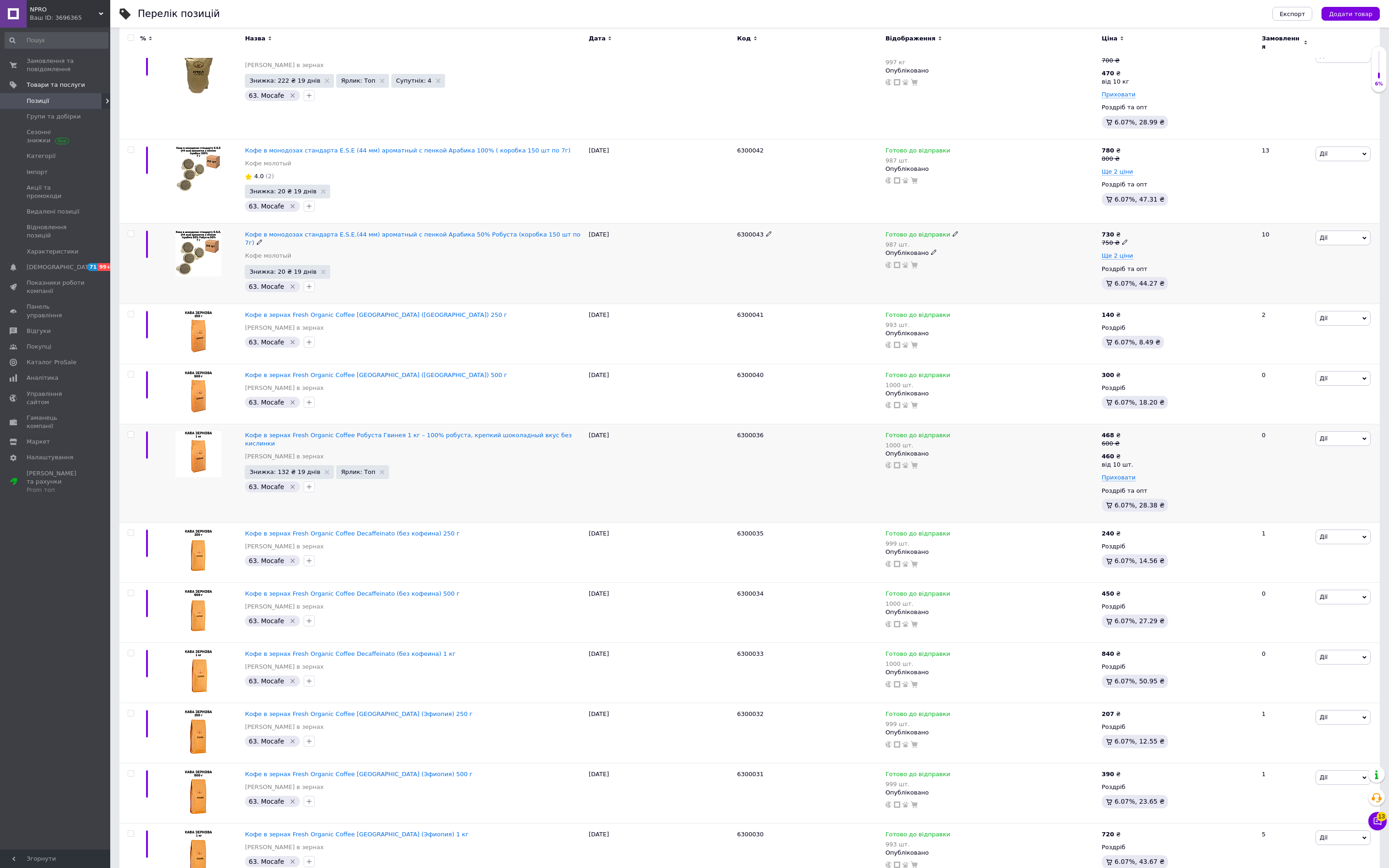
scroll to position [370, 0]
click at [70, 272] on span "[DEMOGRAPHIC_DATA]" at bounding box center [60, 267] width 68 height 9
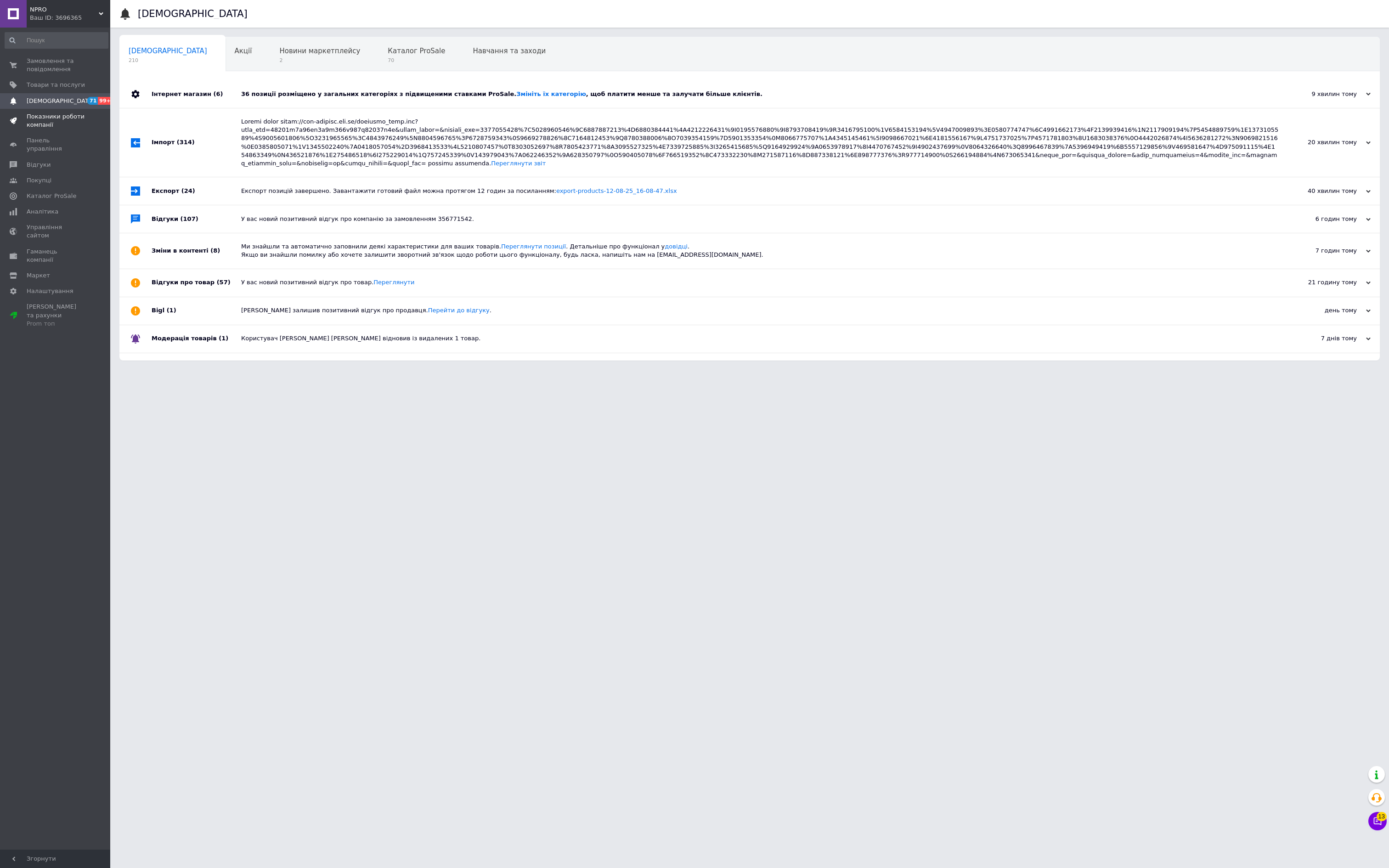
click at [39, 129] on span "Показники роботи компанії" at bounding box center [55, 121] width 58 height 16
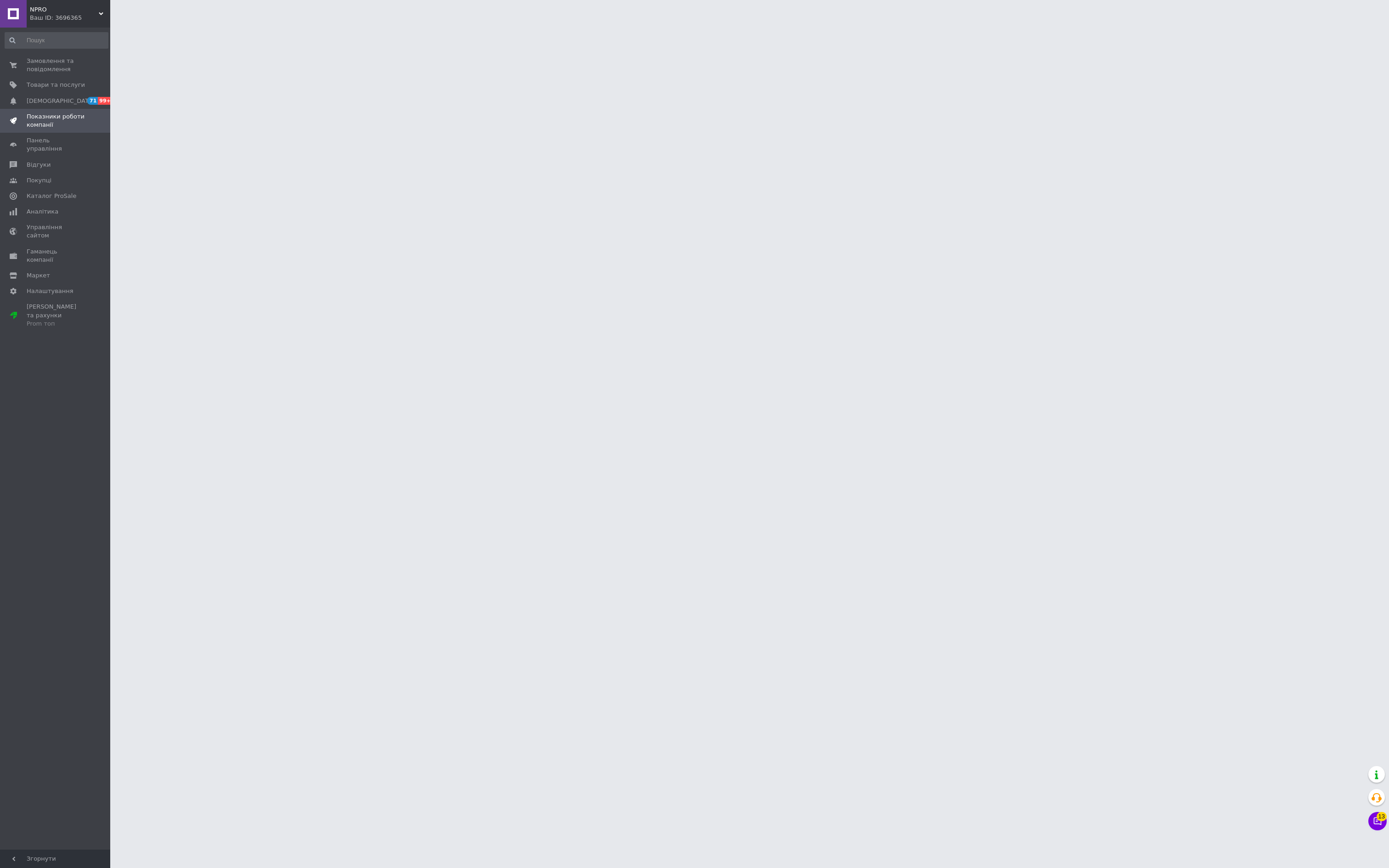
click at [39, 129] on span "Показники роботи компанії" at bounding box center [55, 121] width 58 height 16
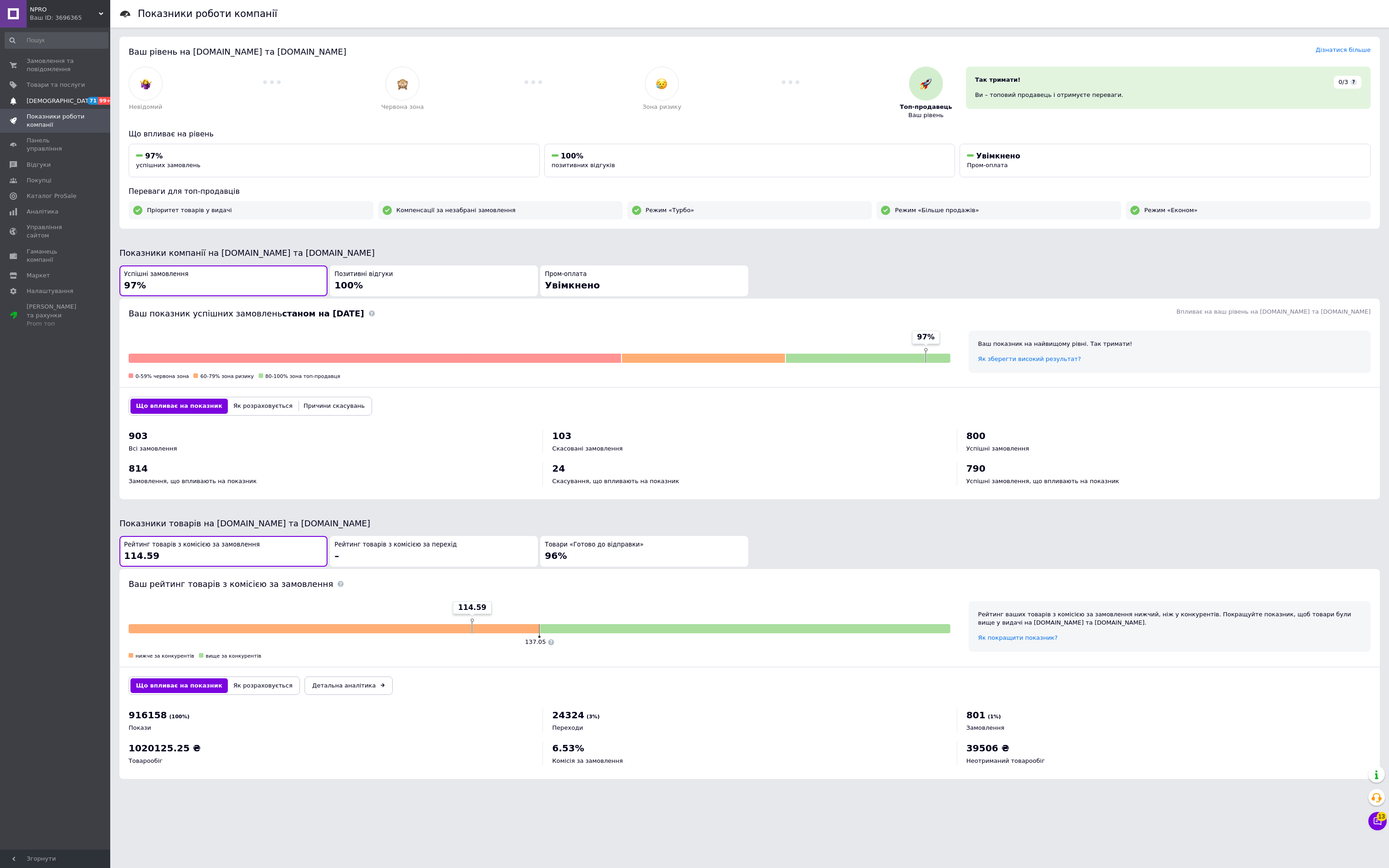
click at [73, 105] on span "[DEMOGRAPHIC_DATA]" at bounding box center [60, 101] width 68 height 9
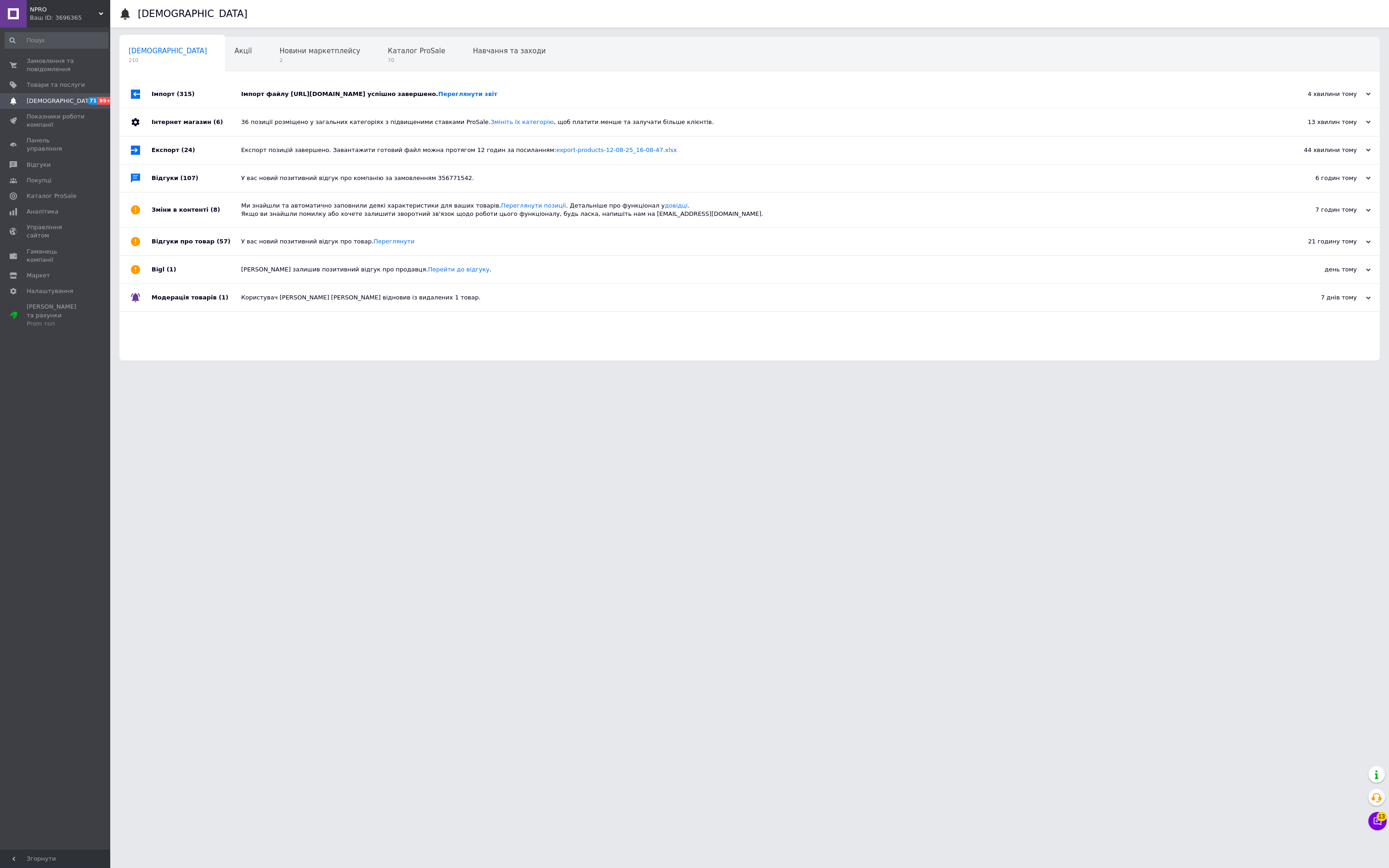
click at [85, 105] on span "71 99+" at bounding box center [98, 101] width 25 height 9
click at [85, 72] on span "0 0" at bounding box center [98, 65] width 25 height 16
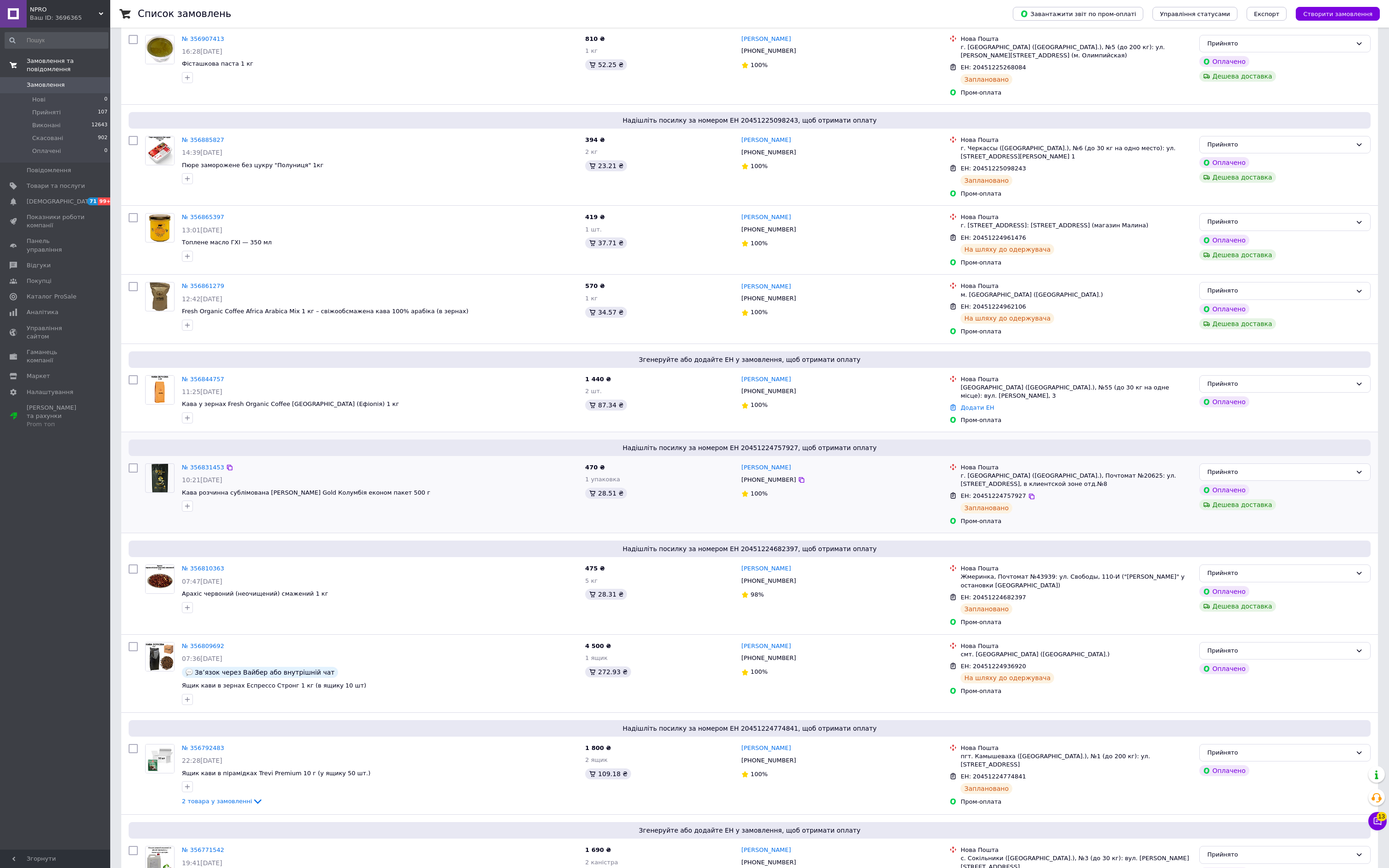
scroll to position [98, 0]
click at [87, 205] on span "71" at bounding box center [92, 202] width 11 height 8
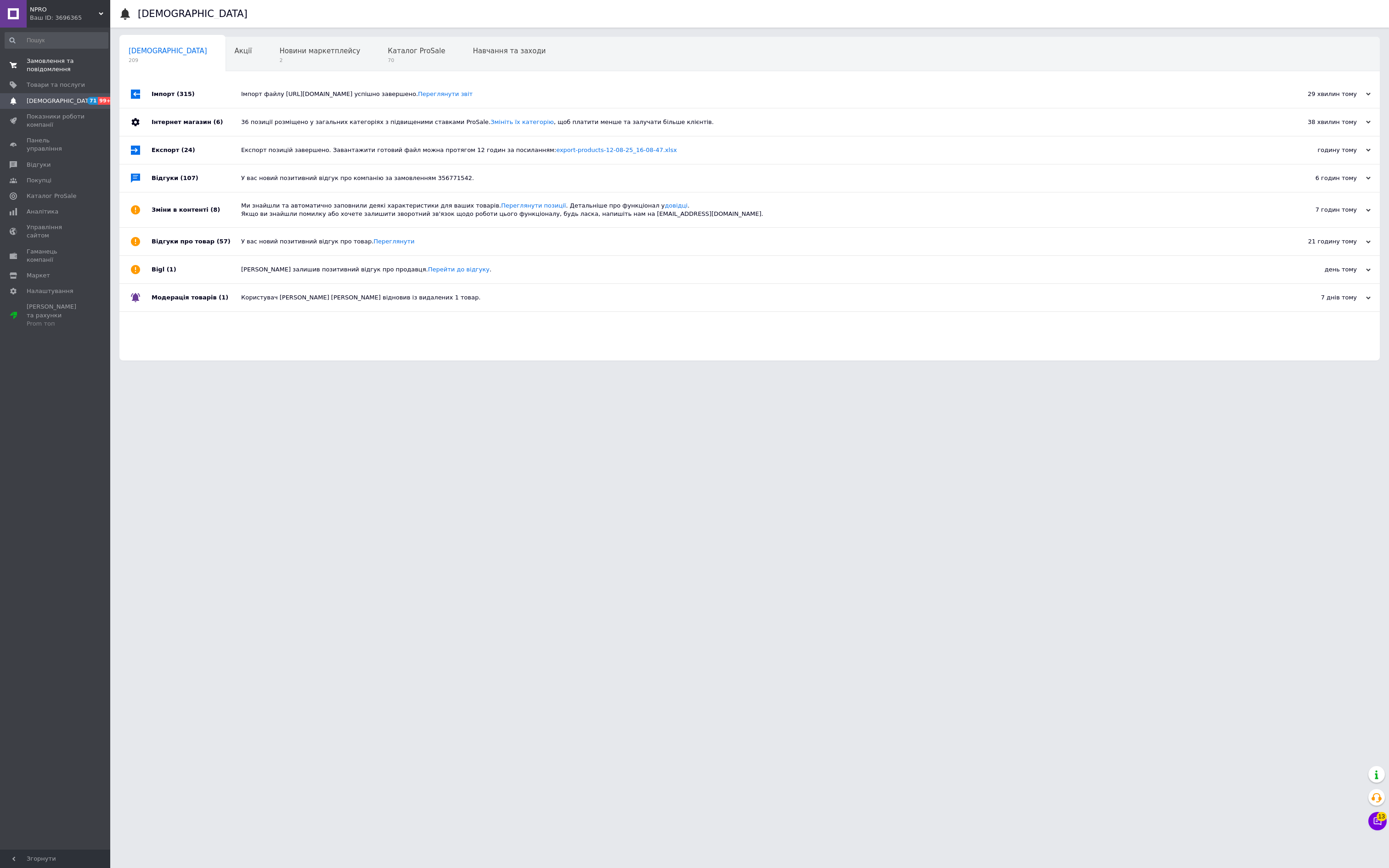
click at [72, 73] on span "Замовлення та повідомлення" at bounding box center [55, 65] width 58 height 16
